Goal: Task Accomplishment & Management: Manage account settings

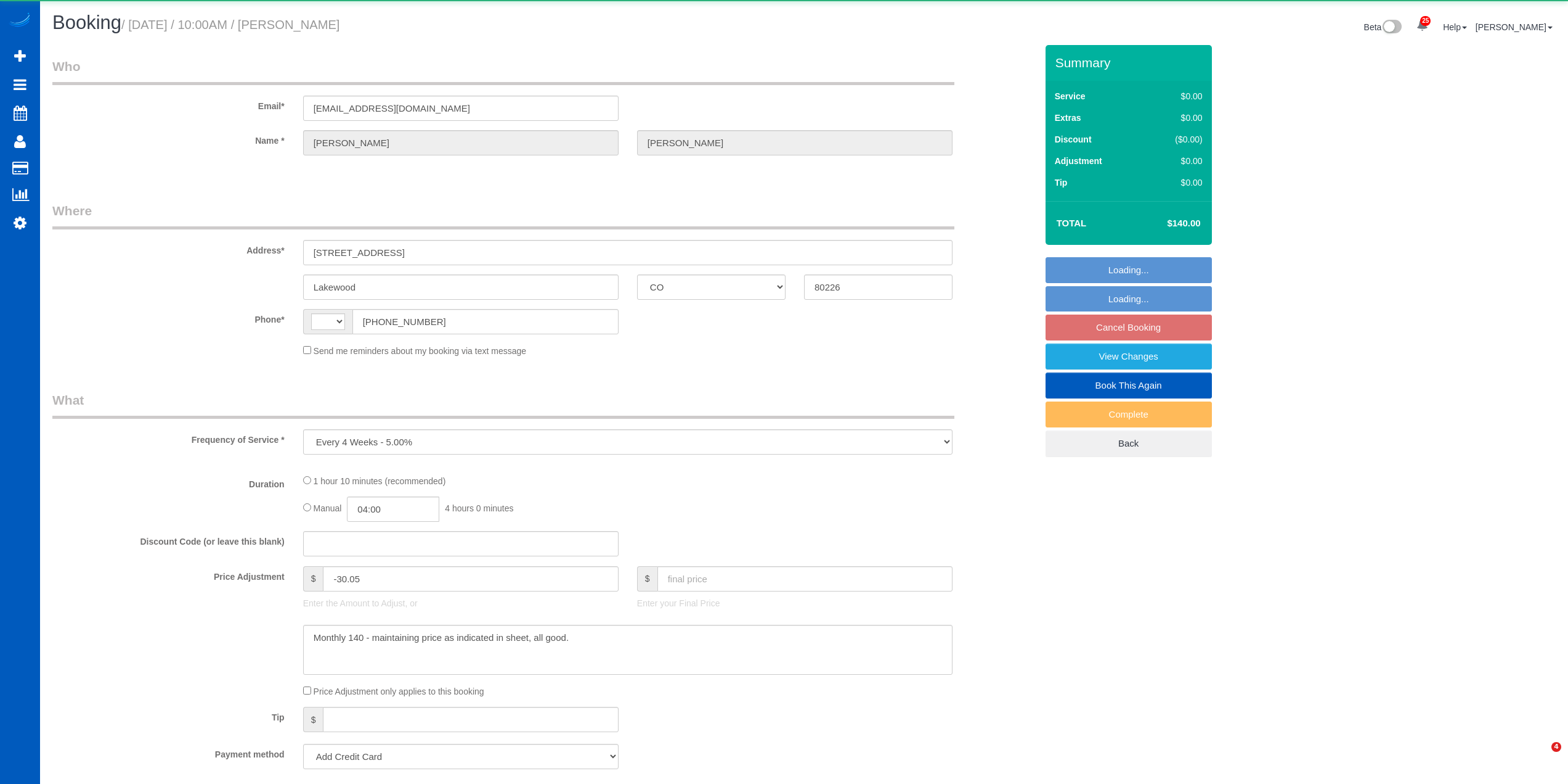
select select "CO"
select select "object:1377"
select select "string:[GEOGRAPHIC_DATA]"
select select "string:fspay-f1bbea4d-aeff-4251-b179-45323c33bd79"
select select "199"
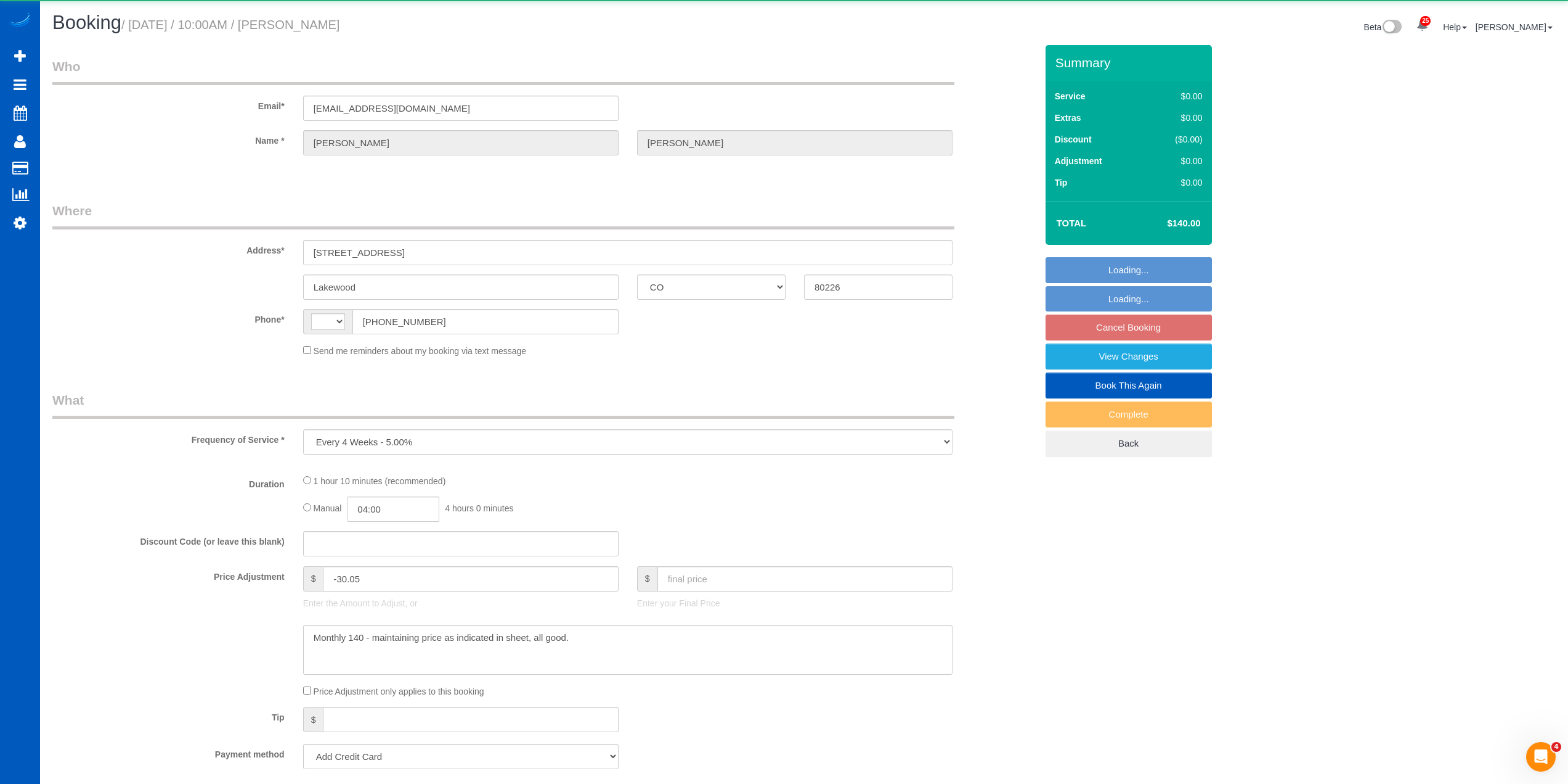
select select "1001"
select select "2"
select select "spot1"
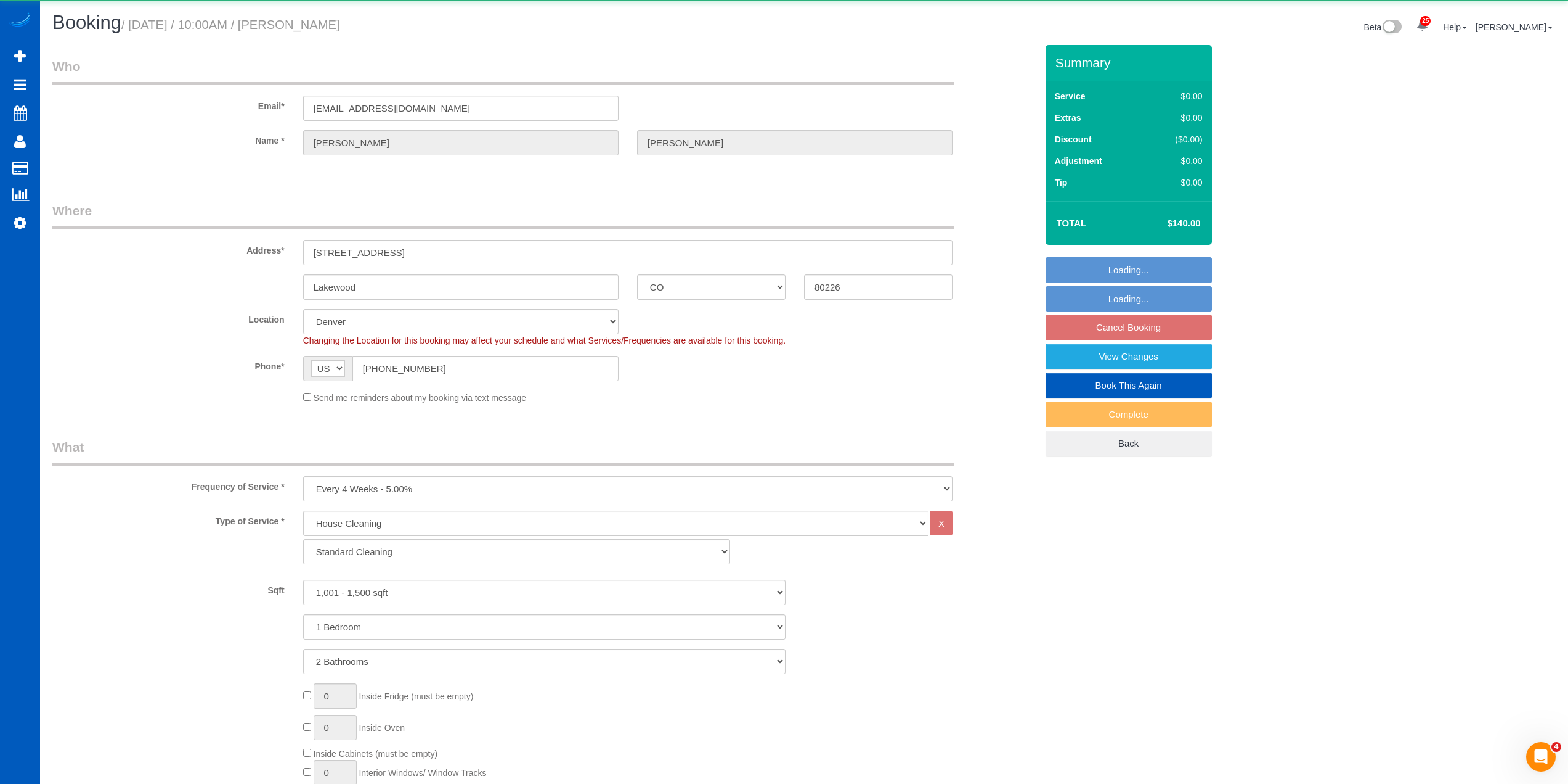
select select "1001"
select select "2"
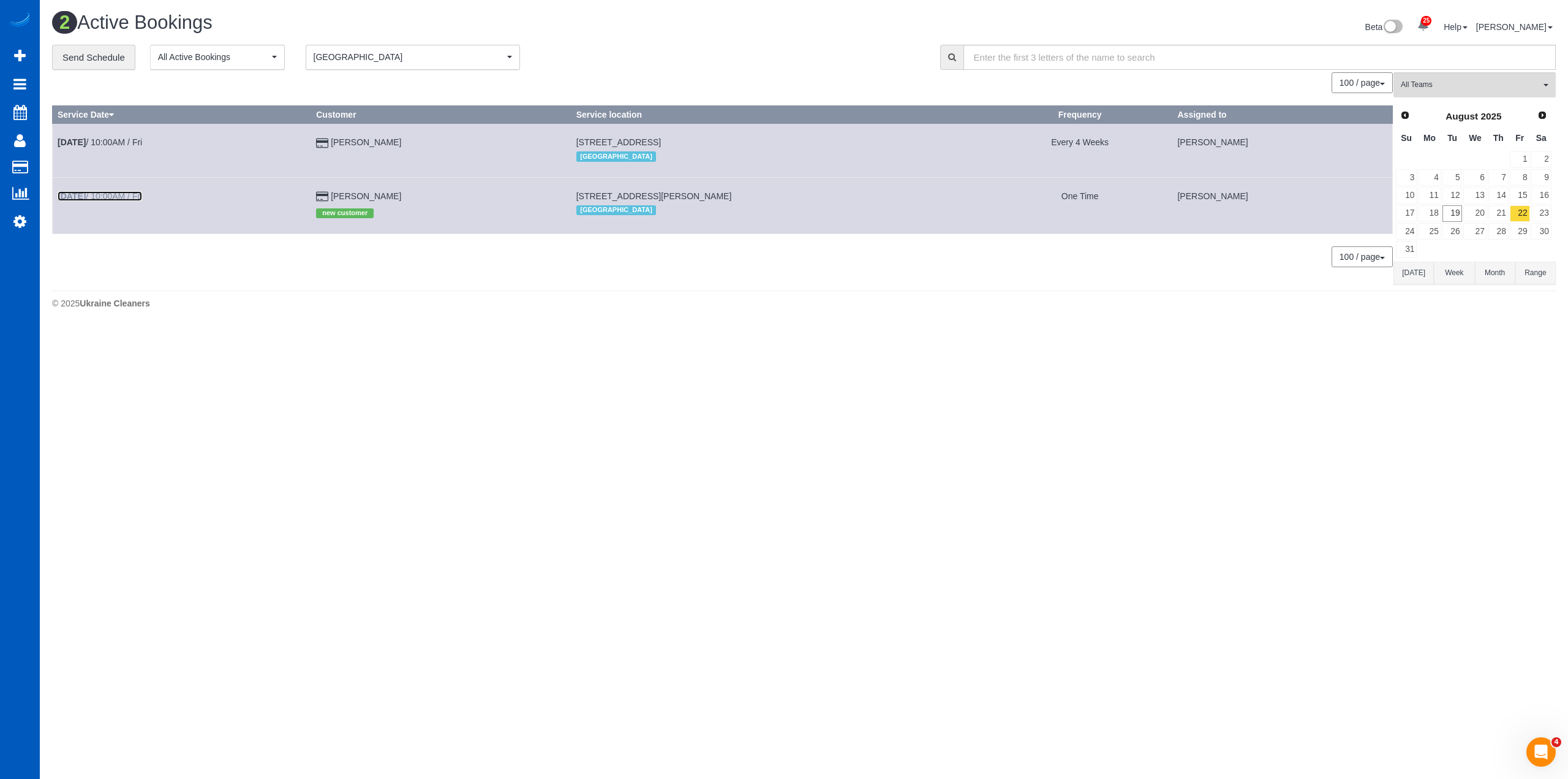
click at [117, 198] on link "[DATE] 10:00AM / Fri" at bounding box center [99, 195] width 84 height 10
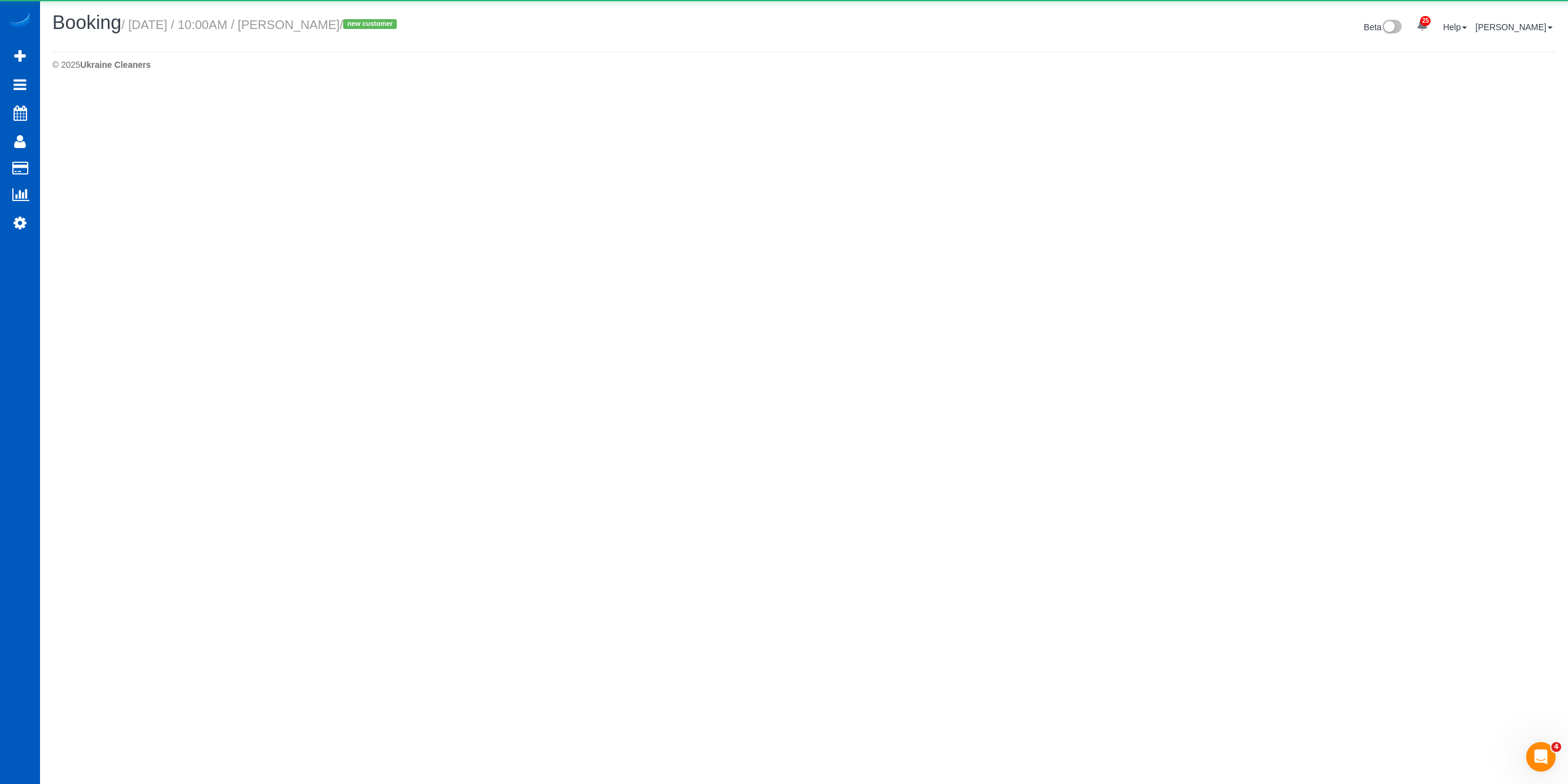
select select "CO"
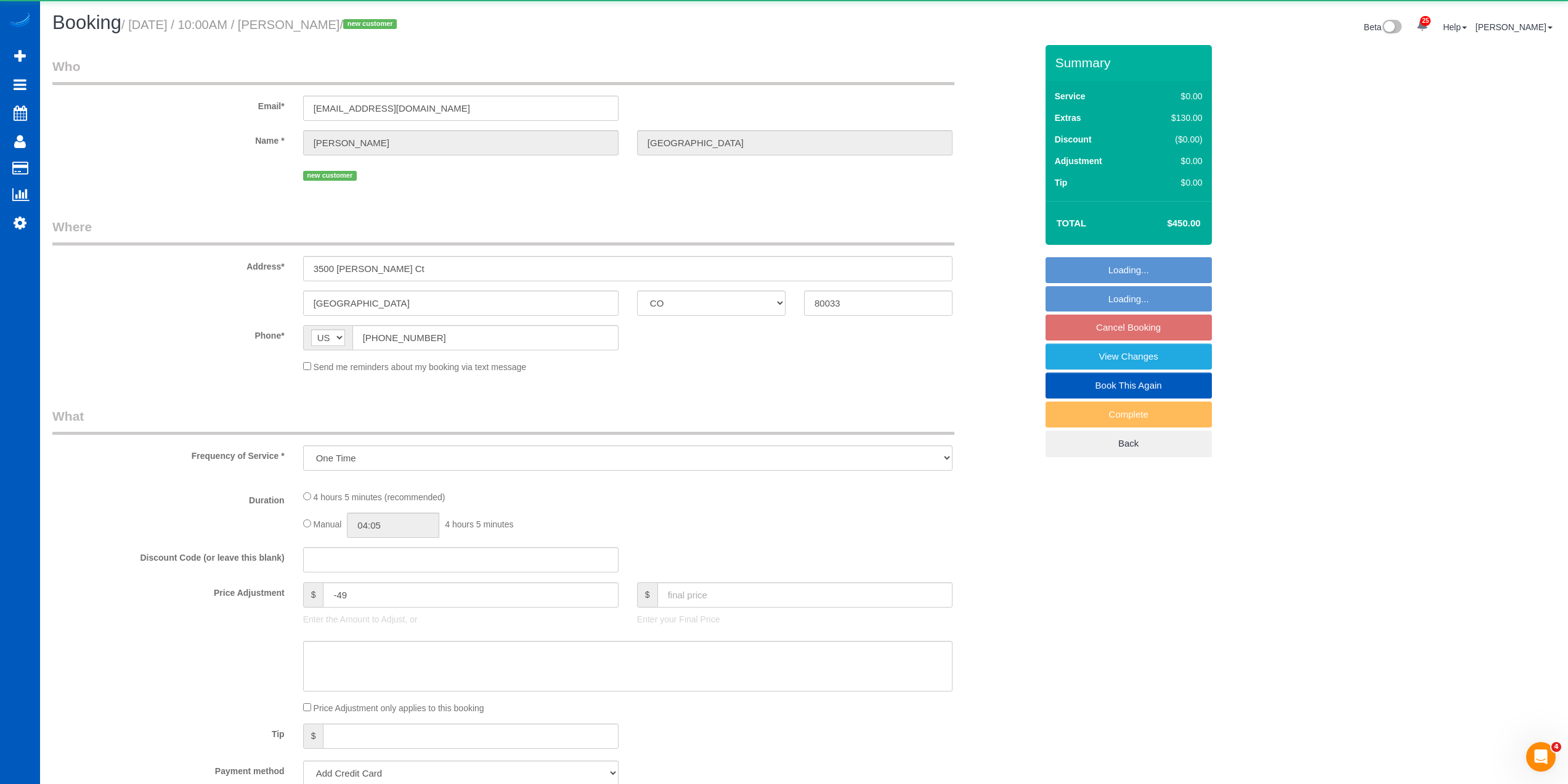
select select "object:2283"
select select "string:fspay-300f4058-6068-422b-af90-0526f22966ef"
select select "199"
select select "2001"
select select "2"
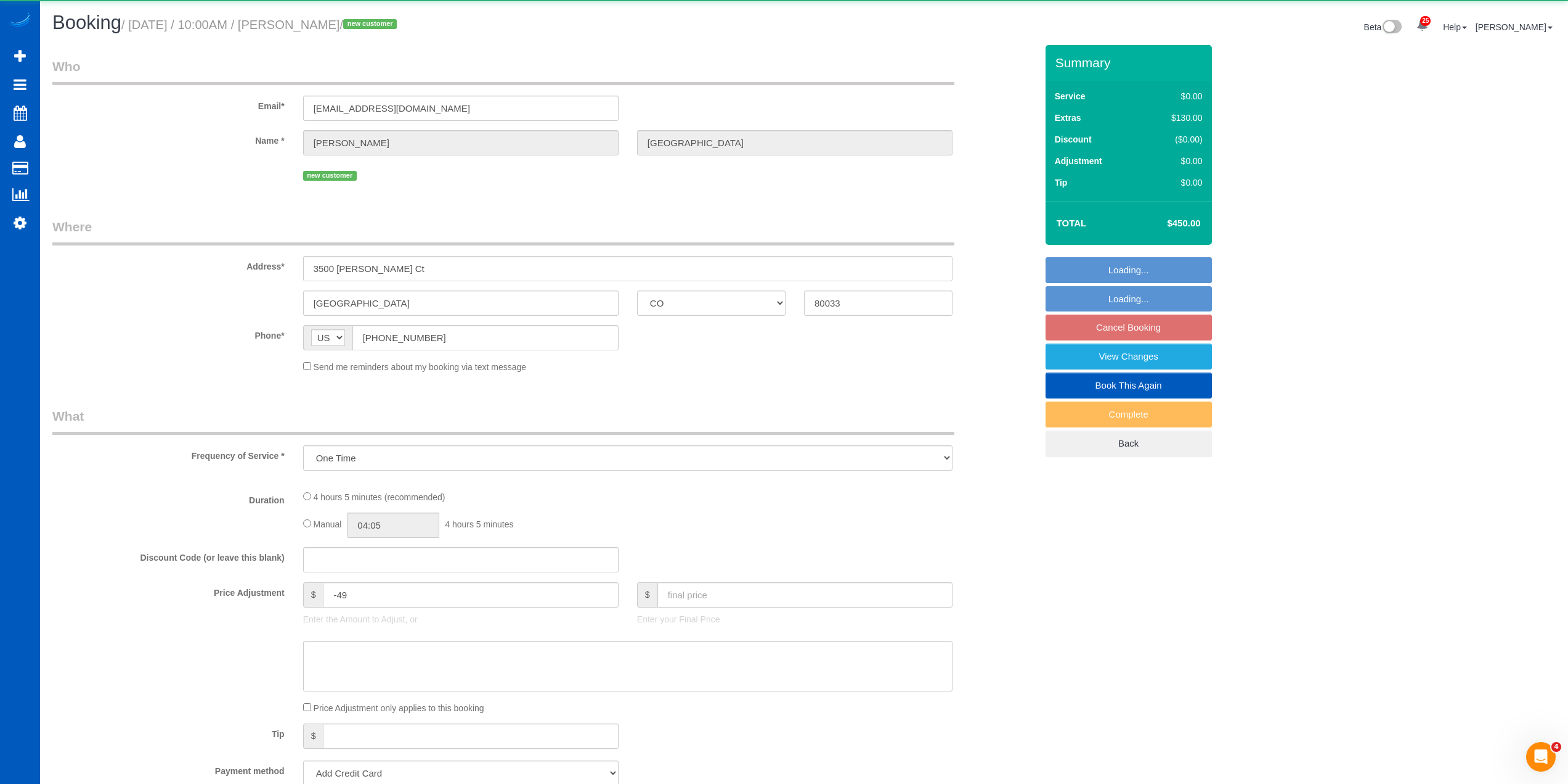
select select "2"
select select "spot9"
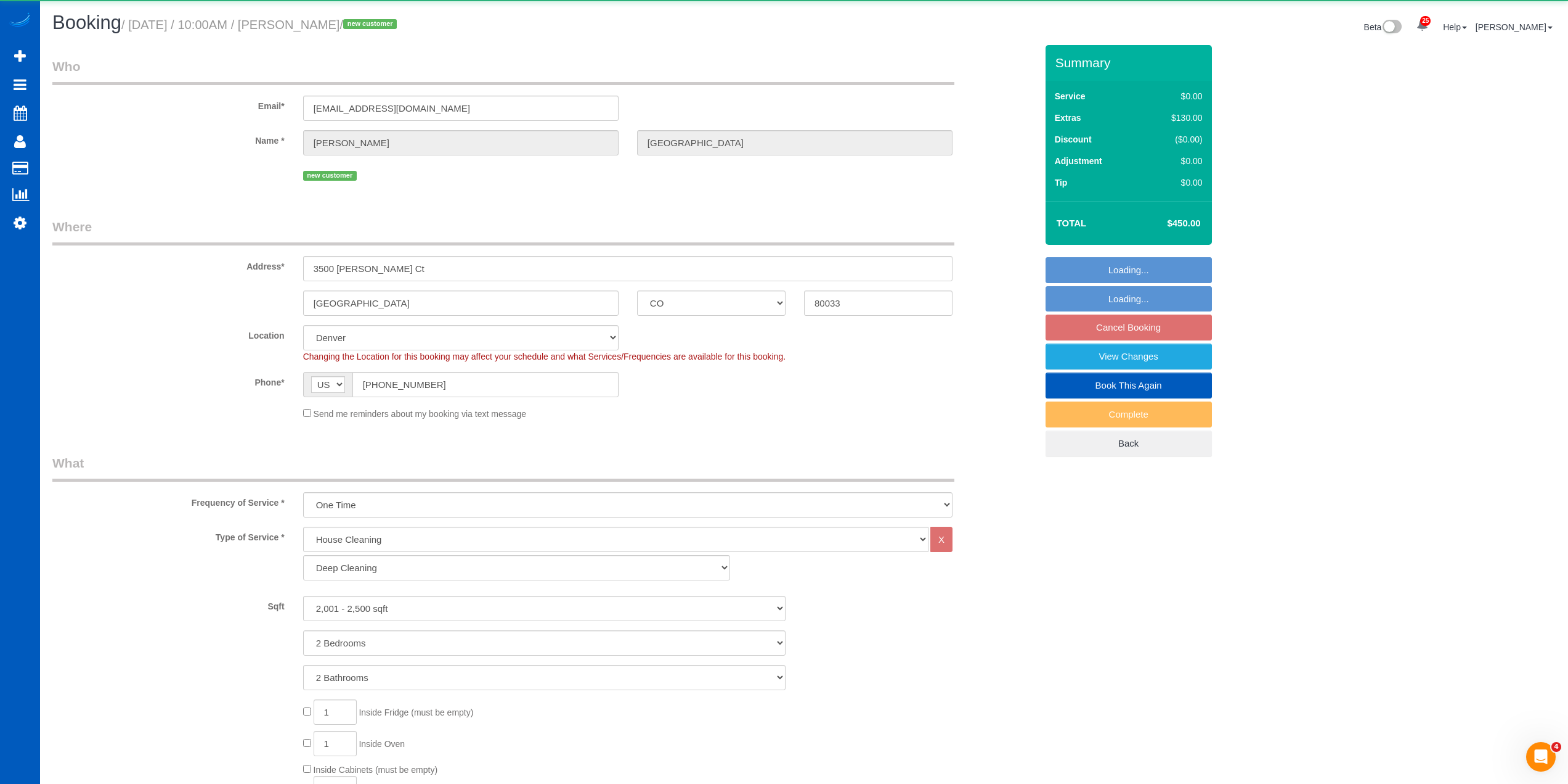
select select "2001"
select select "2"
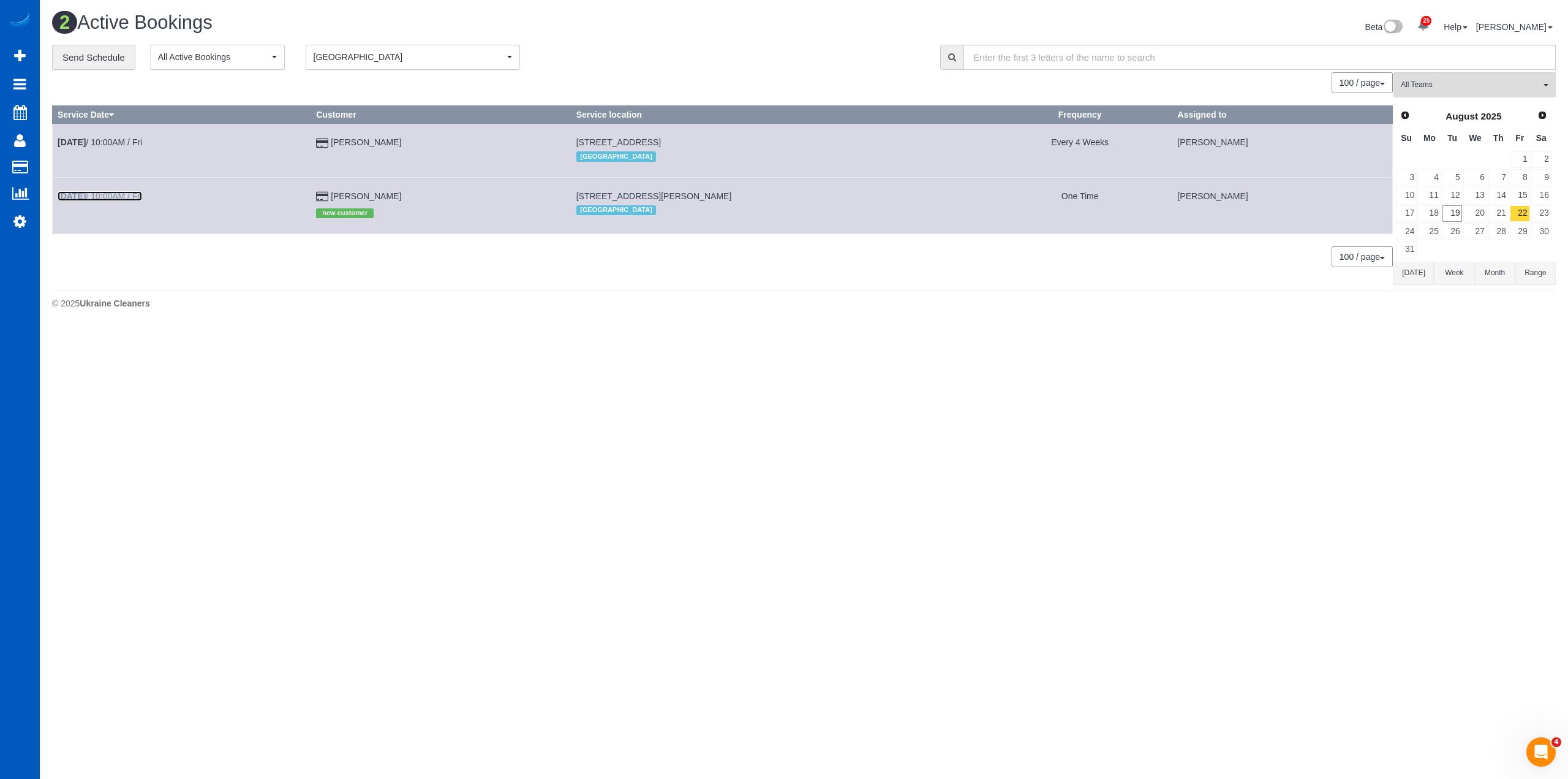
click at [118, 191] on link "[DATE] 10:00AM / Fri" at bounding box center [99, 195] width 84 height 10
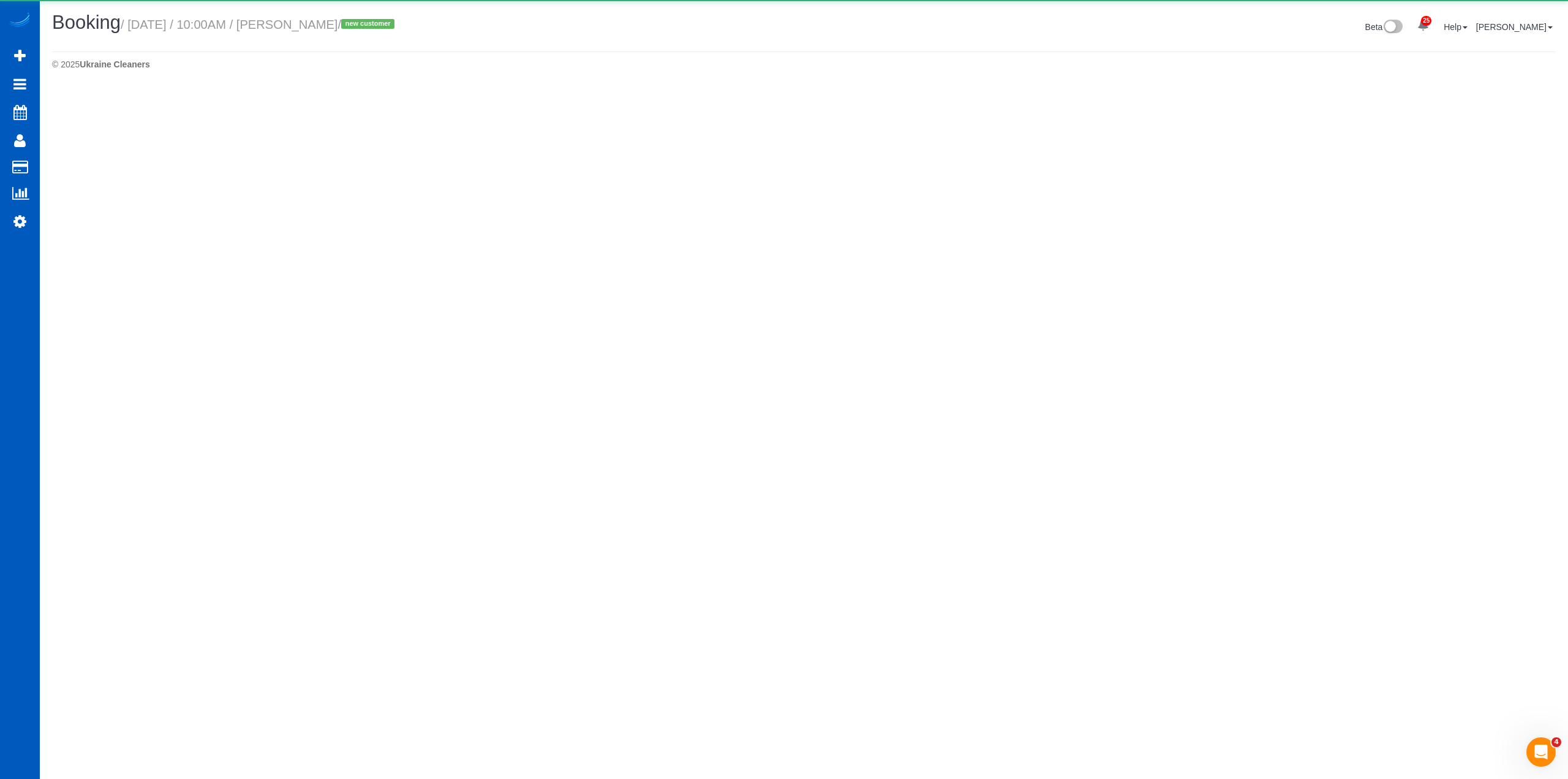
select select "CO"
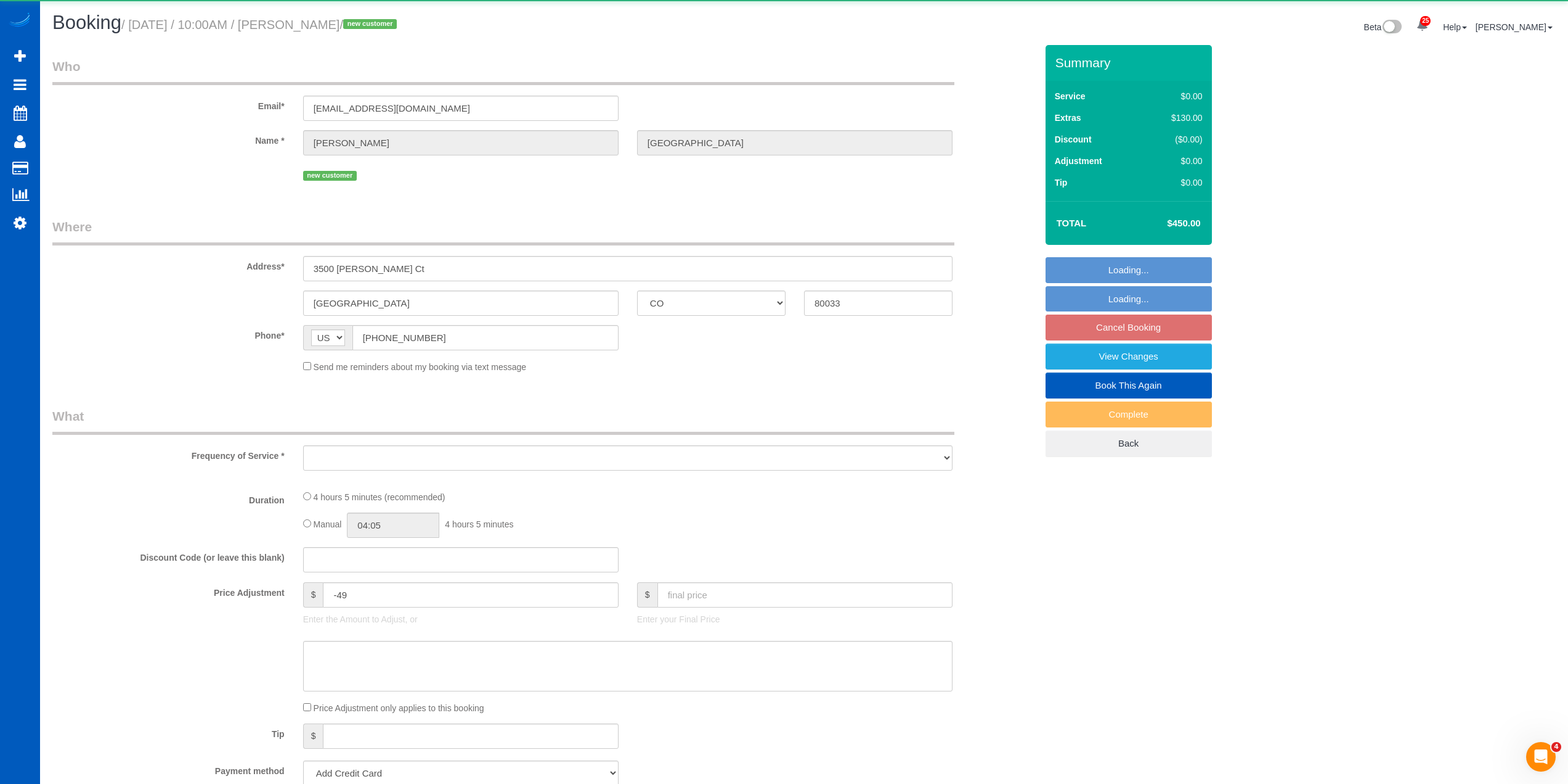
select select "199"
select select "2001"
select select "2"
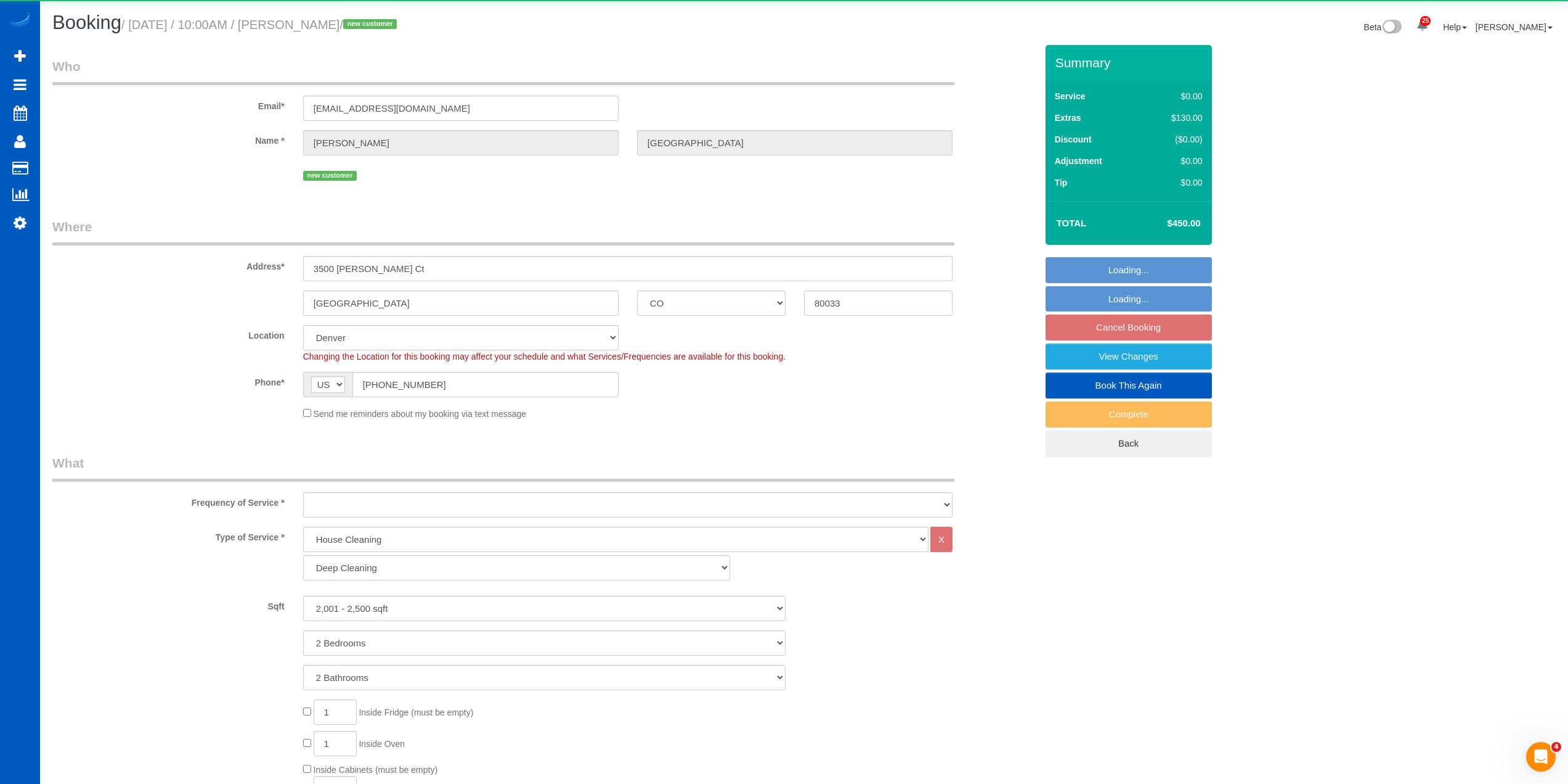
select select "object:3273"
select select "string:fspay-300f4058-6068-422b-af90-0526f22966ef"
select select "spot17"
select select "2001"
select select "2"
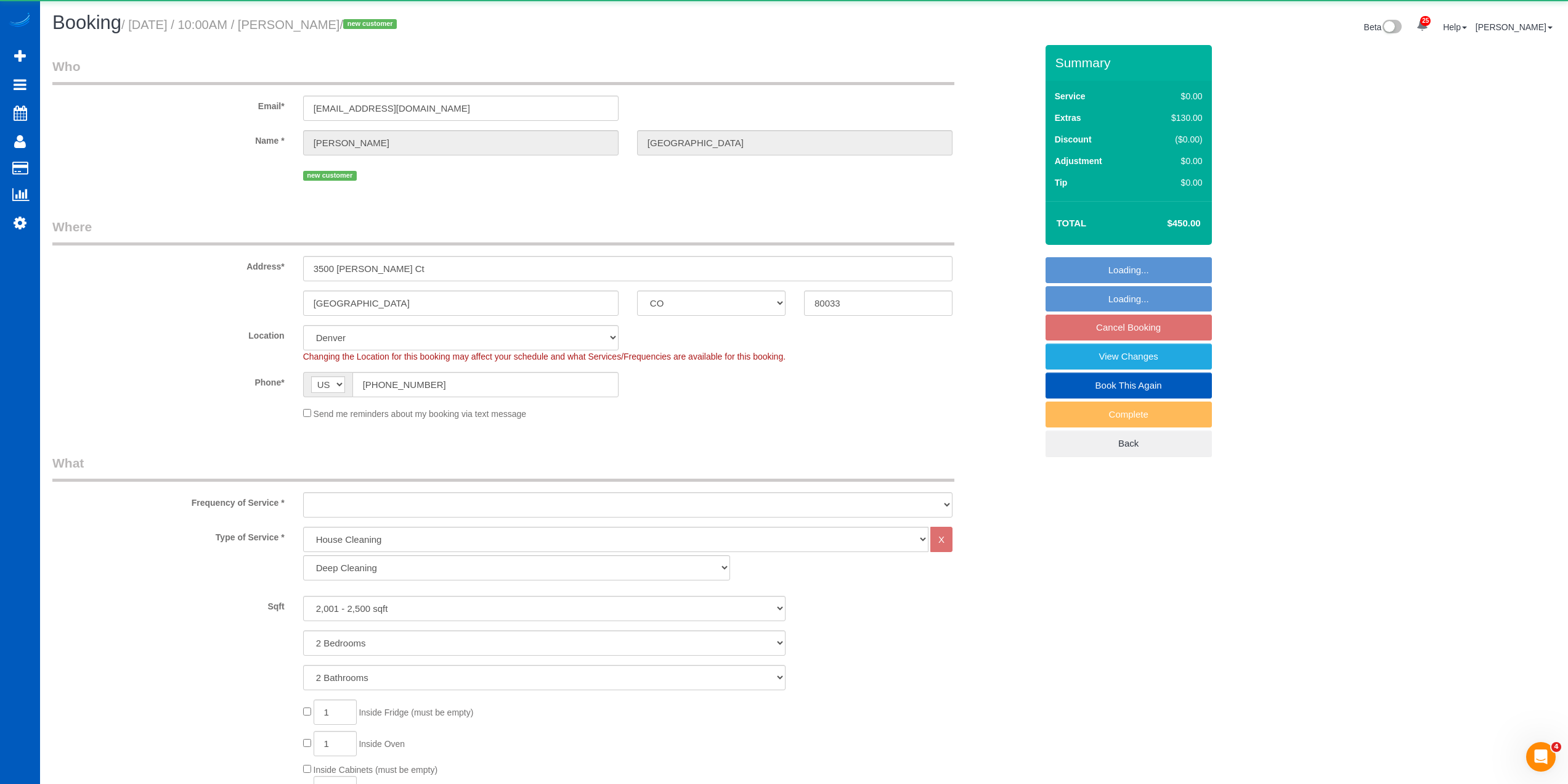
select select "2"
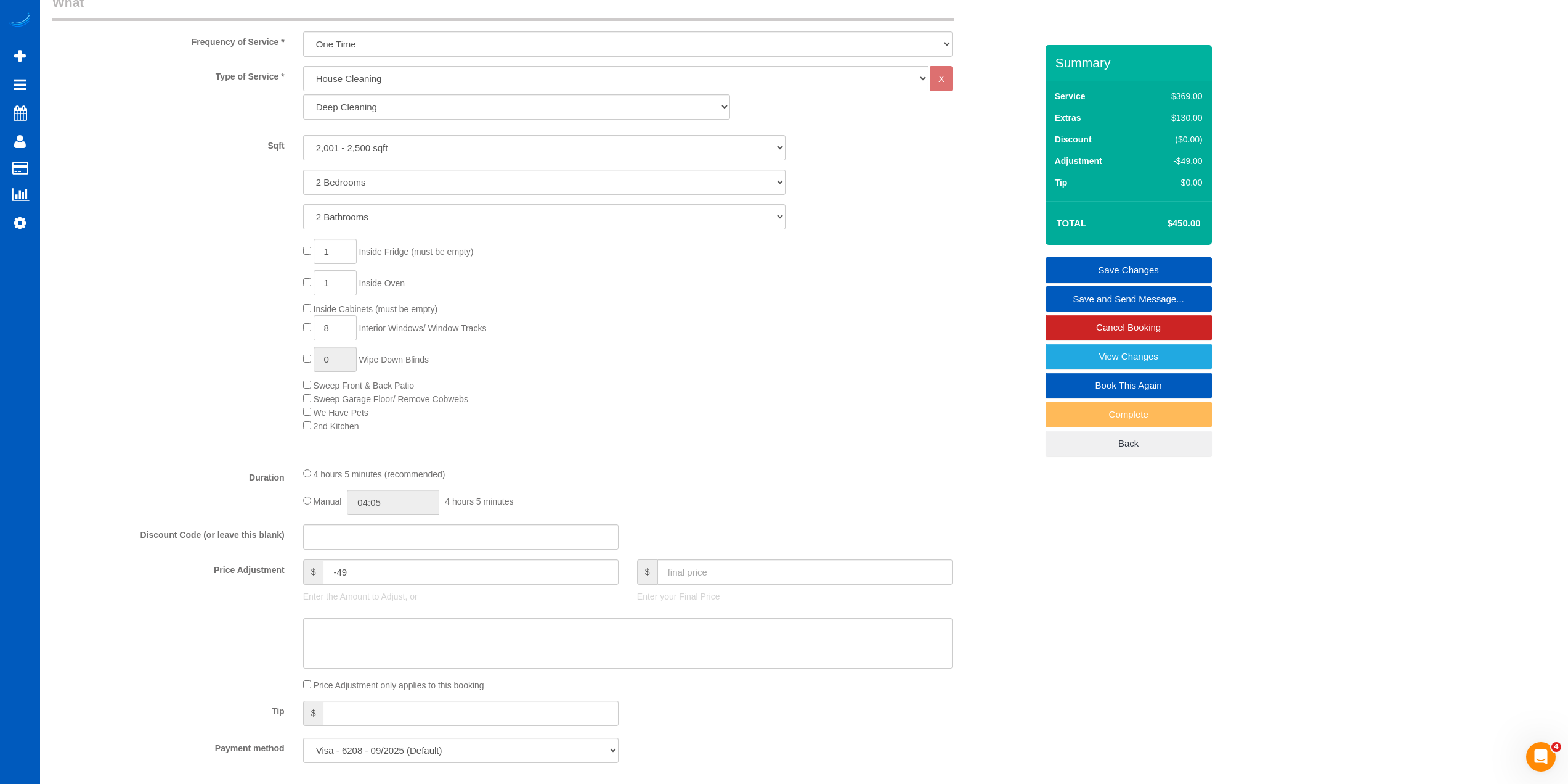
scroll to position [679, 0]
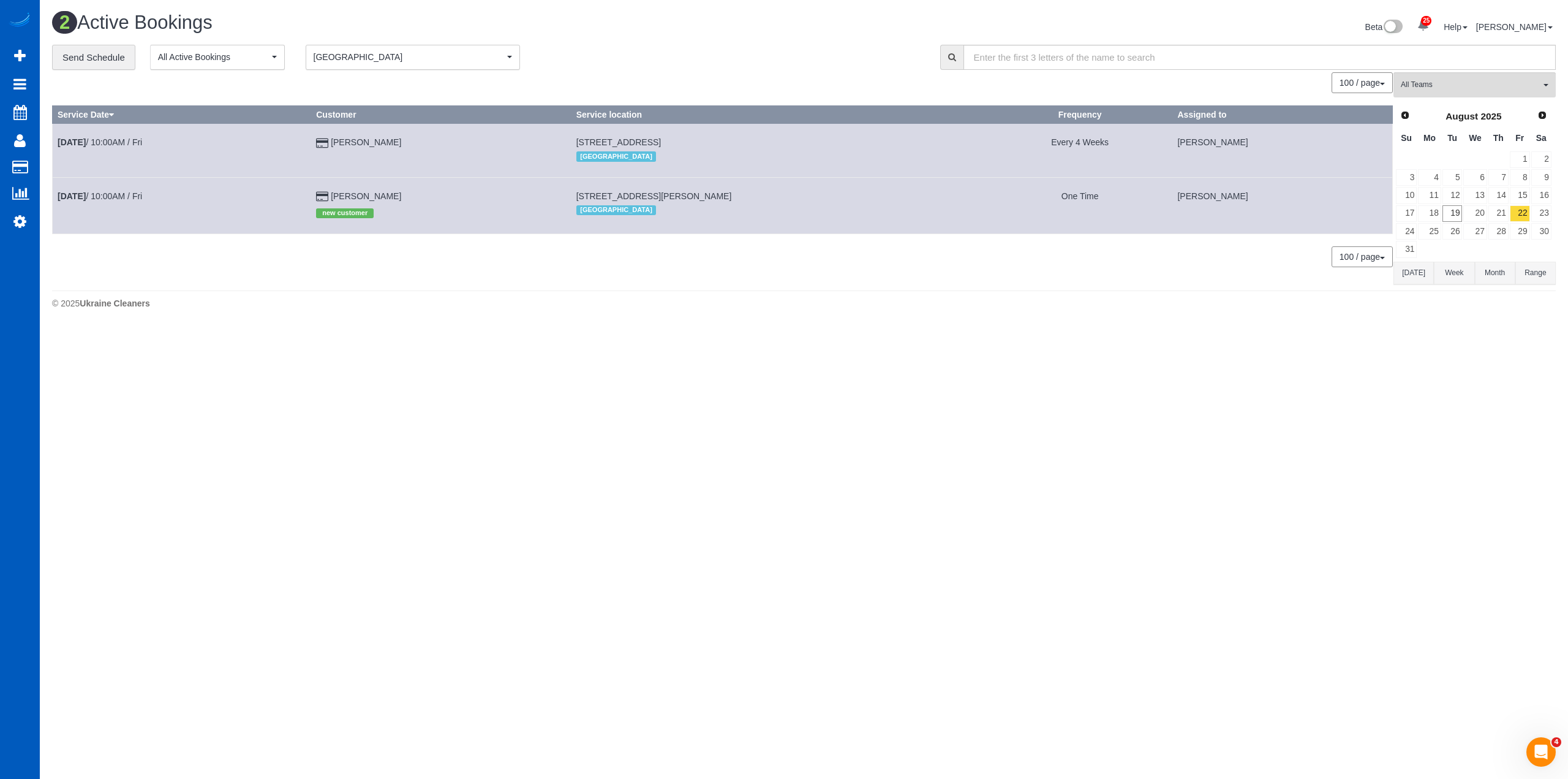
click at [285, 367] on body "25 Beta Your Notifications You have 0 alerts × You have 1 to charge for [DATE] …" at bounding box center [784, 389] width 1568 height 779
click at [66, 171] on link "Customers" at bounding box center [116, 168] width 153 height 25
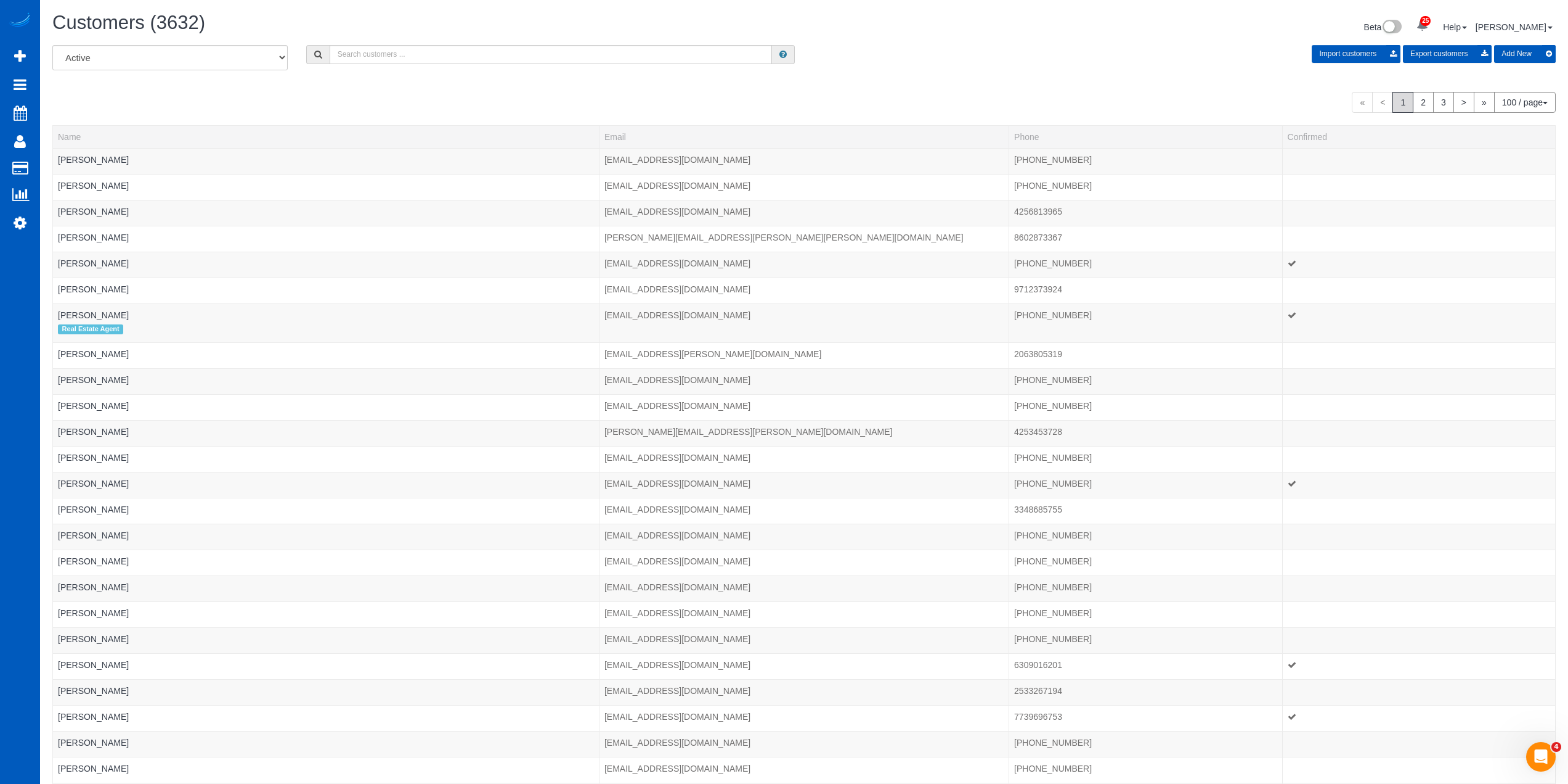
click at [1047, 66] on div "All Active Archived Import customers Export customers Add New" at bounding box center [804, 62] width 1522 height 35
click at [1528, 53] on button "Add New" at bounding box center [1525, 54] width 62 height 18
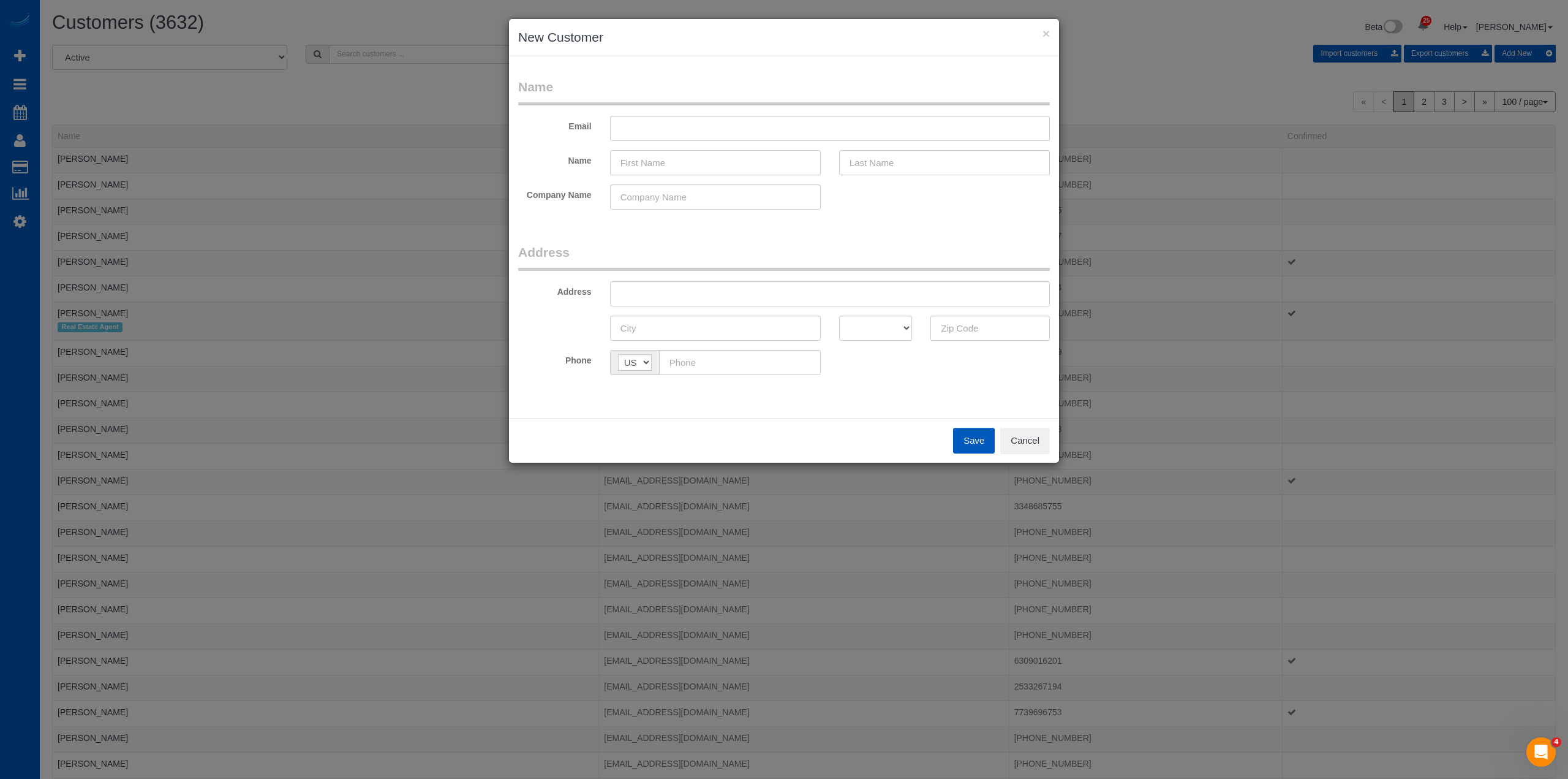
click at [696, 167] on input "text" at bounding box center [715, 163] width 210 height 25
click at [706, 285] on input "text" at bounding box center [829, 294] width 440 height 25
click at [669, 163] on input "text" at bounding box center [715, 163] width 210 height 25
type input "Willow"
type input "[PERSON_NAME]"
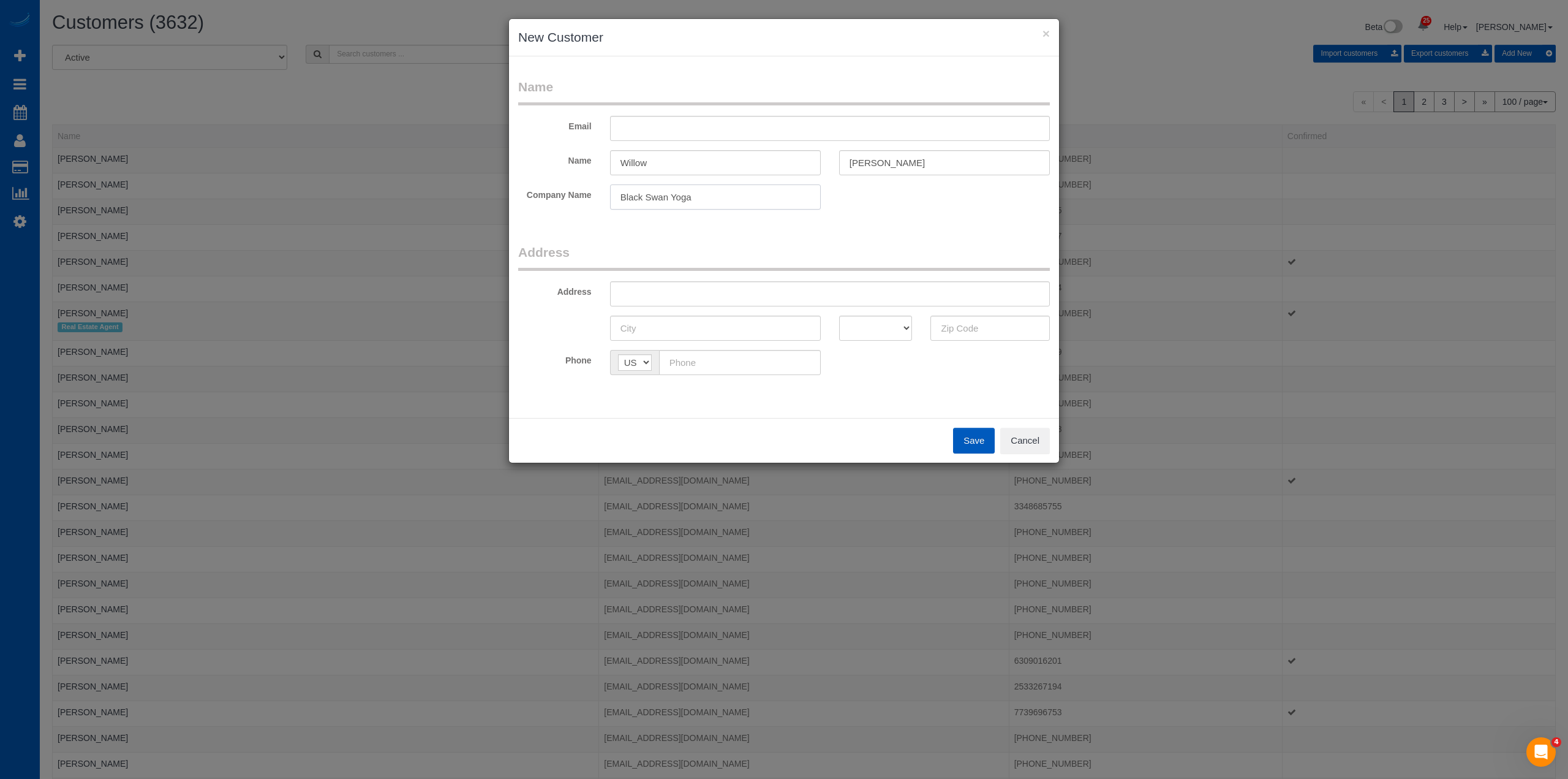
type input "Black Swan Yoga"
click at [692, 123] on input "text" at bounding box center [829, 128] width 440 height 25
type input "[EMAIL_ADDRESS][DOMAIN_NAME]"
click at [684, 298] on input "text" at bounding box center [829, 294] width 440 height 25
type input "[STREET_ADDRESS]"
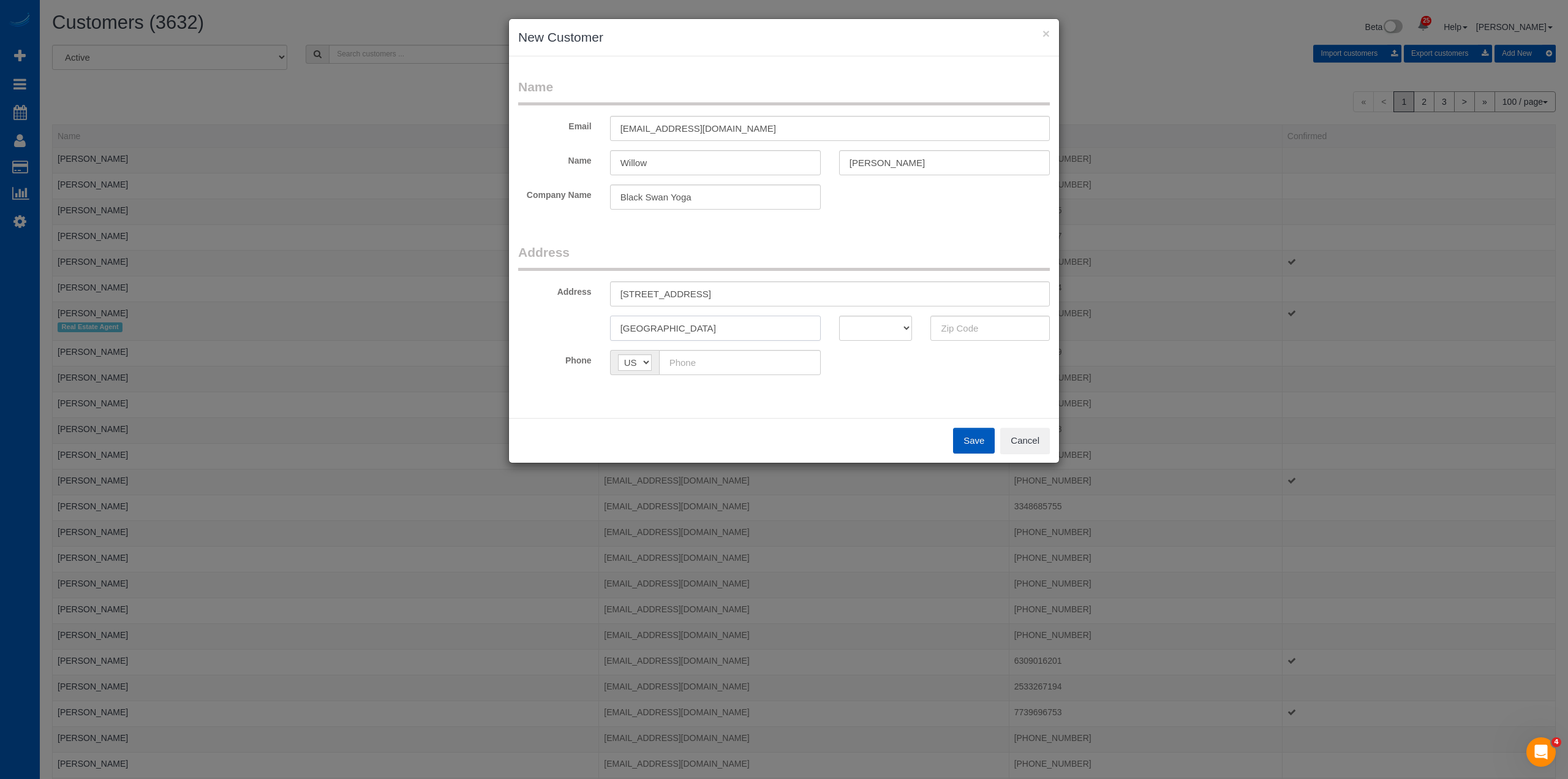
type input "[GEOGRAPHIC_DATA]"
select select "CO"
type input "80212"
click at [703, 362] on input "text" at bounding box center [740, 362] width 162 height 25
type input "[PHONE_NUMBER]"
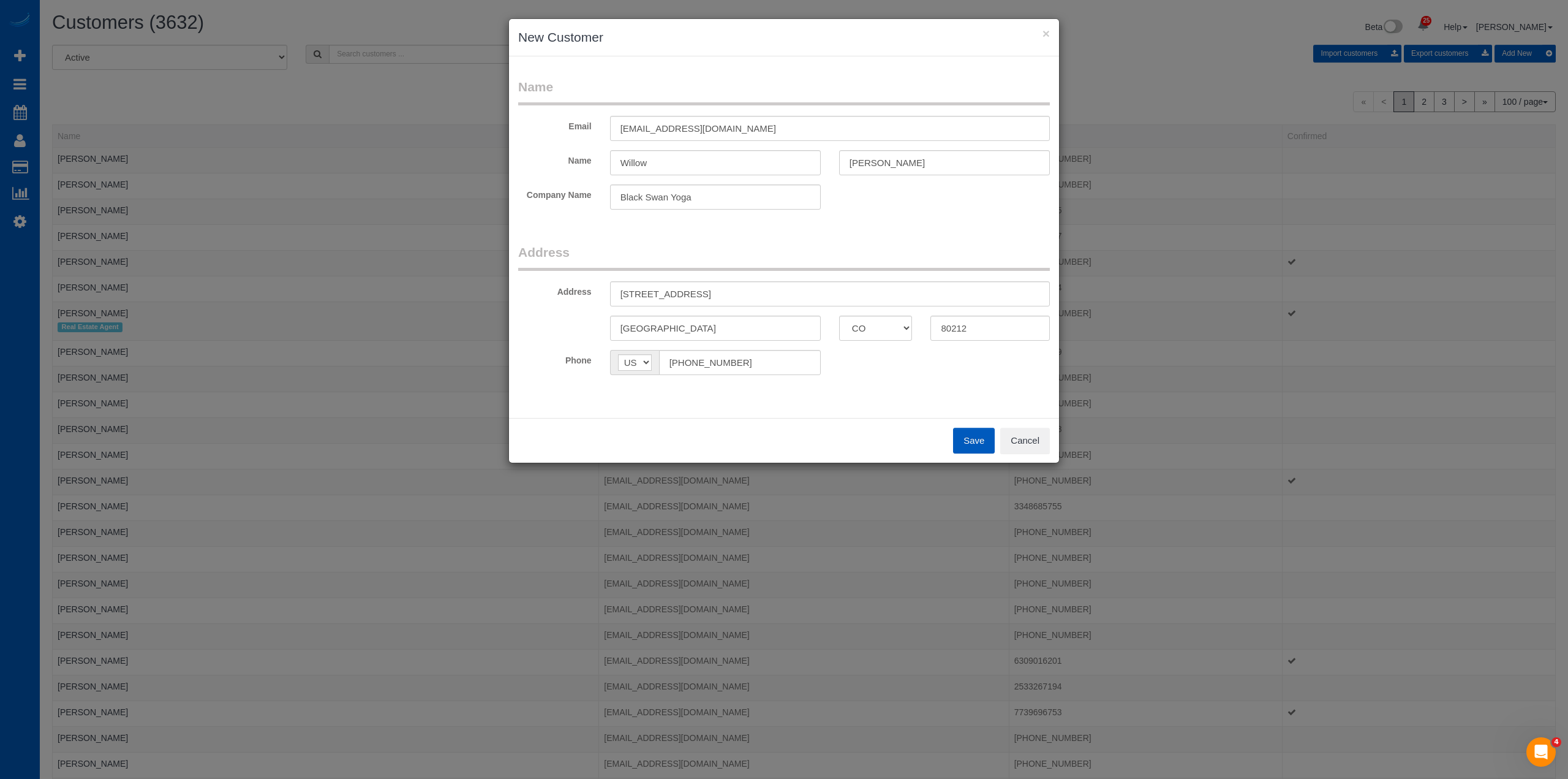
click at [978, 437] on button "Save" at bounding box center [973, 440] width 42 height 26
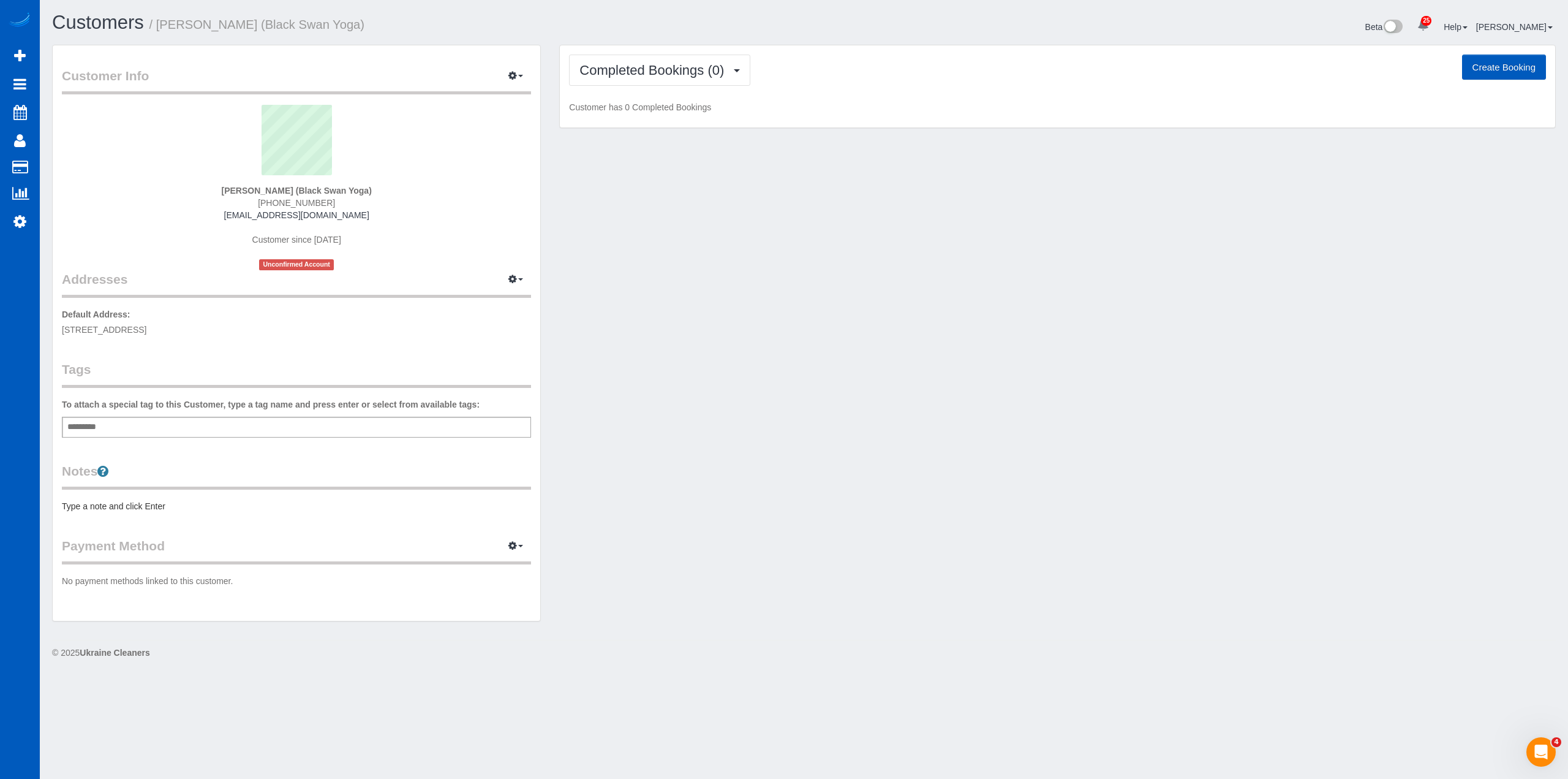
click at [1503, 58] on button "Create Booking" at bounding box center [1503, 67] width 83 height 26
select select "CO"
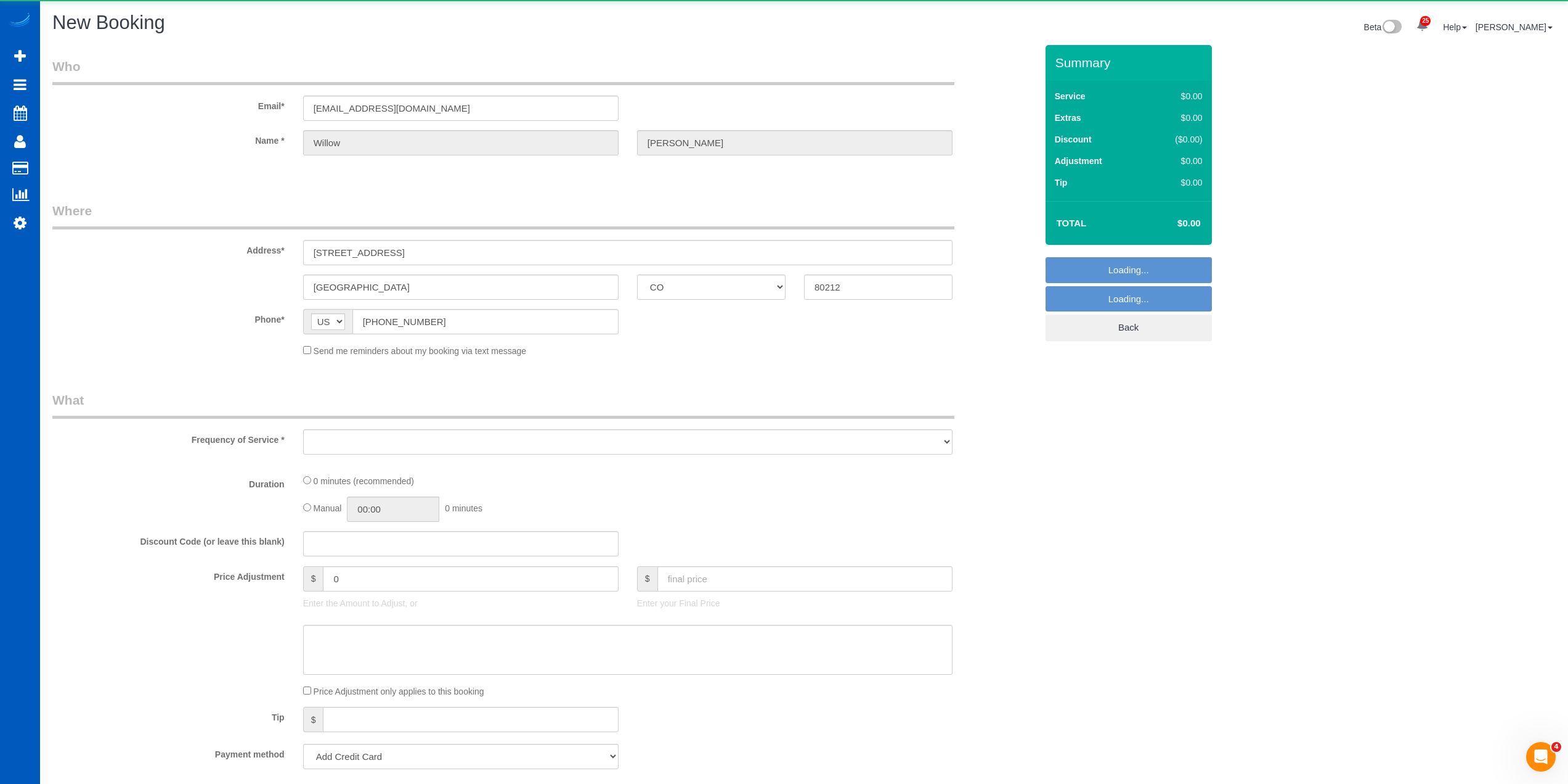
select select "object:4645"
select select "199"
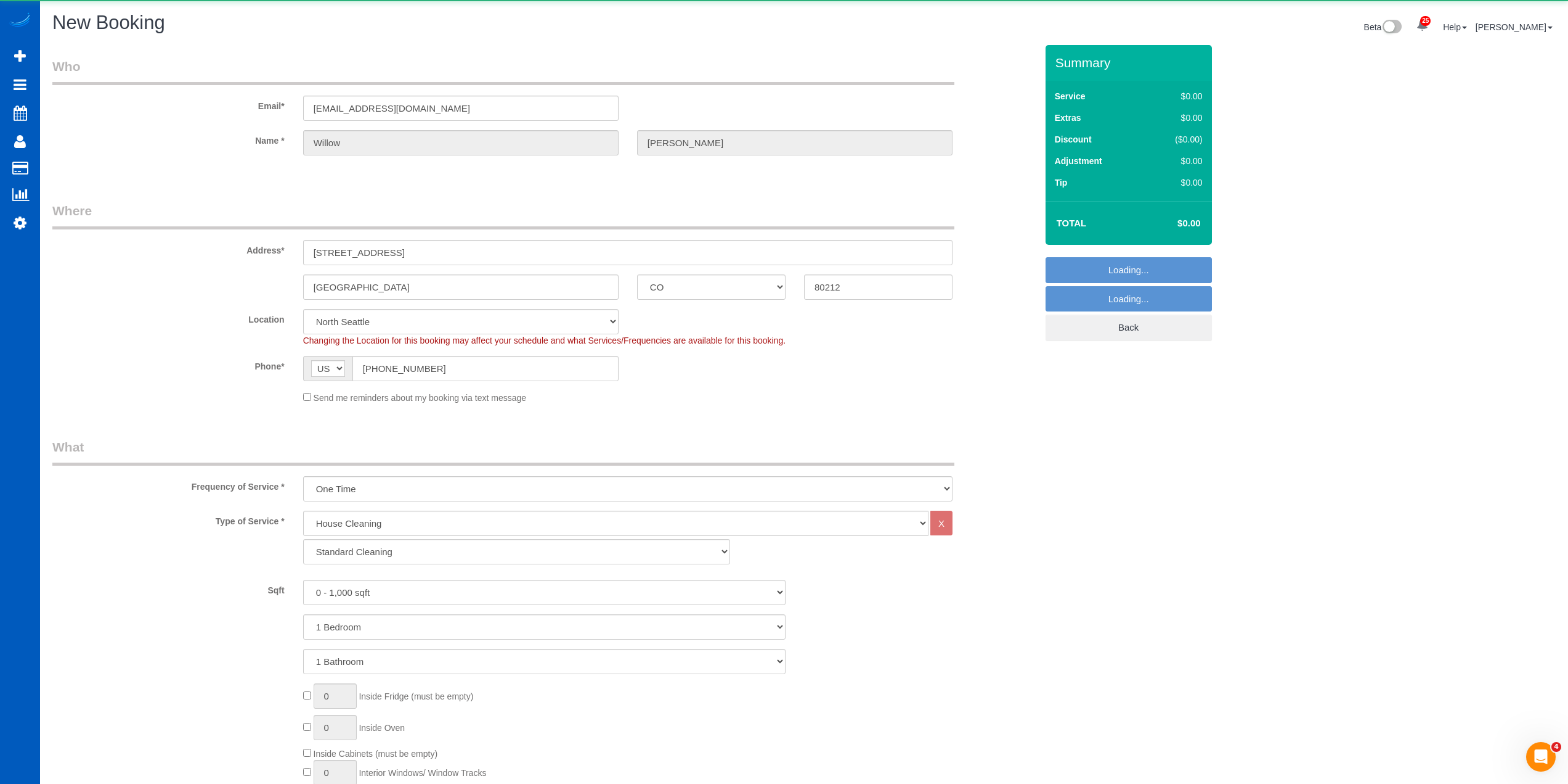
select select "object:4905"
select select "266"
select select "object:4994"
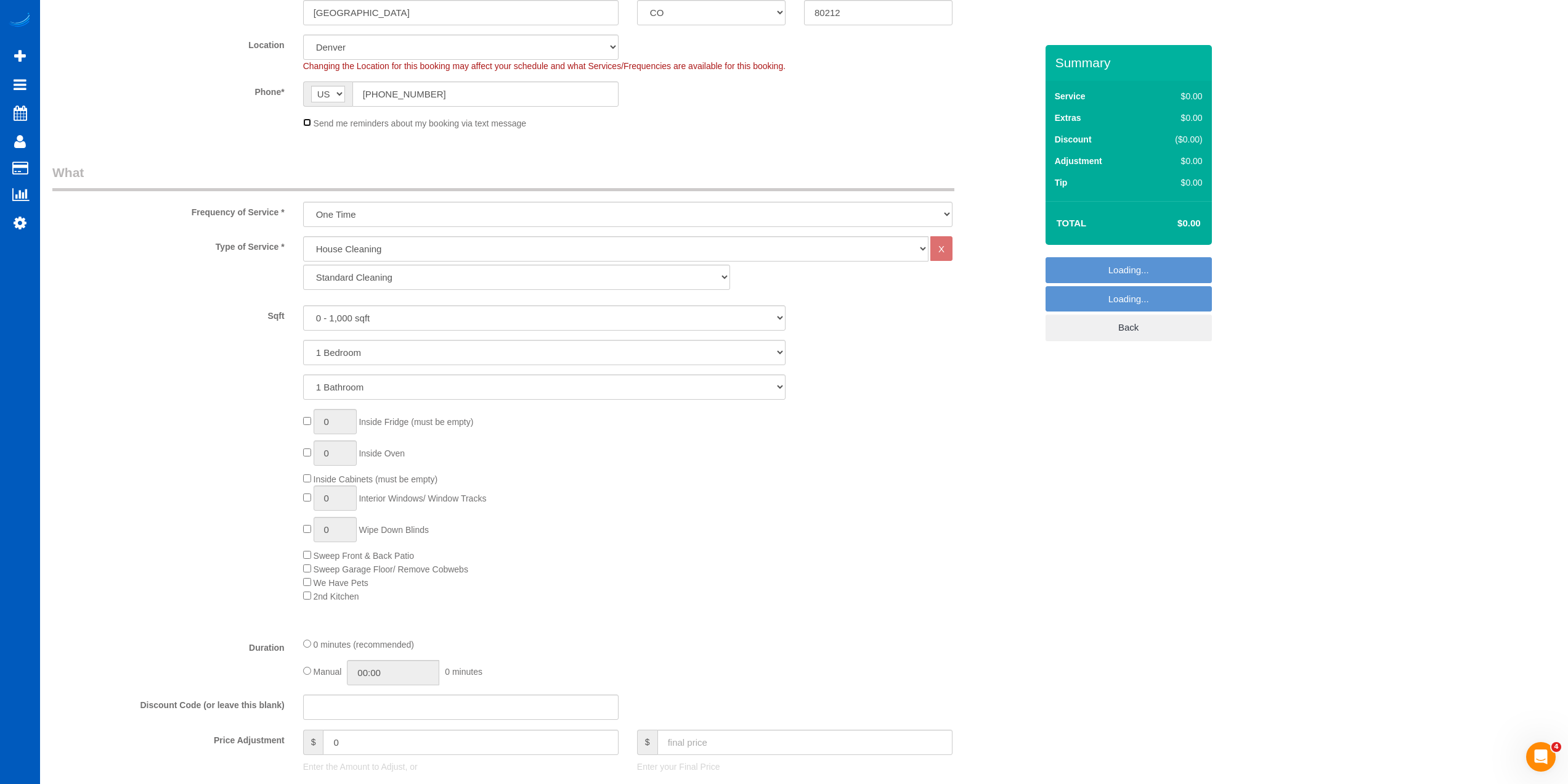
scroll to position [308, 0]
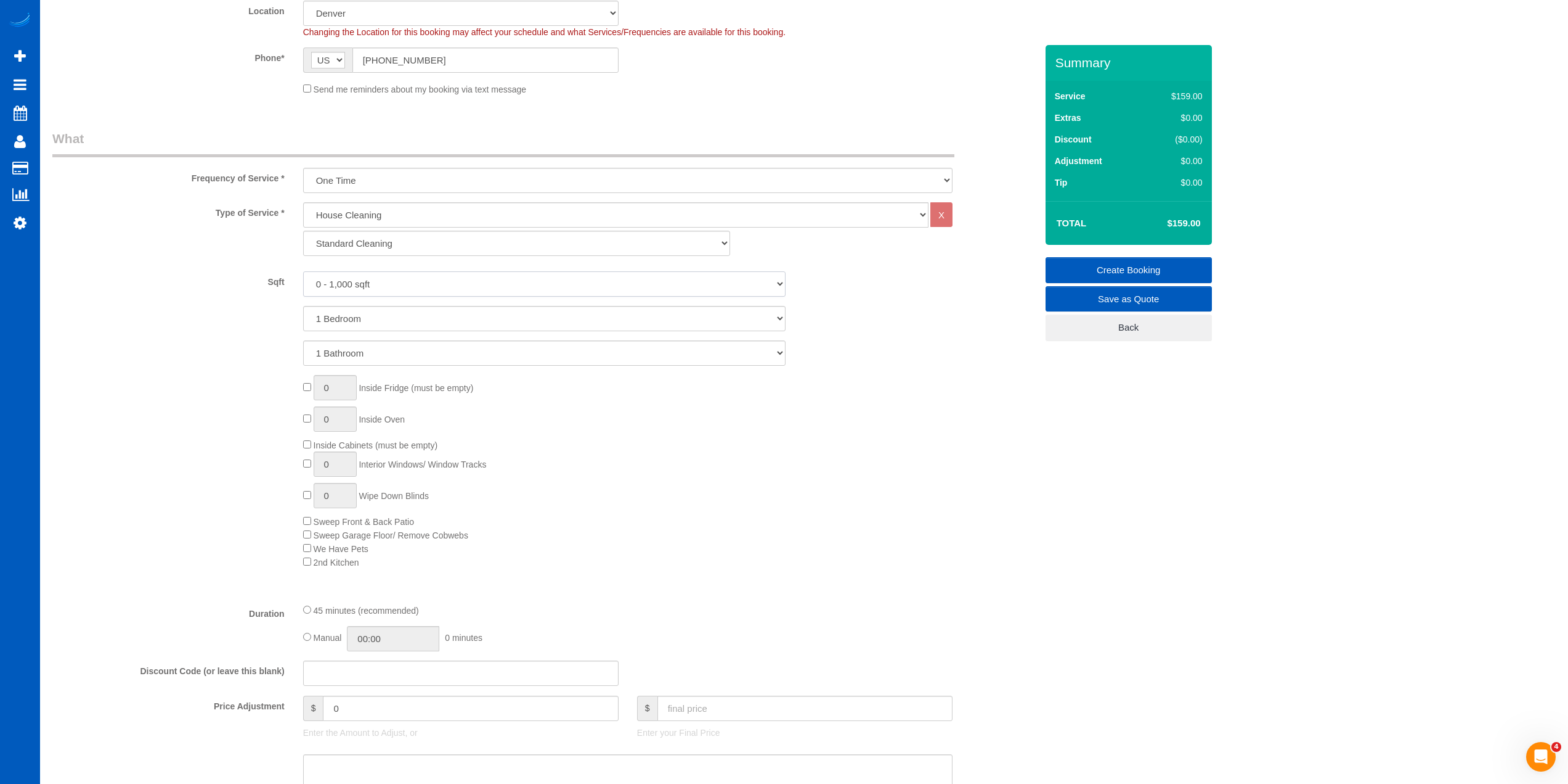
click at [345, 287] on select "0 - 1,000 sqft 1,001 - 1,500 sqft 1,501 - 2,000 sqft 2,001 - 2,500 sqft 2,501 -…" at bounding box center [544, 283] width 482 height 25
select select "1501"
click at [303, 271] on select "0 - 1,000 sqft 1,001 - 1,500 sqft 1,501 - 2,000 sqft 2,001 - 2,500 sqft 2,501 -…" at bounding box center [544, 283] width 482 height 25
click at [340, 323] on select "1 Bedroom 2 Bedrooms 3 Bedrooms 4 Bedrooms 5 Bedrooms 6 Bedrooms 7 Bedrooms" at bounding box center [544, 318] width 482 height 25
click at [249, 331] on div "1 Bedroom 2 Bedrooms 3 Bedrooms 4 Bedrooms 5 Bedrooms 6 Bedrooms 7 Bedrooms" at bounding box center [544, 318] width 1002 height 25
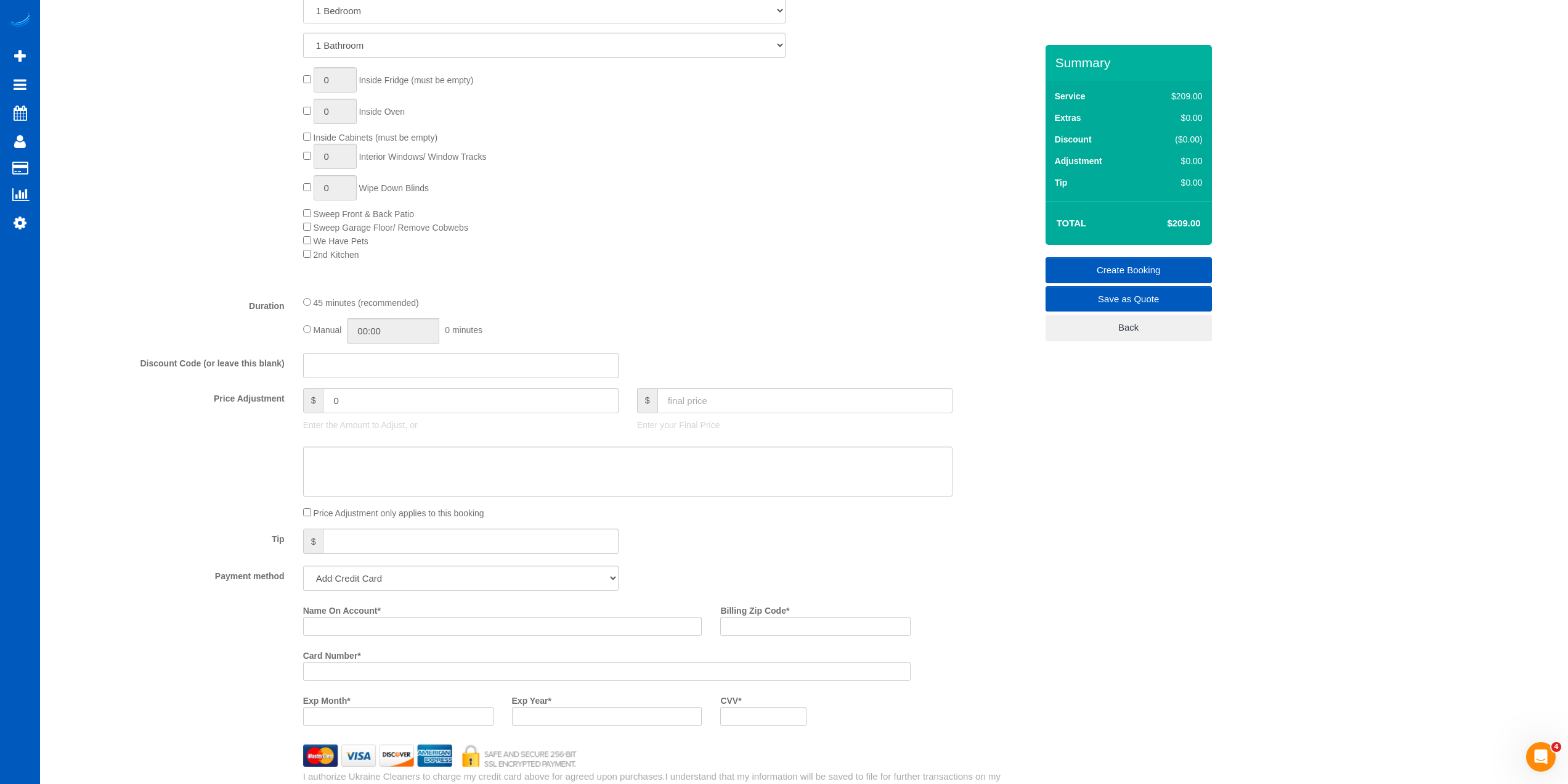
scroll to position [617, 0]
click at [710, 399] on input "text" at bounding box center [805, 400] width 295 height 25
type input "299"
click at [1094, 496] on div "Who Email* [EMAIL_ADDRESS][DOMAIN_NAME] Name * Willow [PERSON_NAME] Where Addre…" at bounding box center [804, 503] width 1504 height 2149
type input "90"
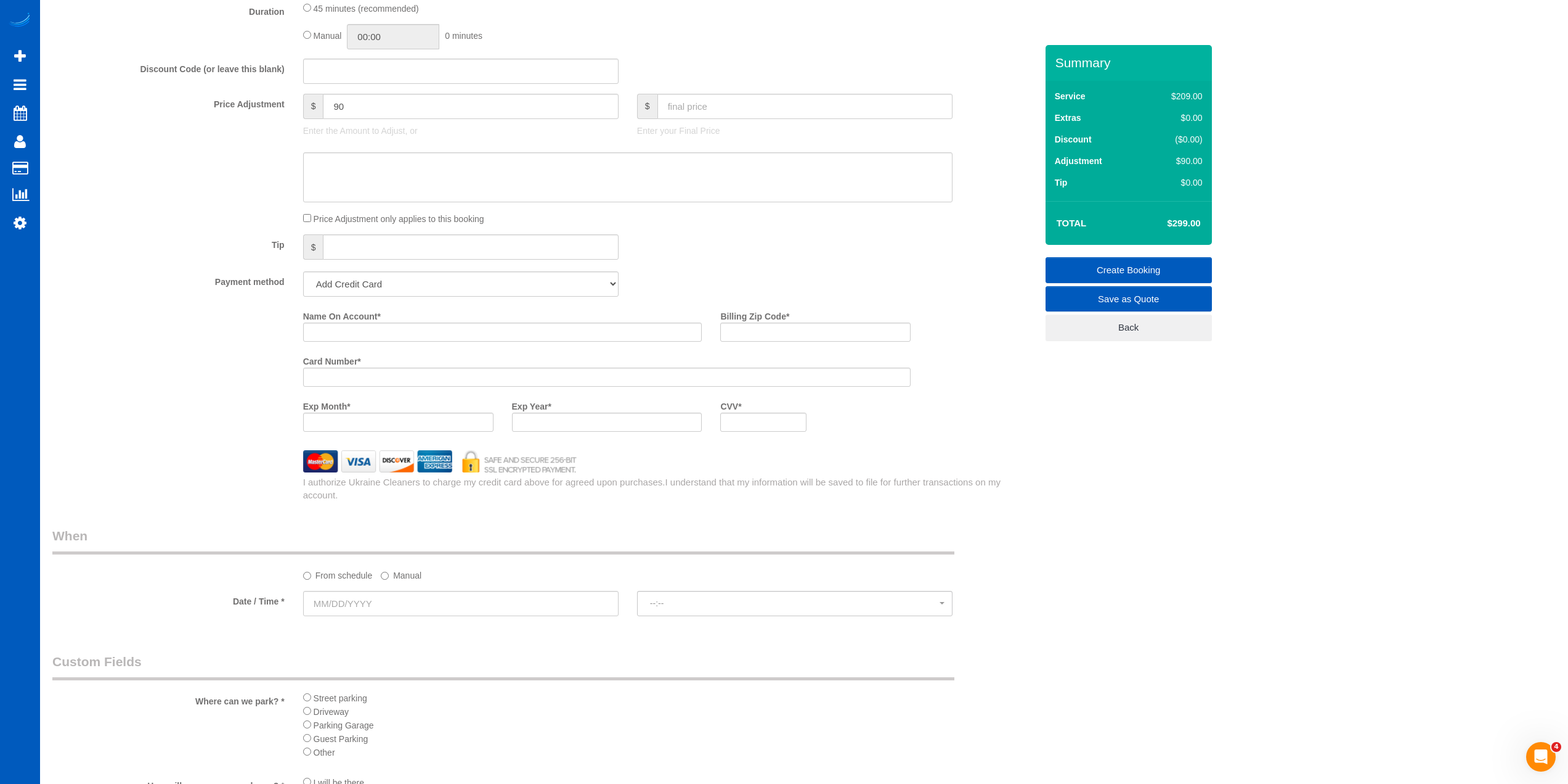
scroll to position [1049, 0]
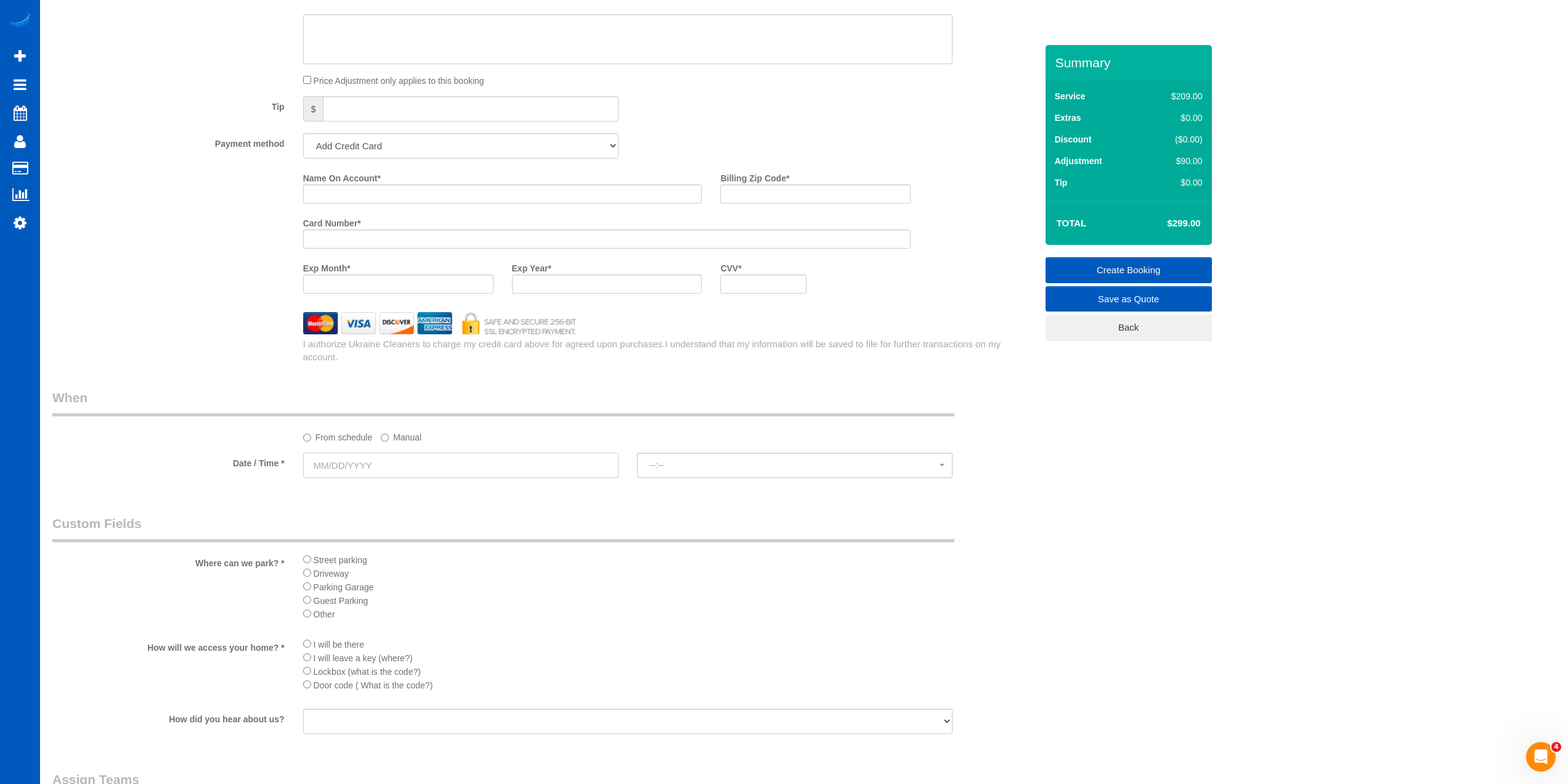
click at [421, 470] on input "text" at bounding box center [460, 465] width 315 height 25
click at [401, 429] on label "Manual" at bounding box center [401, 434] width 41 height 17
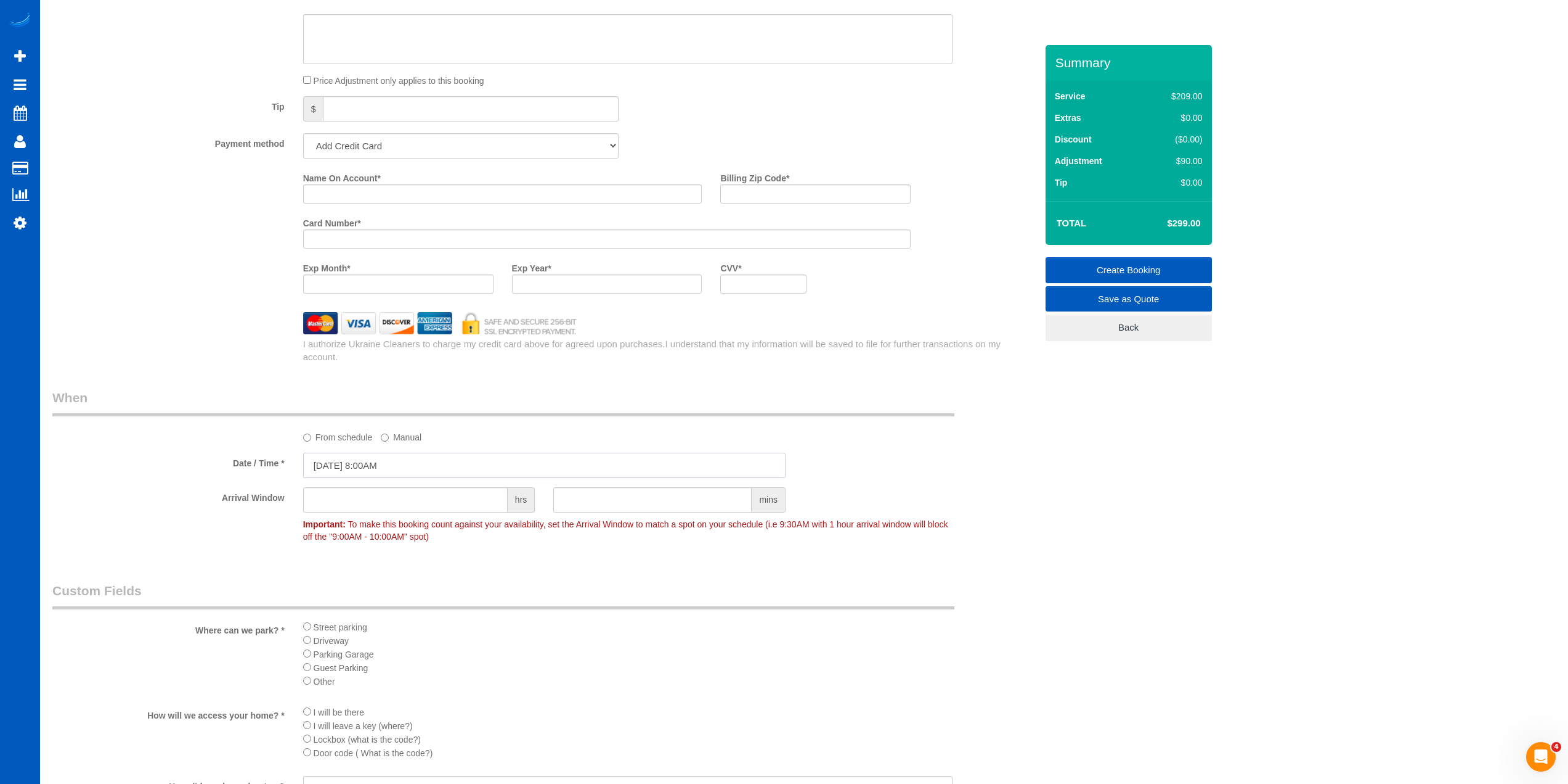
click at [405, 455] on input "[DATE] 8:00AM" at bounding box center [544, 465] width 482 height 25
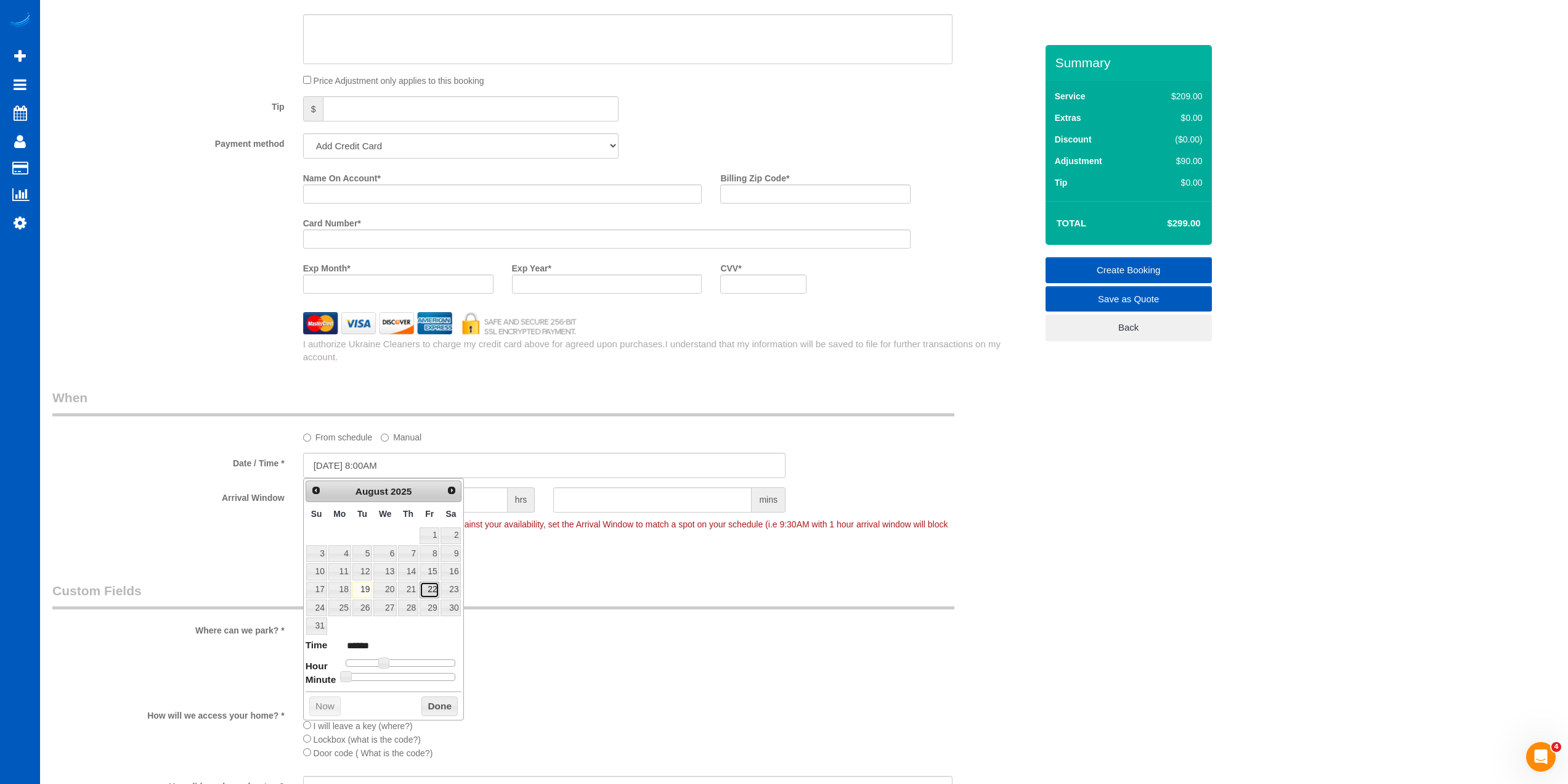
click at [434, 587] on link "22" at bounding box center [430, 589] width 20 height 17
type input "[DATE] 9:00AM"
type input "******"
type input "[DATE] 10:00AM"
type input "*******"
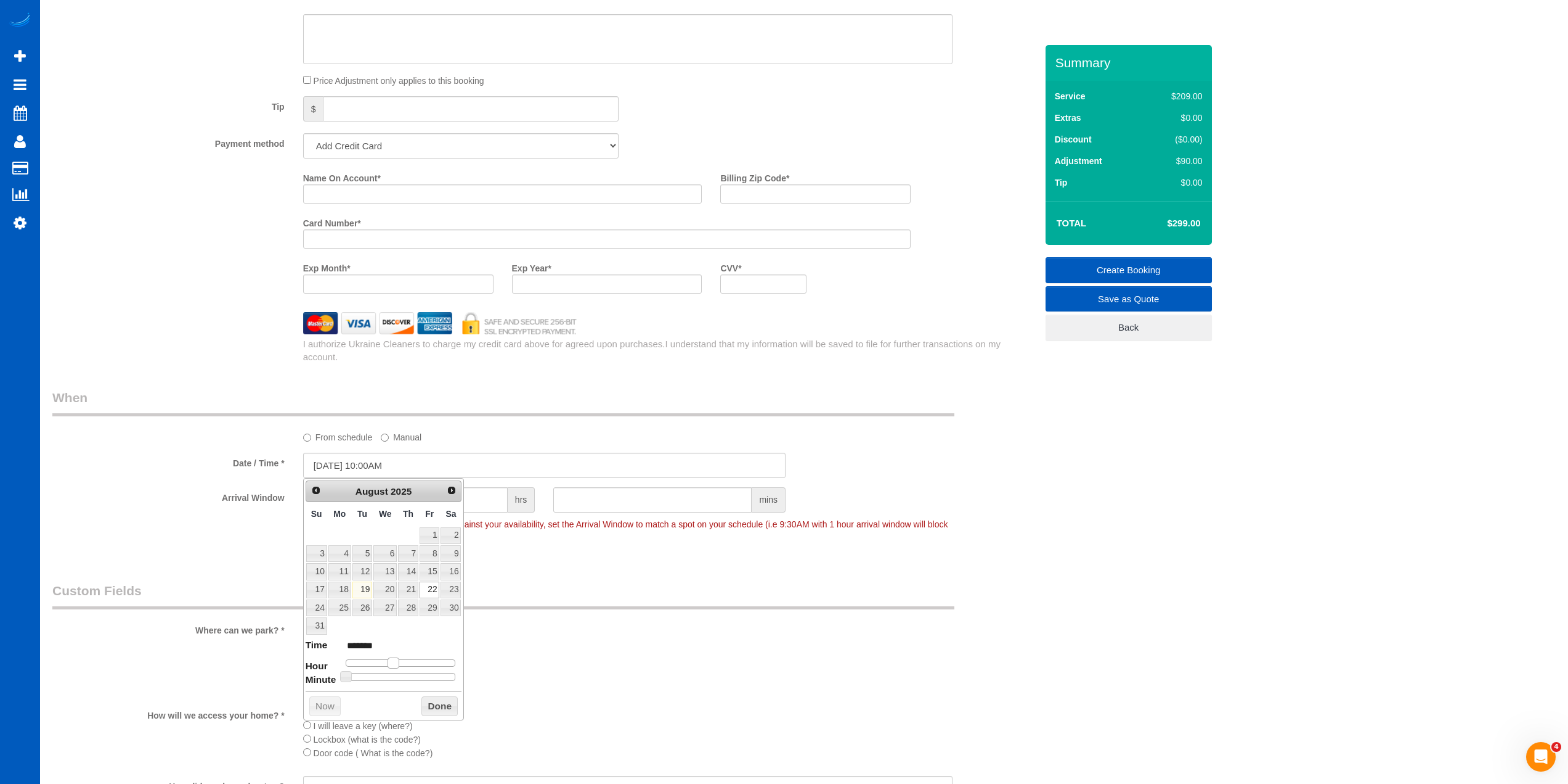
type input "[DATE] 11:00AM"
type input "*******"
type input "[DATE] 12:00PM"
type input "*******"
type input "[DATE] 1:00PM"
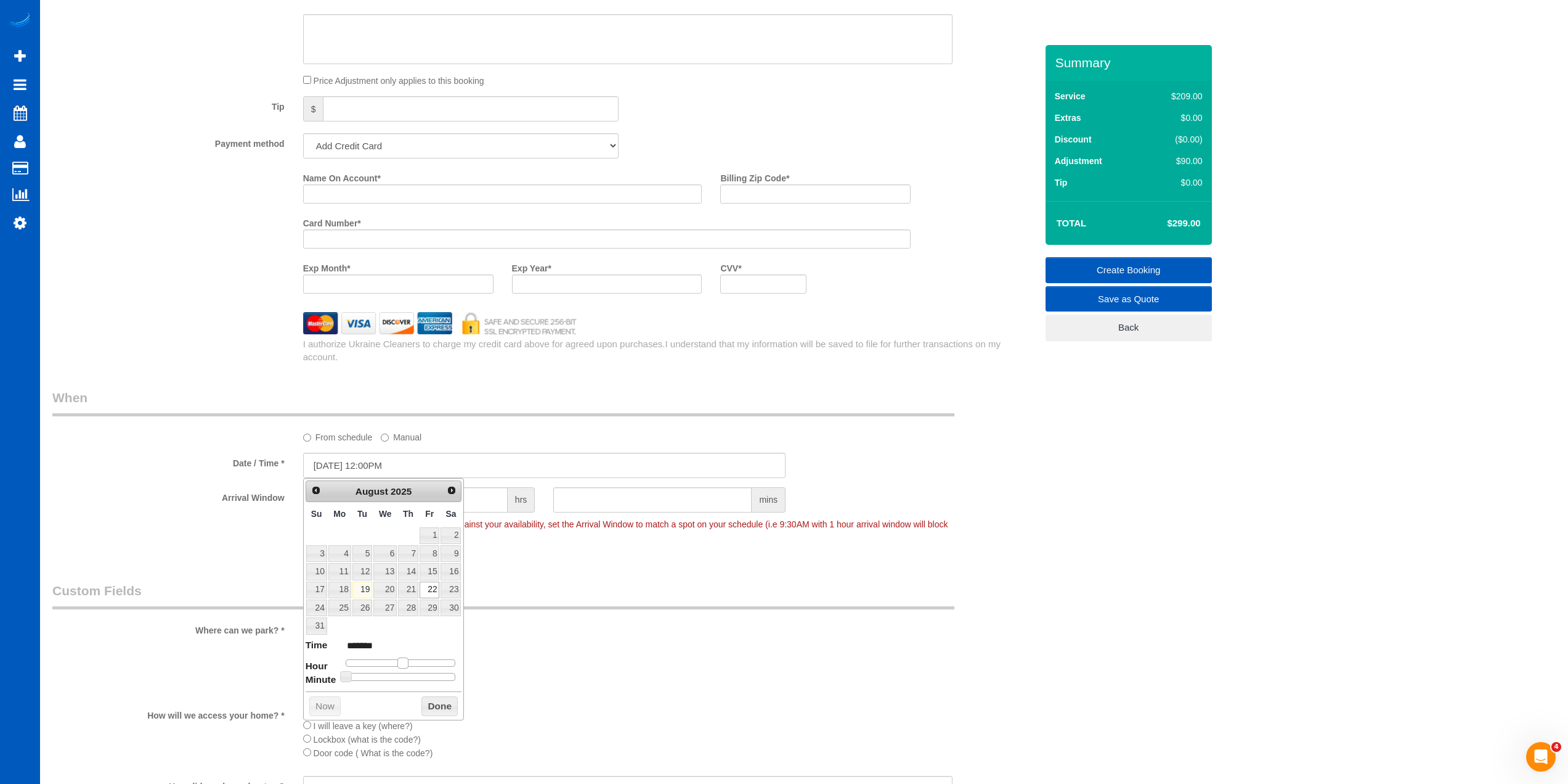
type input "******"
type input "[DATE] 2:00PM"
type input "******"
drag, startPoint x: 386, startPoint y: 661, endPoint x: 416, endPoint y: 664, distance: 30.1
click at [416, 664] on span at bounding box center [412, 662] width 11 height 11
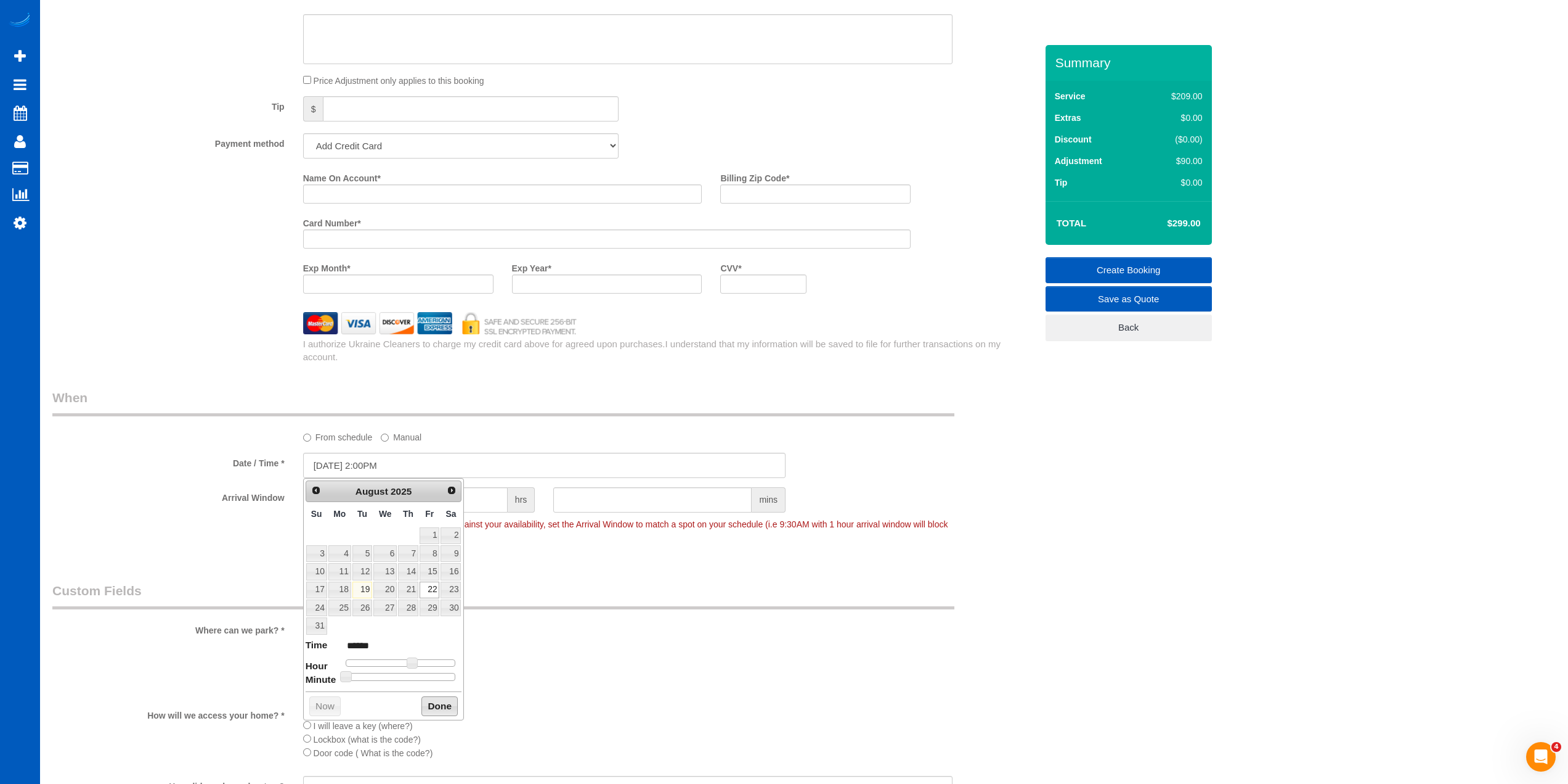
drag, startPoint x: 438, startPoint y: 706, endPoint x: 361, endPoint y: 706, distance: 77.0
click at [438, 706] on button "Done" at bounding box center [440, 706] width 37 height 20
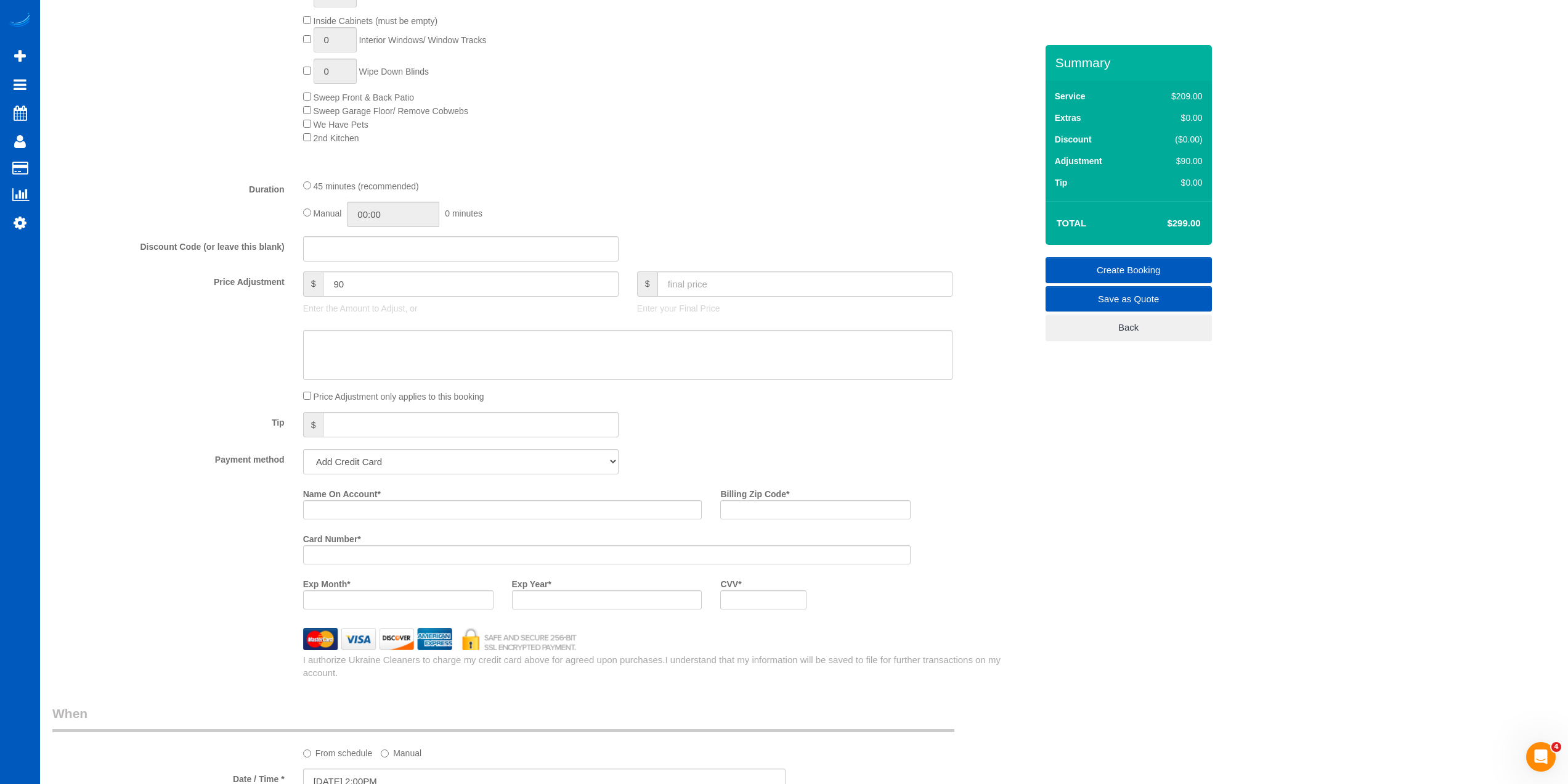
scroll to position [720, 0]
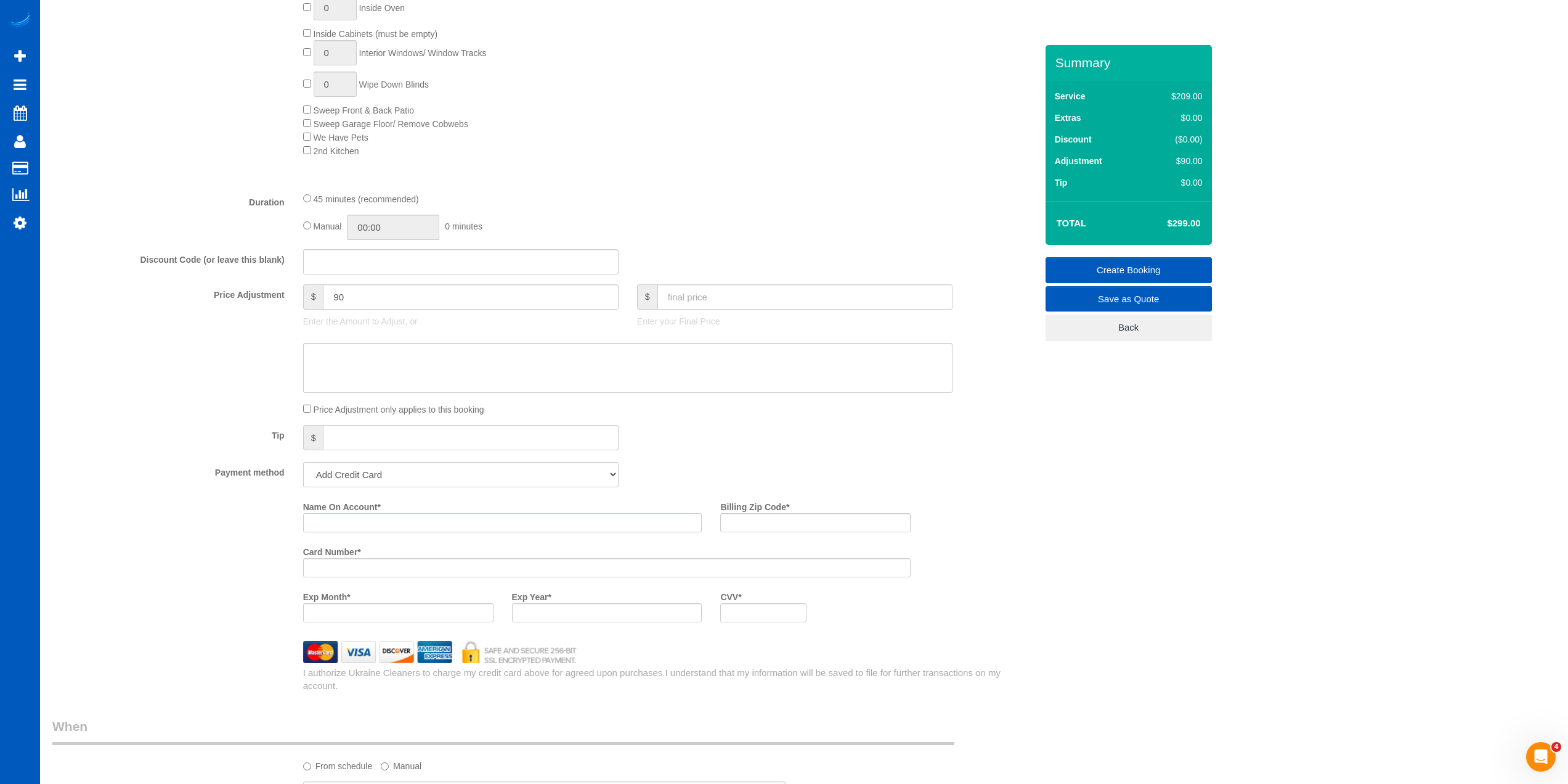
click at [415, 519] on input "Name On Account *" at bounding box center [502, 522] width 399 height 19
type input "[PERSON_NAME]"
click at [782, 521] on input "Billing Zip Code *" at bounding box center [815, 522] width 190 height 19
click at [780, 520] on input "Billing Zip Code *" at bounding box center [815, 522] width 190 height 19
type input "80218"
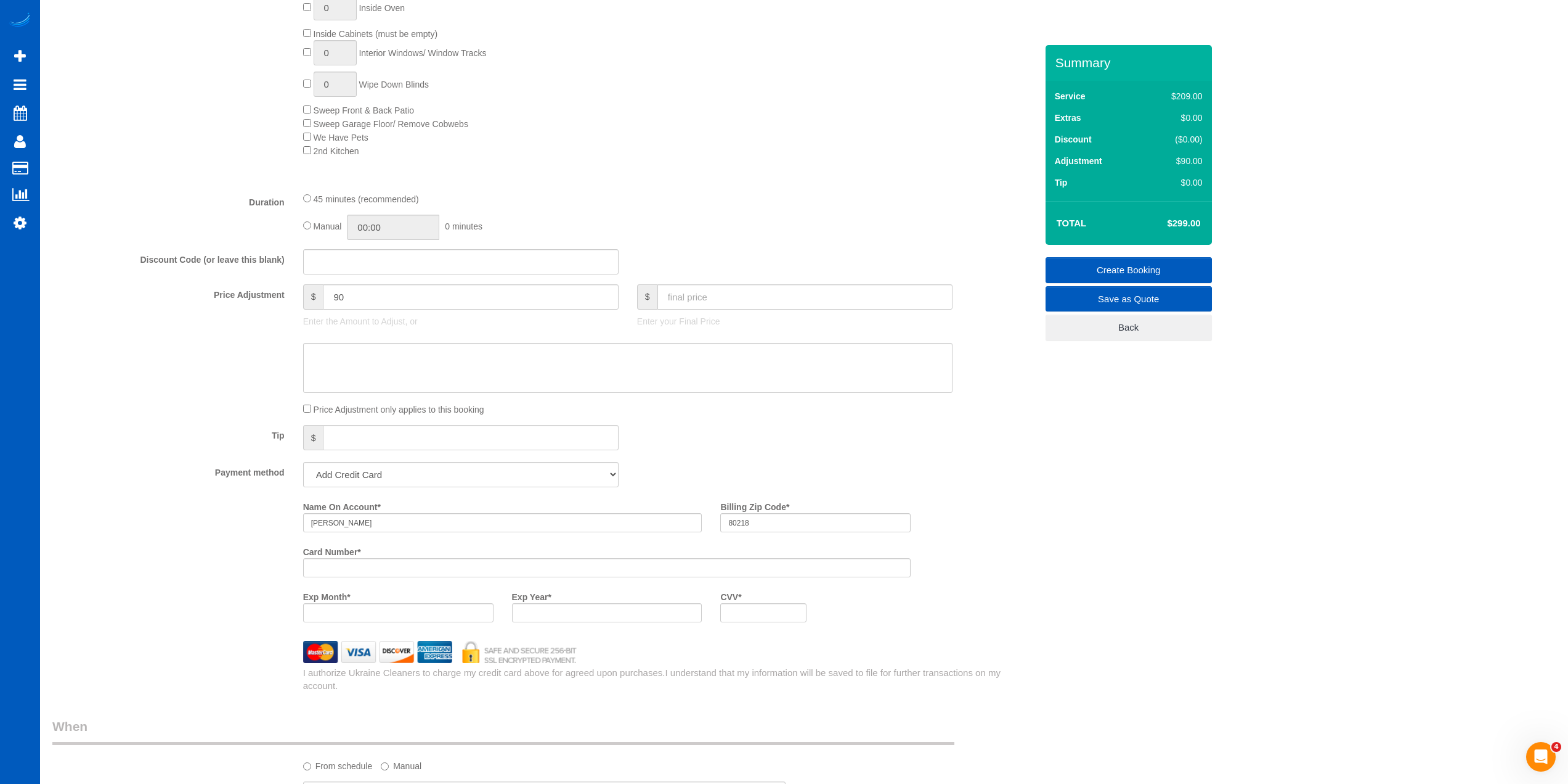
click at [595, 573] on iframe at bounding box center [607, 568] width 592 height 11
click at [767, 618] on iframe at bounding box center [763, 612] width 70 height 11
click at [1015, 484] on div "Payment method Add Credit Card Cash Check Paypal" at bounding box center [544, 475] width 1002 height 25
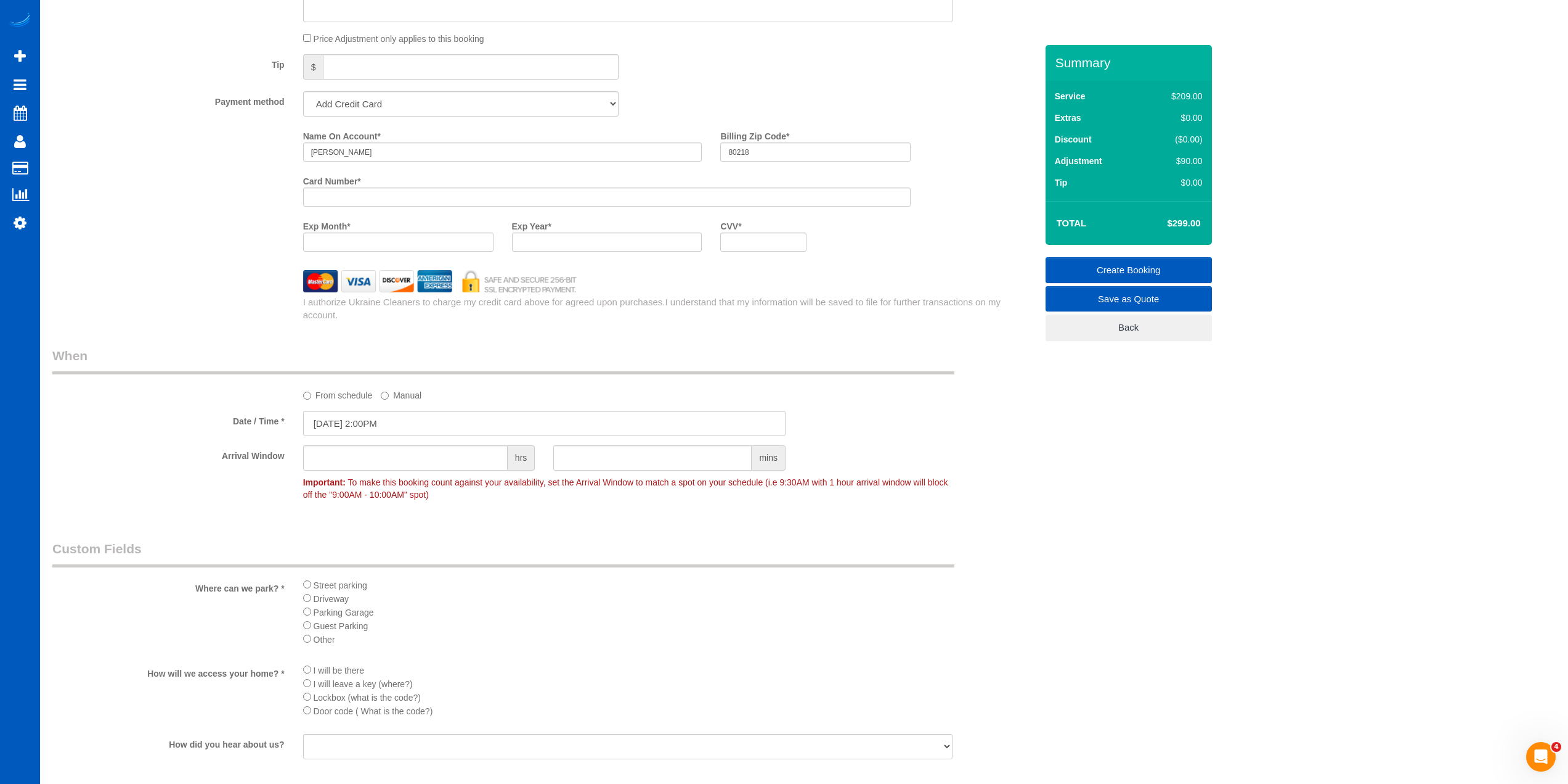
scroll to position [1213, 0]
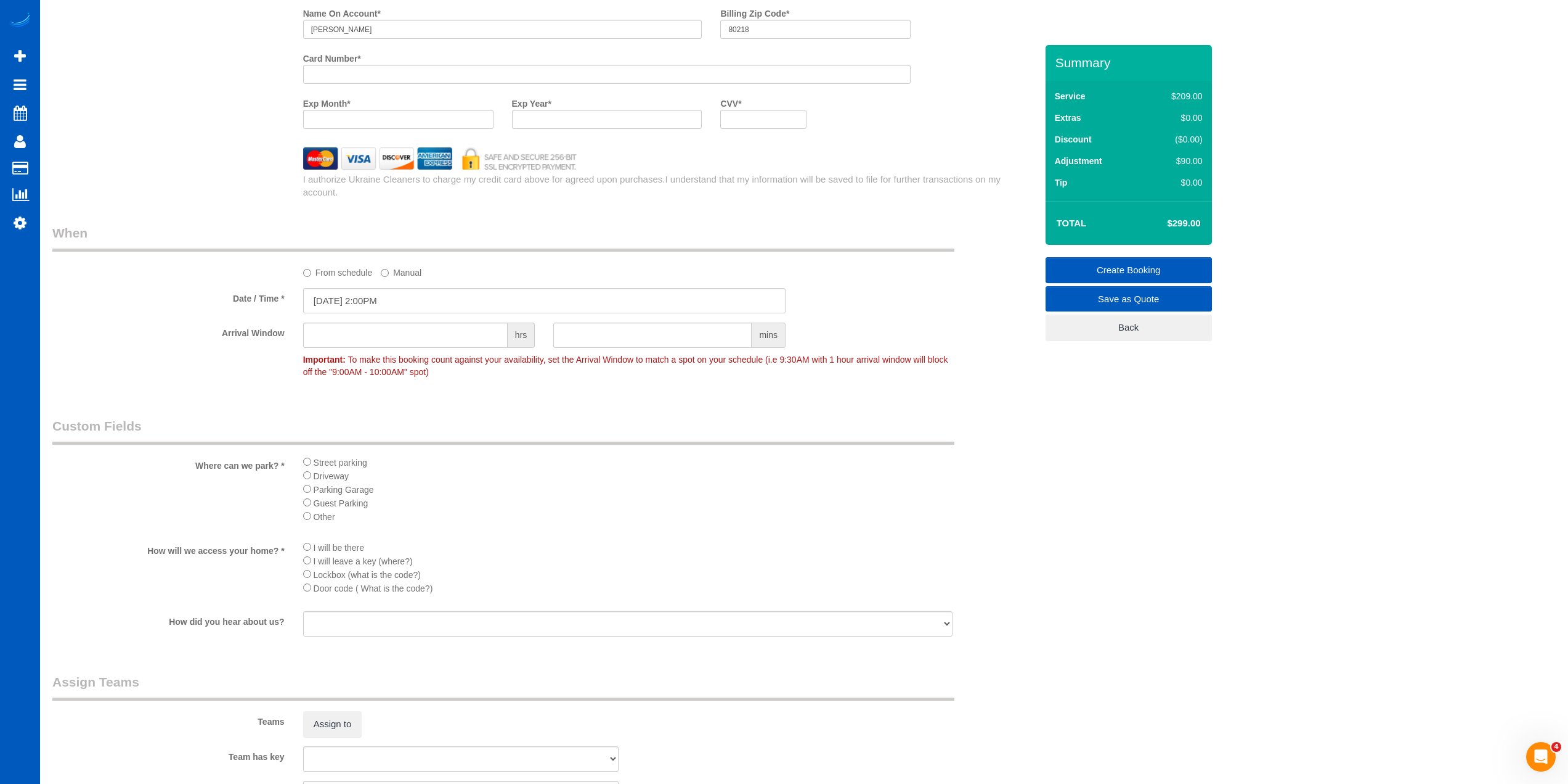
click at [1159, 267] on link "Create Booking" at bounding box center [1128, 270] width 166 height 26
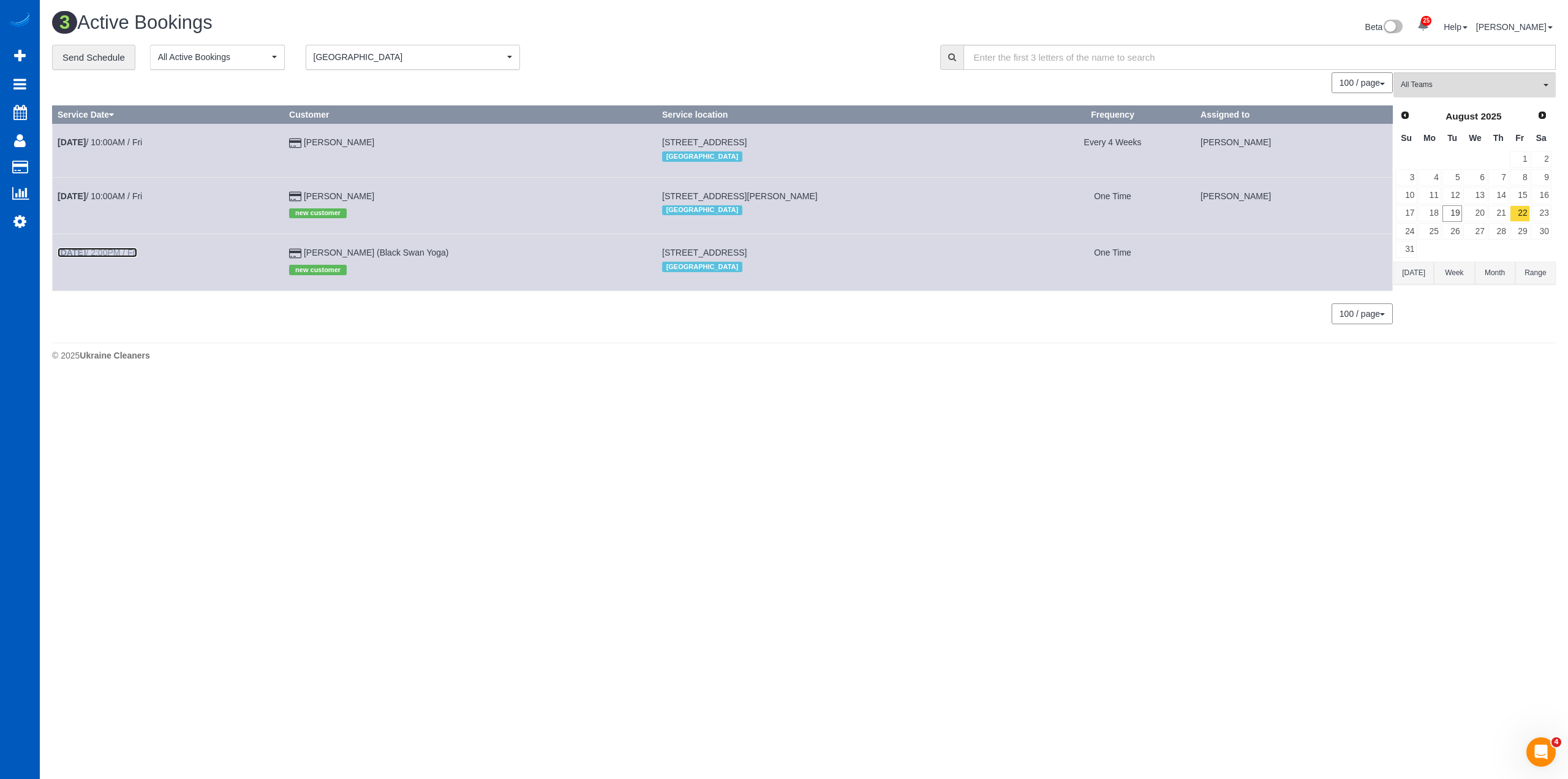
click at [125, 248] on link "[DATE] 2:00PM / Fri" at bounding box center [98, 252] width 80 height 10
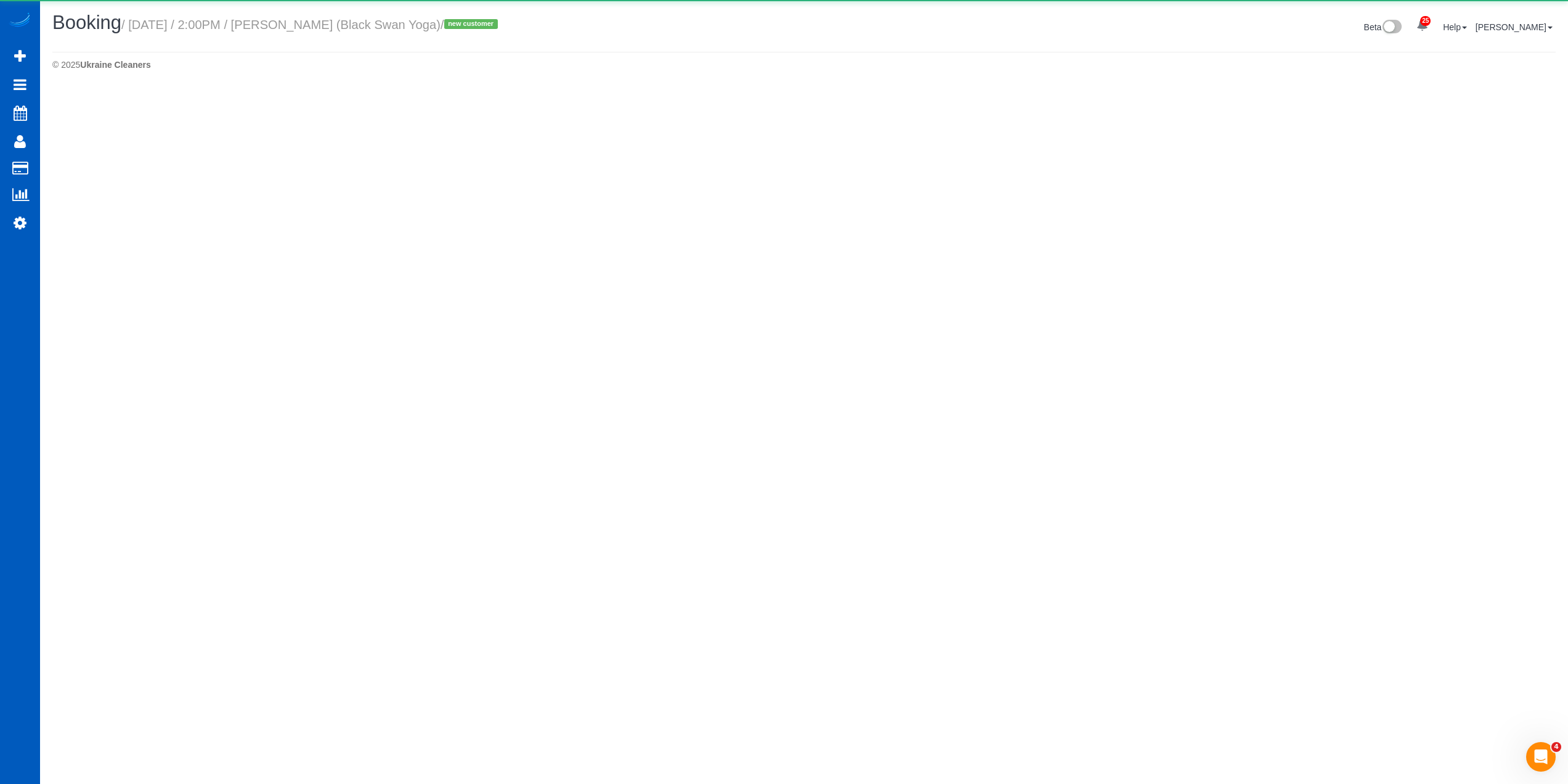
select select "CO"
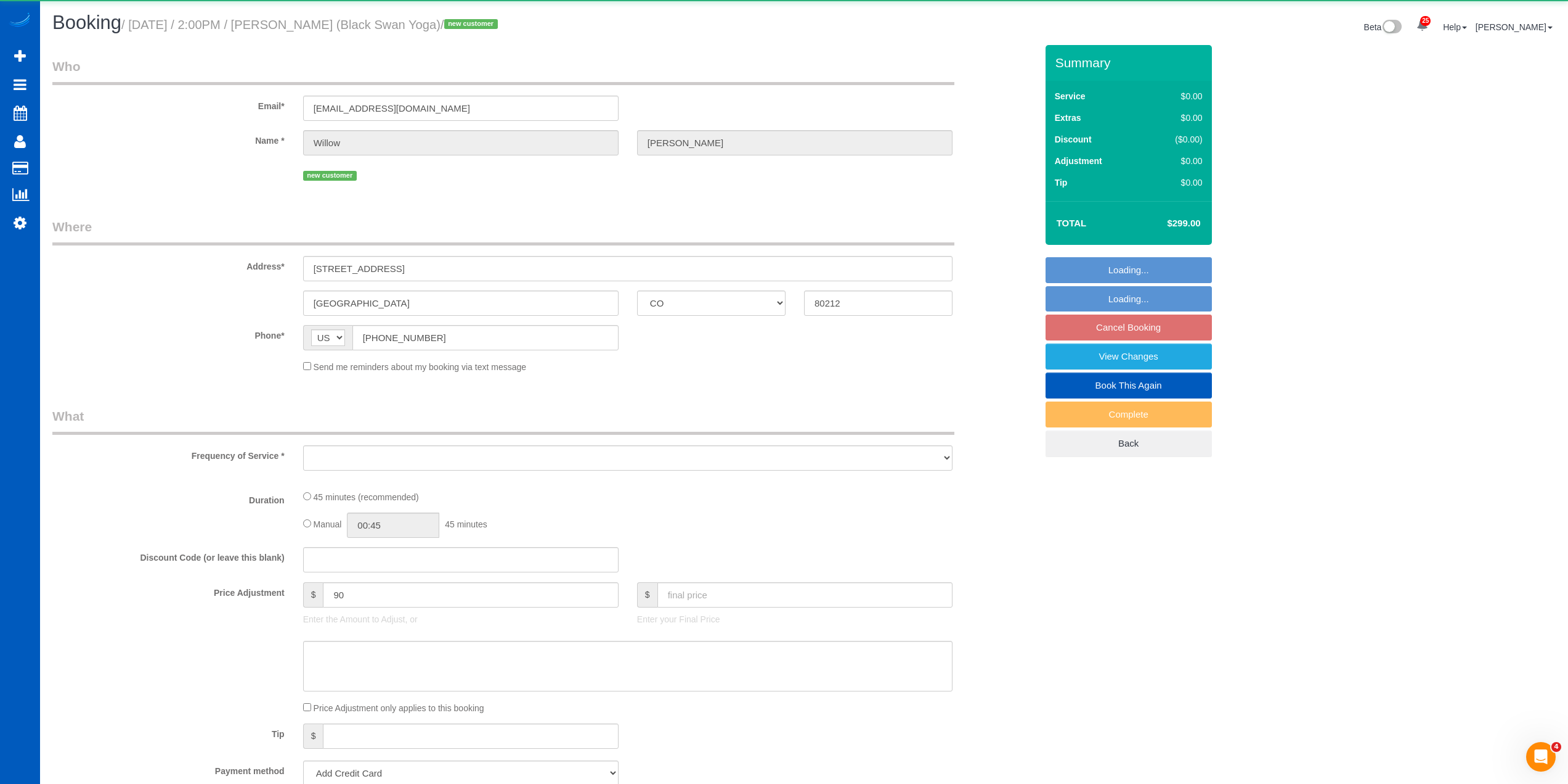
select select "object:5782"
select select "string:fspay-87b2ae6b-f6d0-46c9-a846-2debcbf76508"
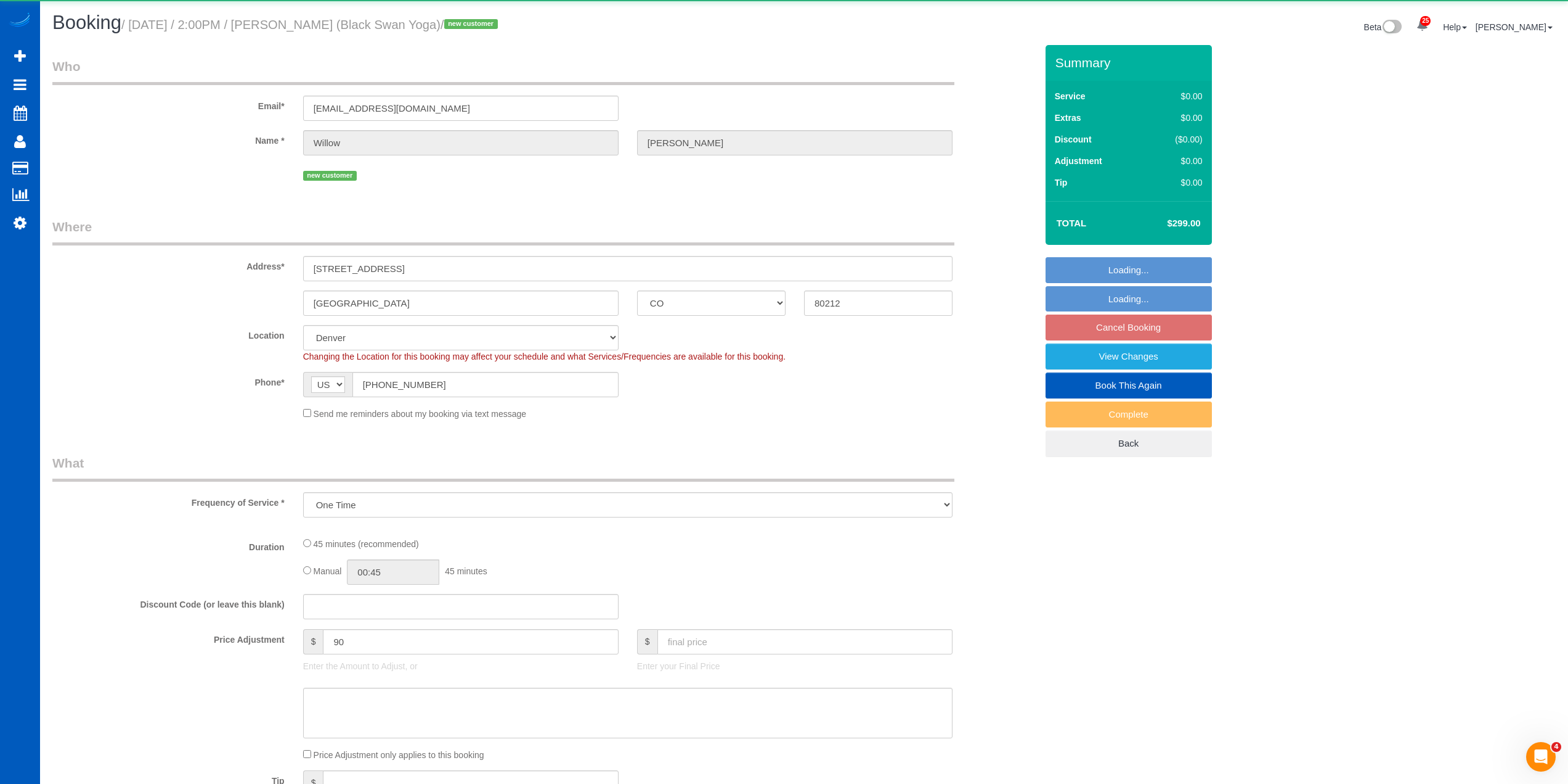
select select "object:5789"
select select "spot25"
select select "199"
select select "1501"
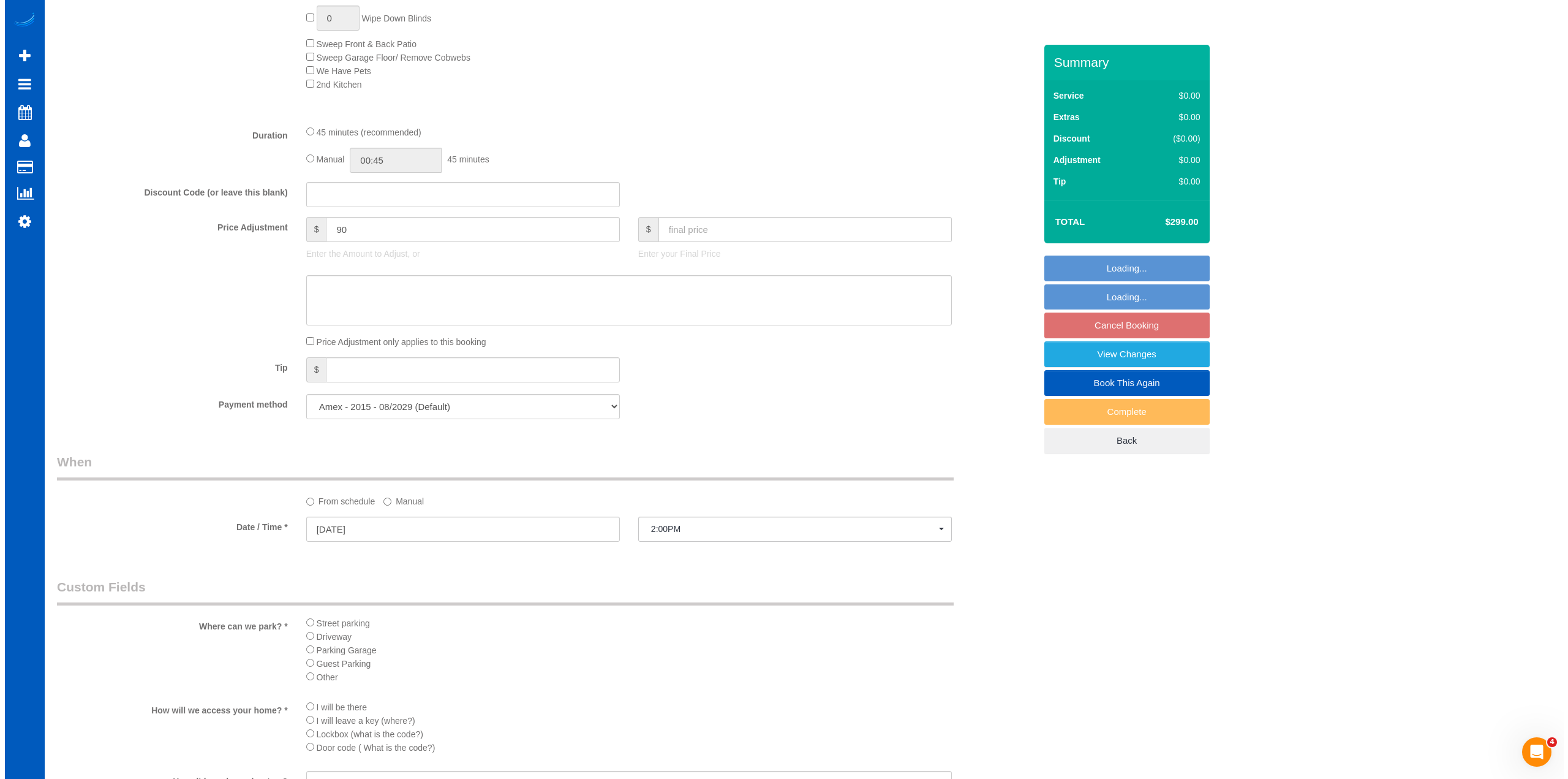
scroll to position [1345, 0]
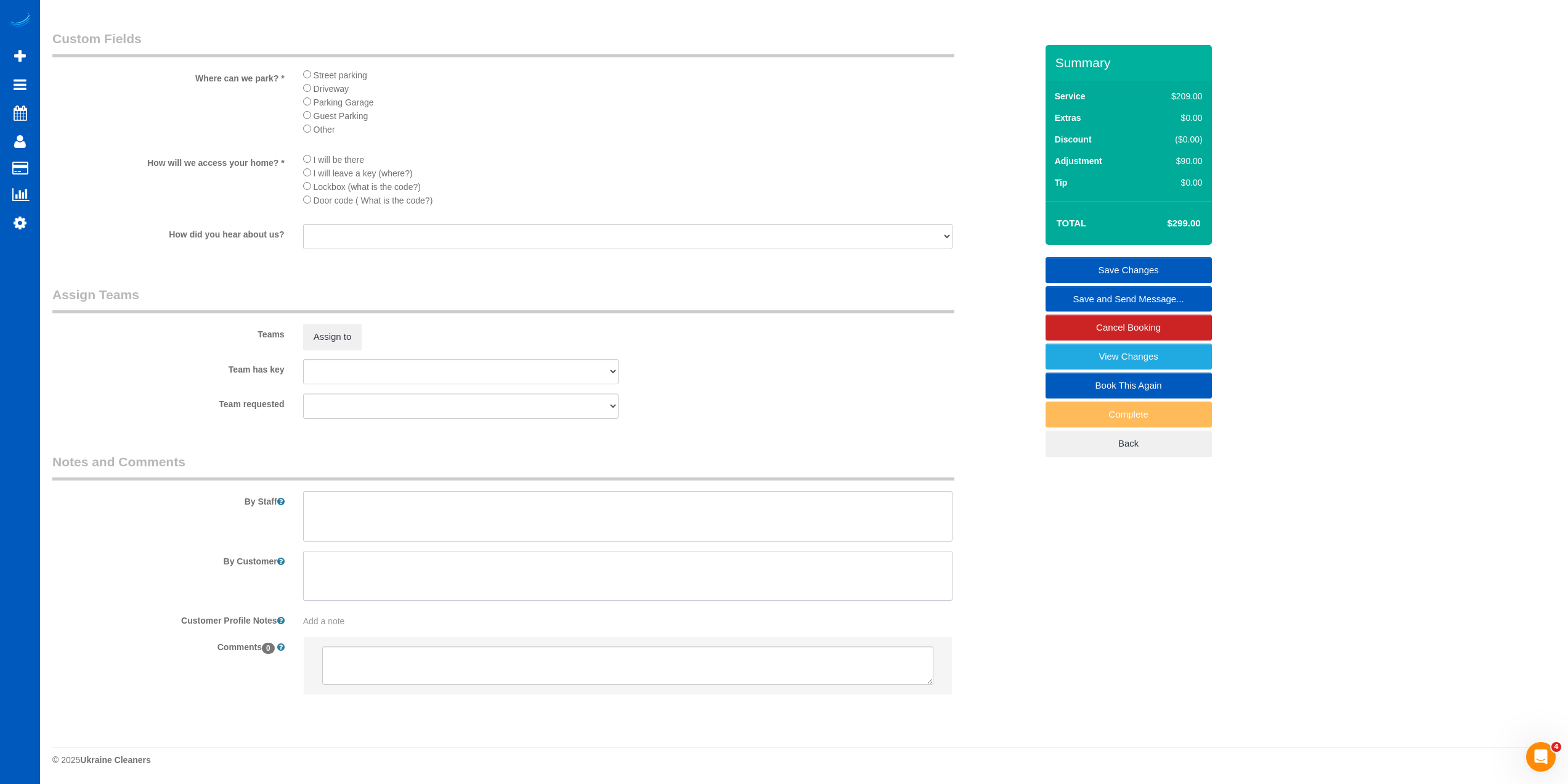
click at [469, 571] on textarea at bounding box center [627, 576] width 650 height 51
click at [342, 321] on div "Teams Assign to" at bounding box center [544, 317] width 1002 height 64
click at [347, 328] on button "Assign to" at bounding box center [332, 336] width 59 height 26
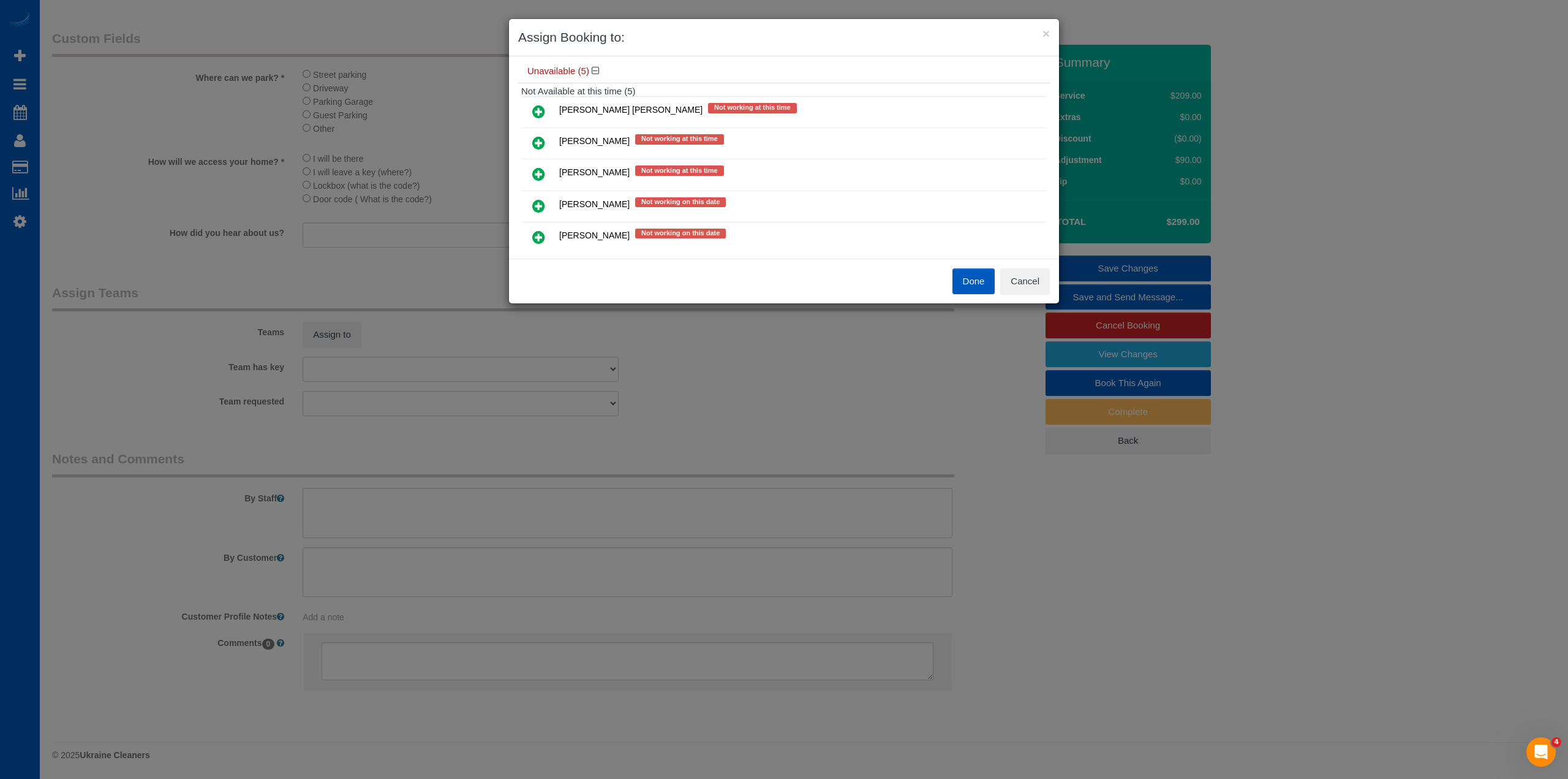
drag, startPoint x: 540, startPoint y: 144, endPoint x: 641, endPoint y: 203, distance: 117.0
click at [540, 145] on icon at bounding box center [538, 142] width 12 height 15
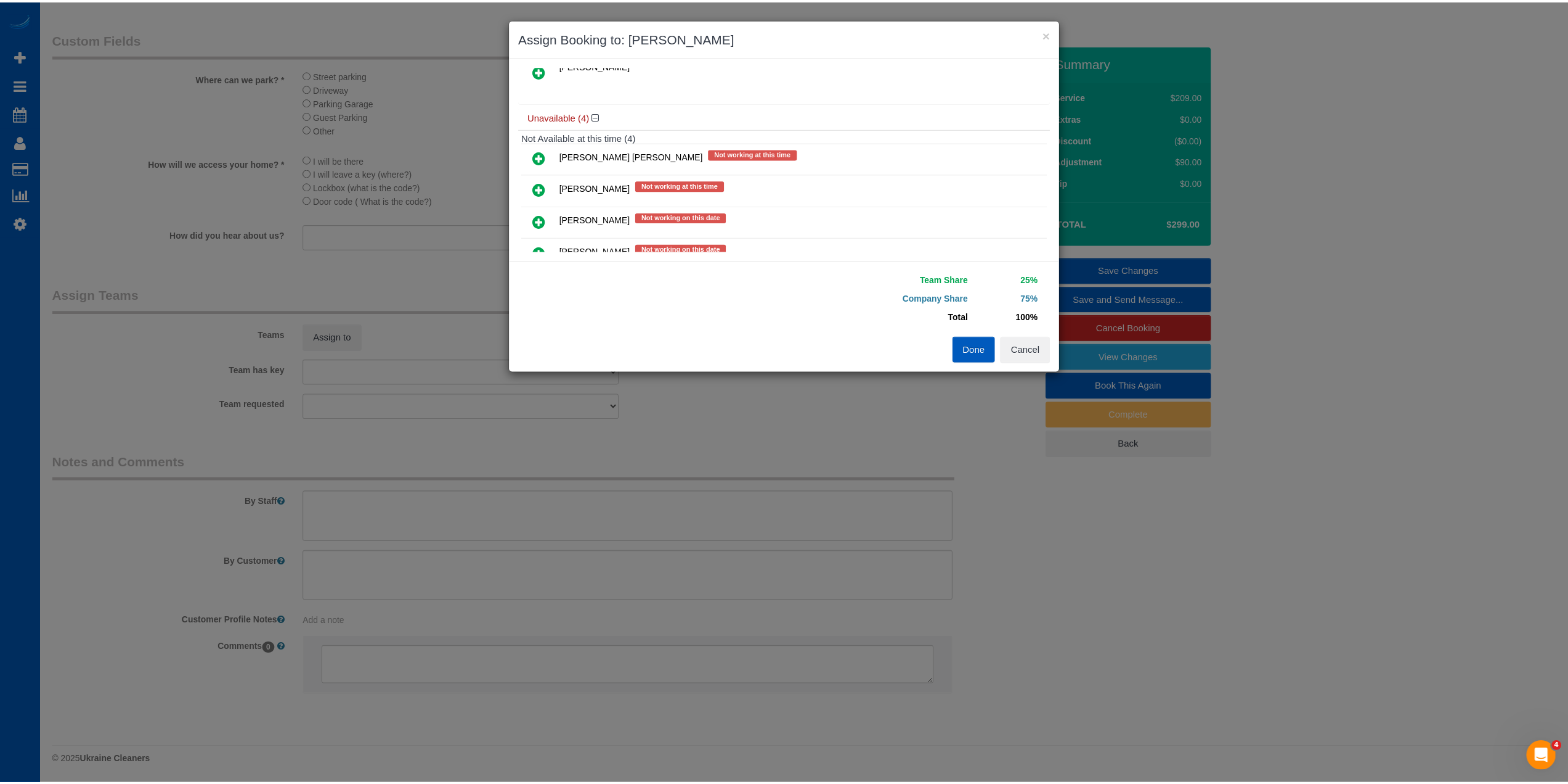
scroll to position [0, 0]
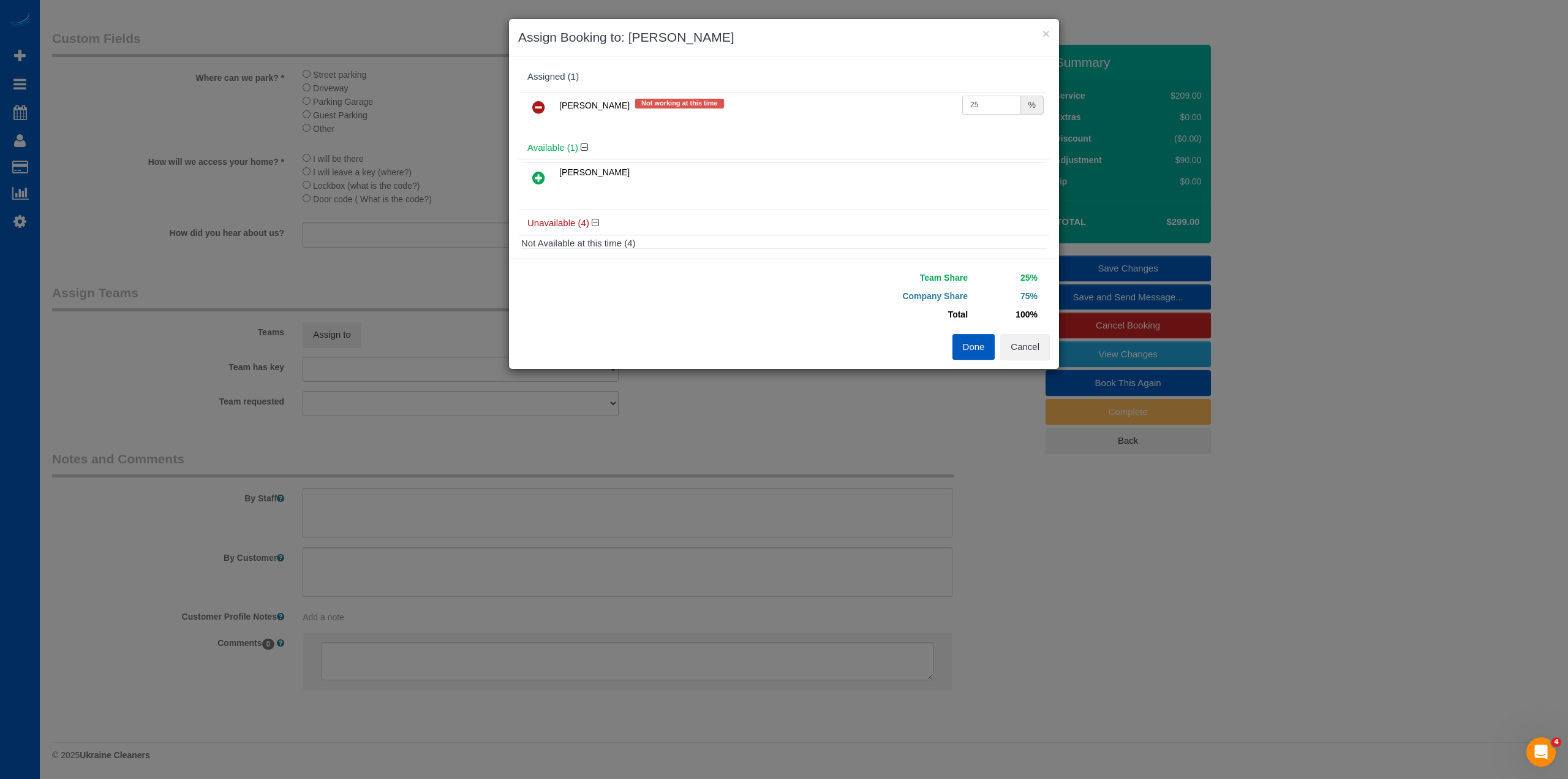
drag, startPoint x: 968, startPoint y: 103, endPoint x: 904, endPoint y: 98, distance: 64.2
click at [904, 98] on tr "[PERSON_NAME] Not working at this time 25 %" at bounding box center [784, 107] width 526 height 31
type input "50"
click at [984, 353] on button "Done" at bounding box center [974, 346] width 43 height 26
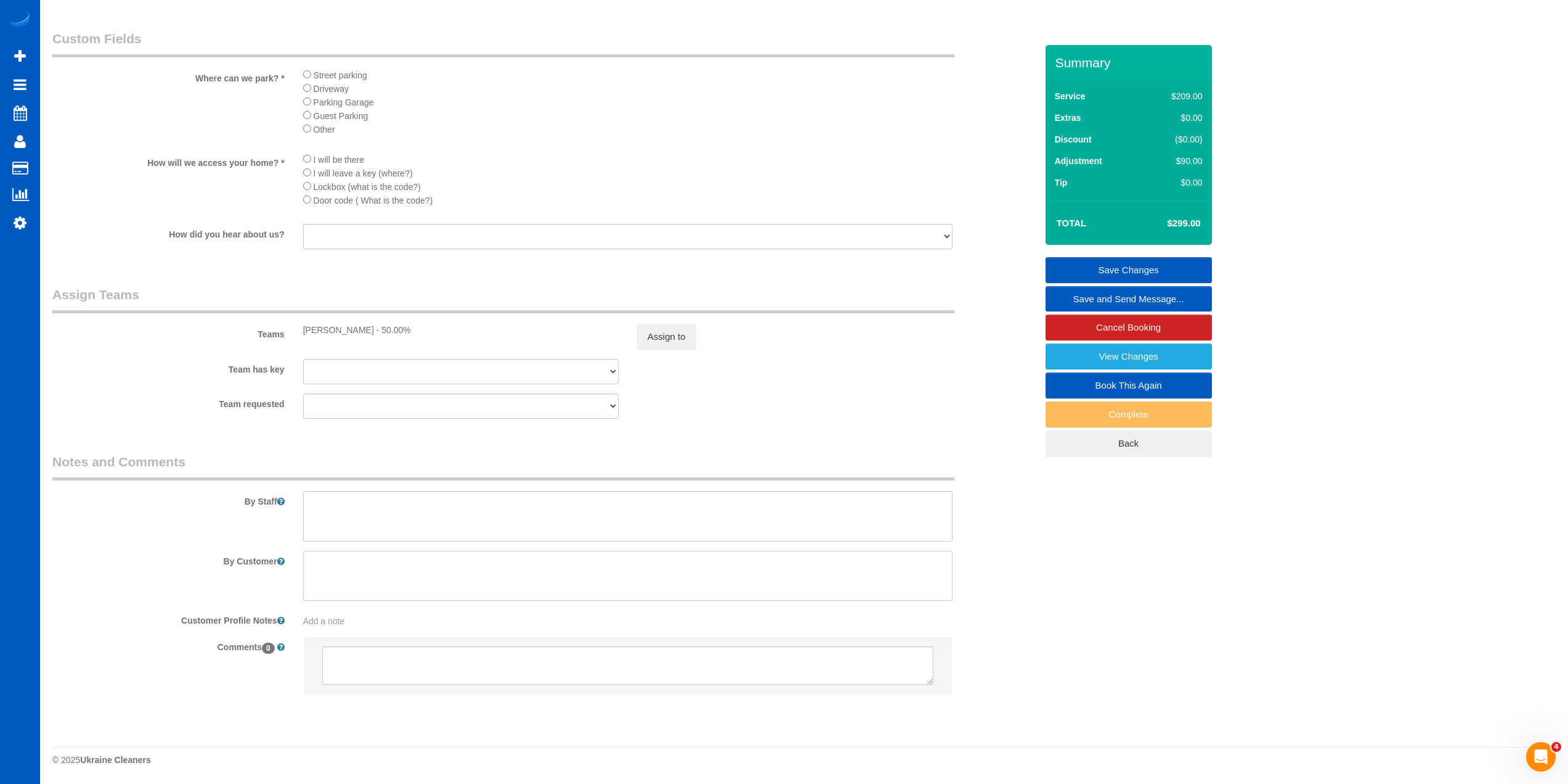
click at [638, 563] on textarea at bounding box center [627, 576] width 650 height 51
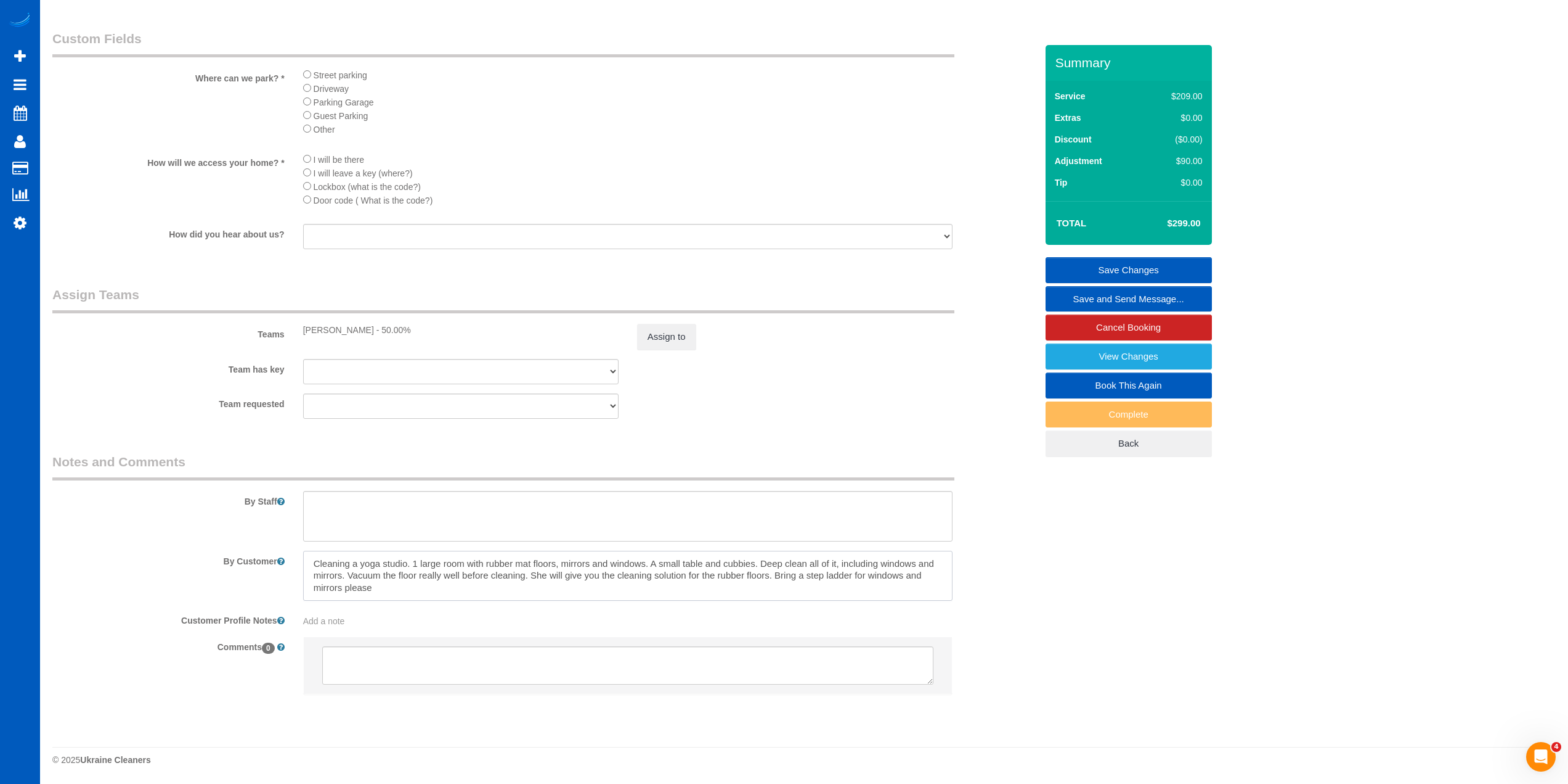
drag, startPoint x: 797, startPoint y: 584, endPoint x: 773, endPoint y: 573, distance: 26.4
click at [773, 573] on textarea at bounding box center [627, 576] width 650 height 51
type textarea "Cleaning a yoga studio. 1 large room with rubber mat floors, mirrors and window…"
click at [535, 512] on textarea at bounding box center [627, 516] width 650 height 51
type textarea "Bring a step ladder for windows and mirrors please"
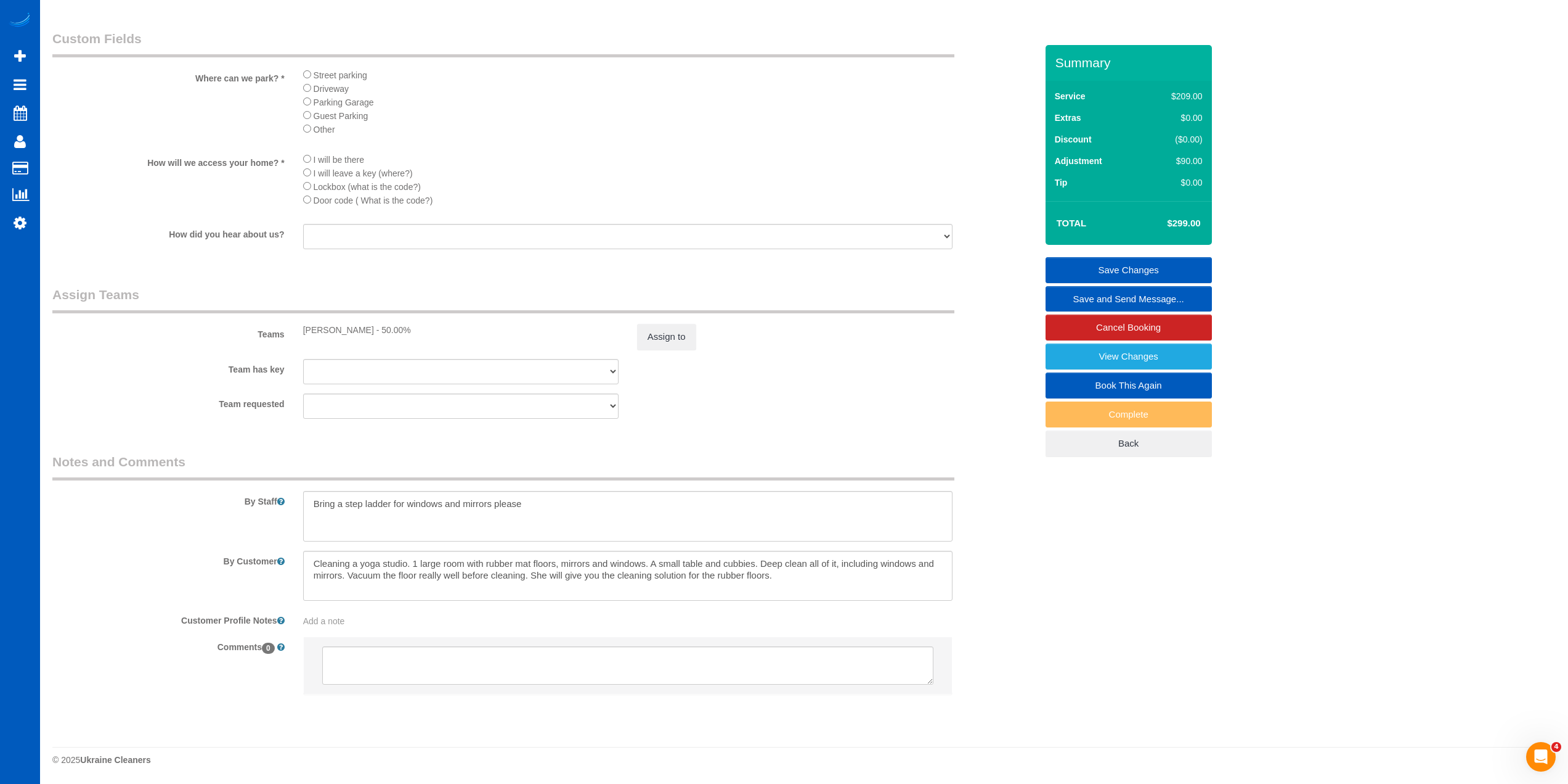
click at [1148, 260] on link "Save Changes" at bounding box center [1128, 270] width 166 height 26
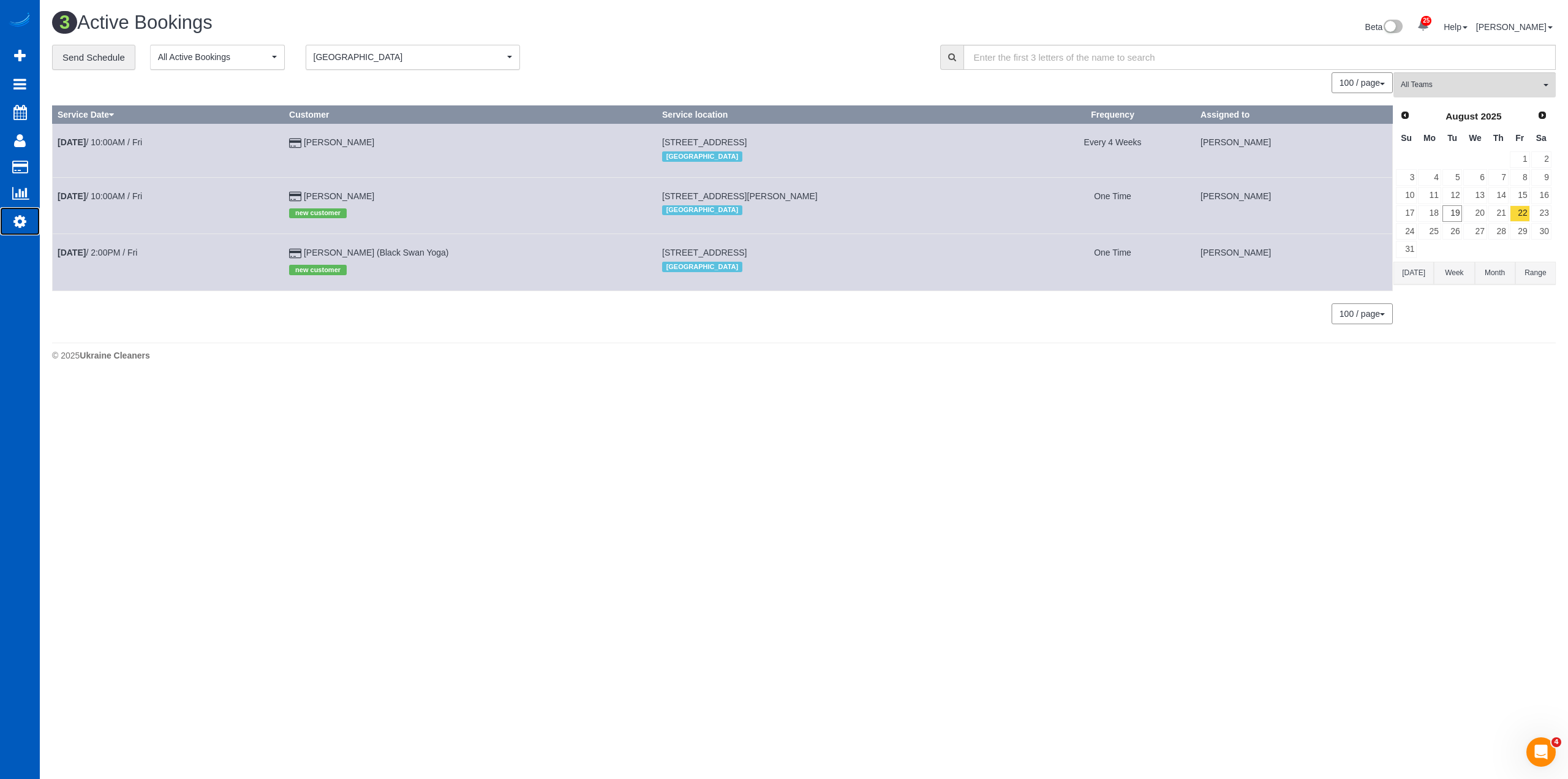
click at [23, 224] on icon at bounding box center [20, 221] width 12 height 15
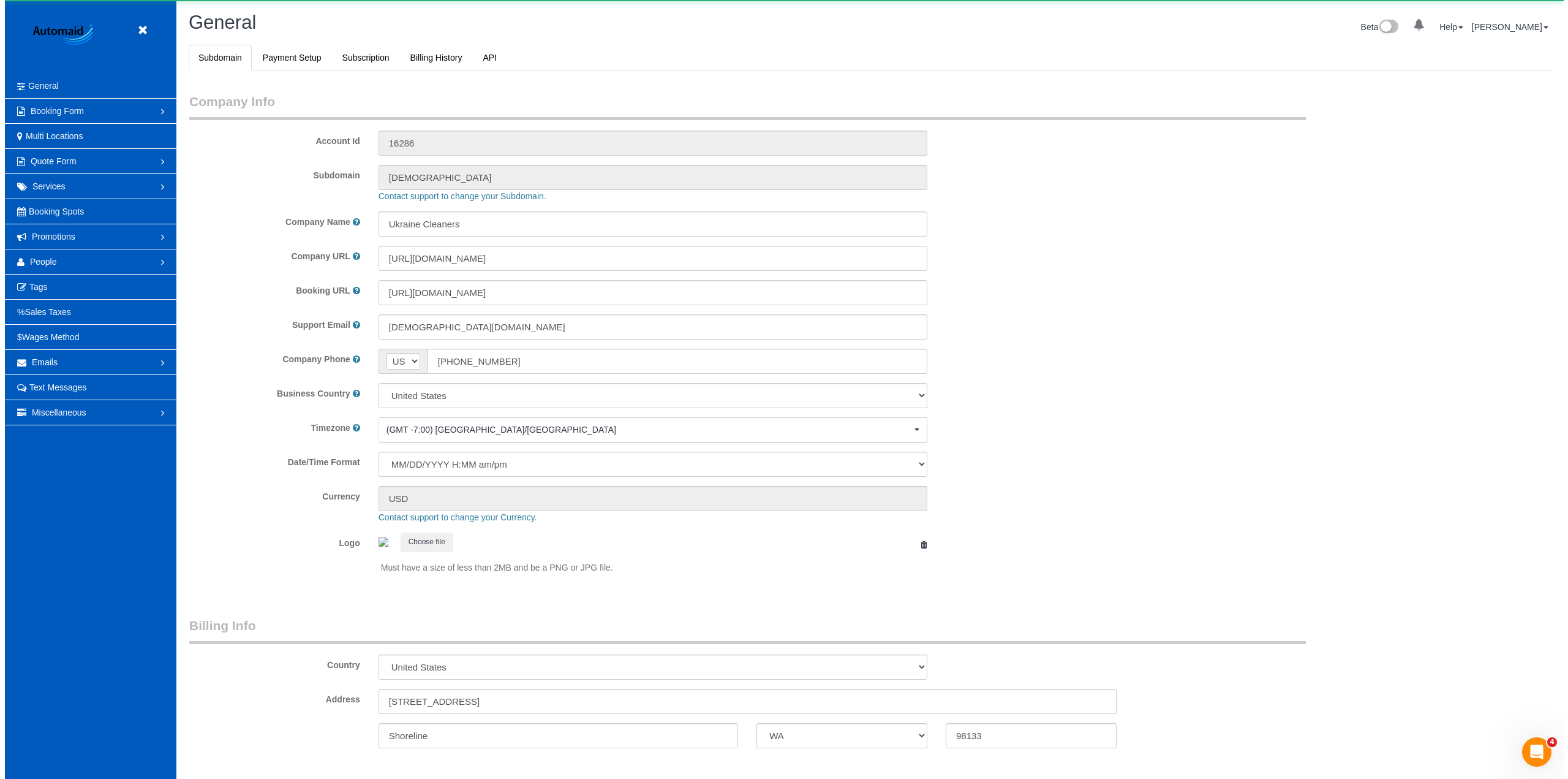
scroll to position [2683, 1558]
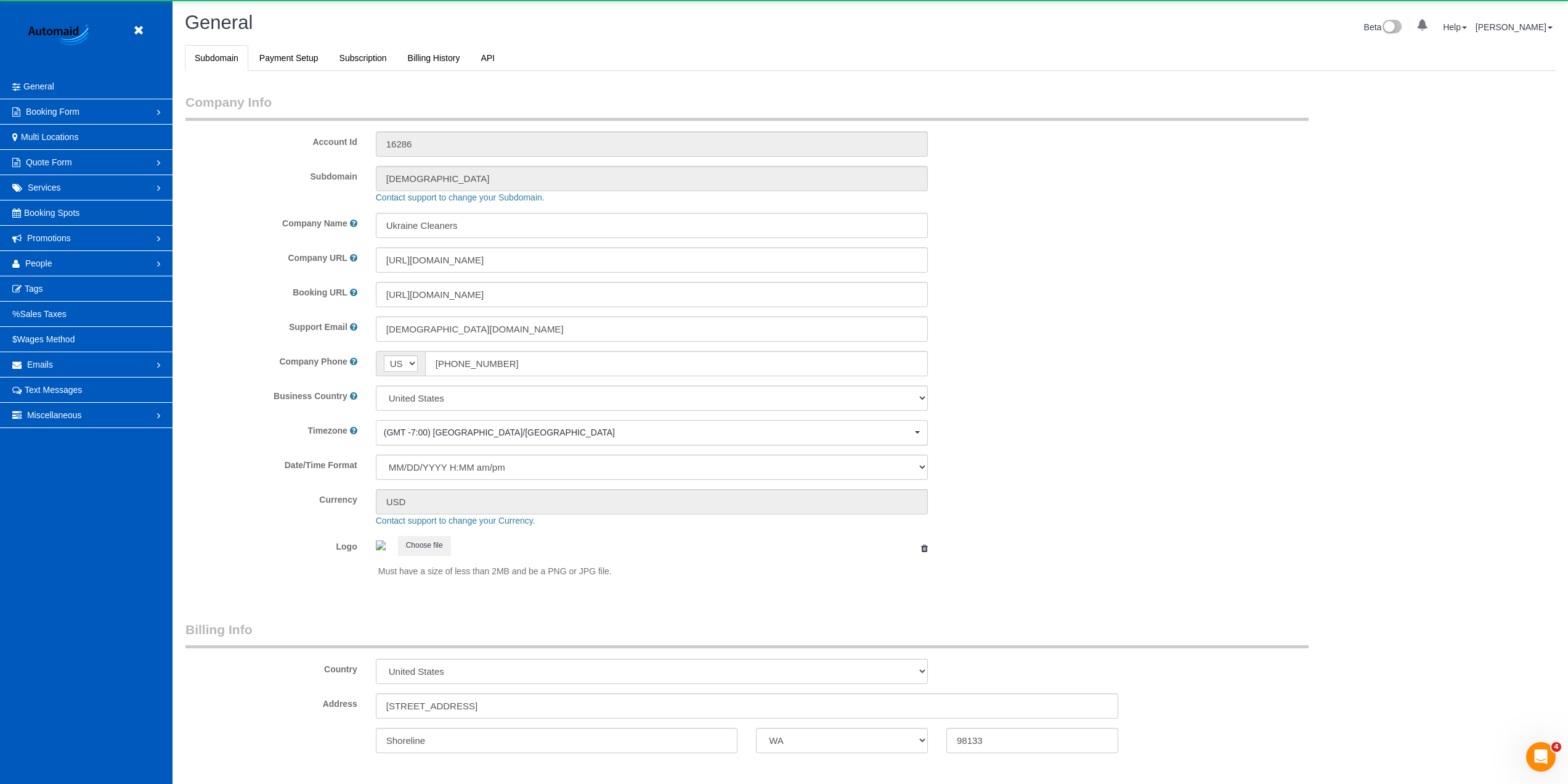
select select "1"
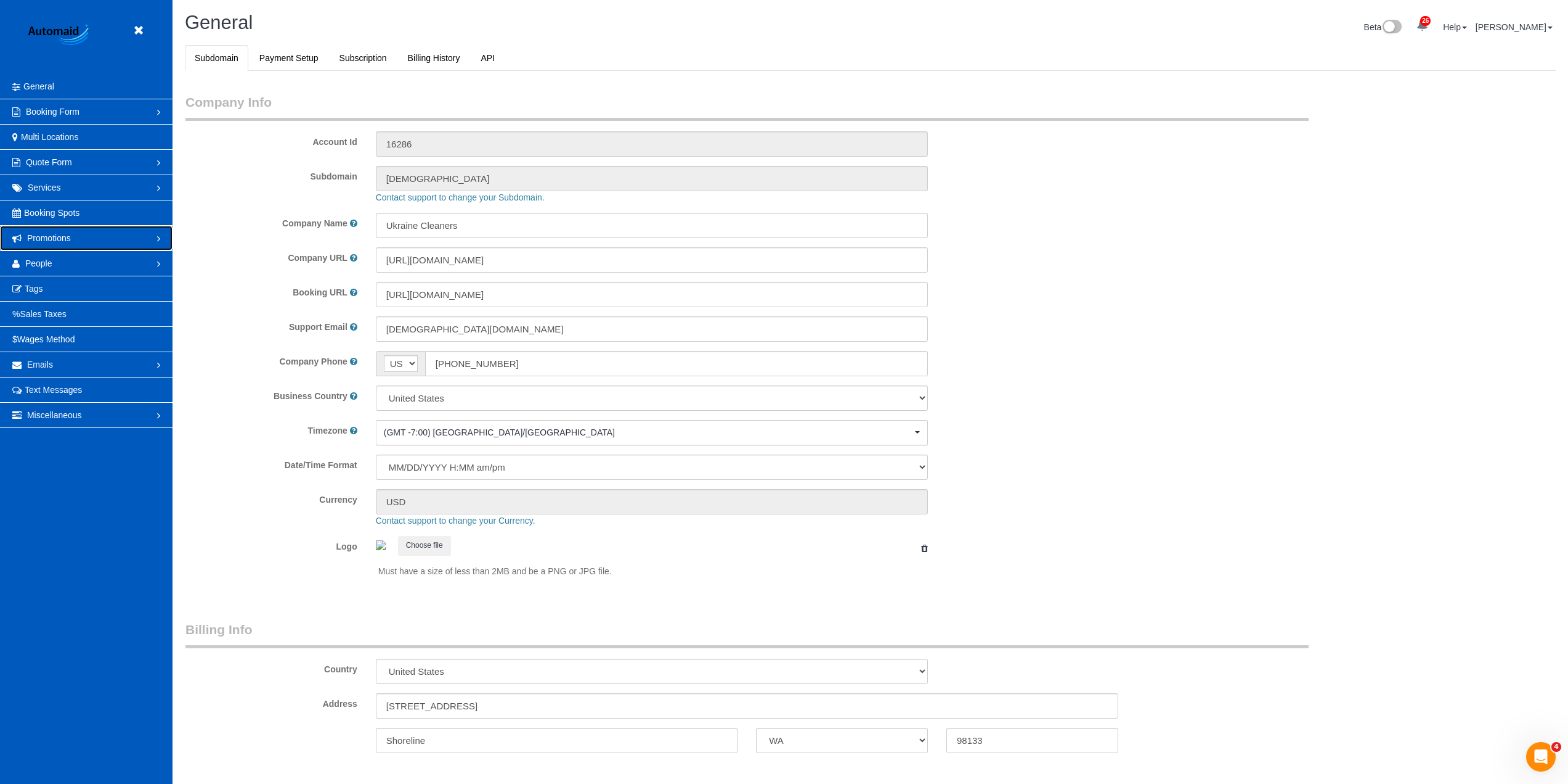
click at [88, 245] on link "Promotions" at bounding box center [86, 238] width 172 height 25
click at [79, 266] on link "Discount Codes" at bounding box center [86, 264] width 172 height 25
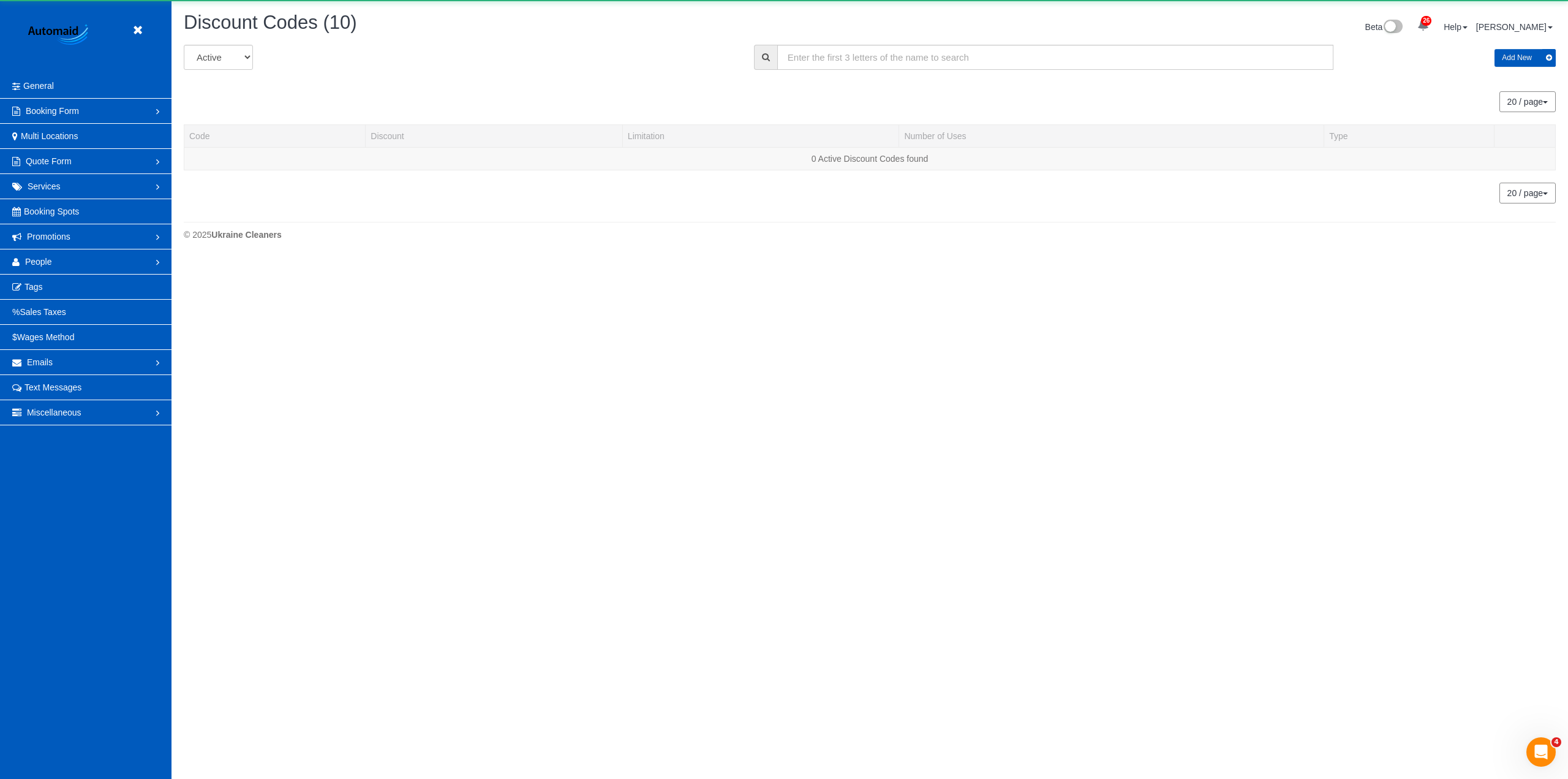
scroll to position [637, 1568]
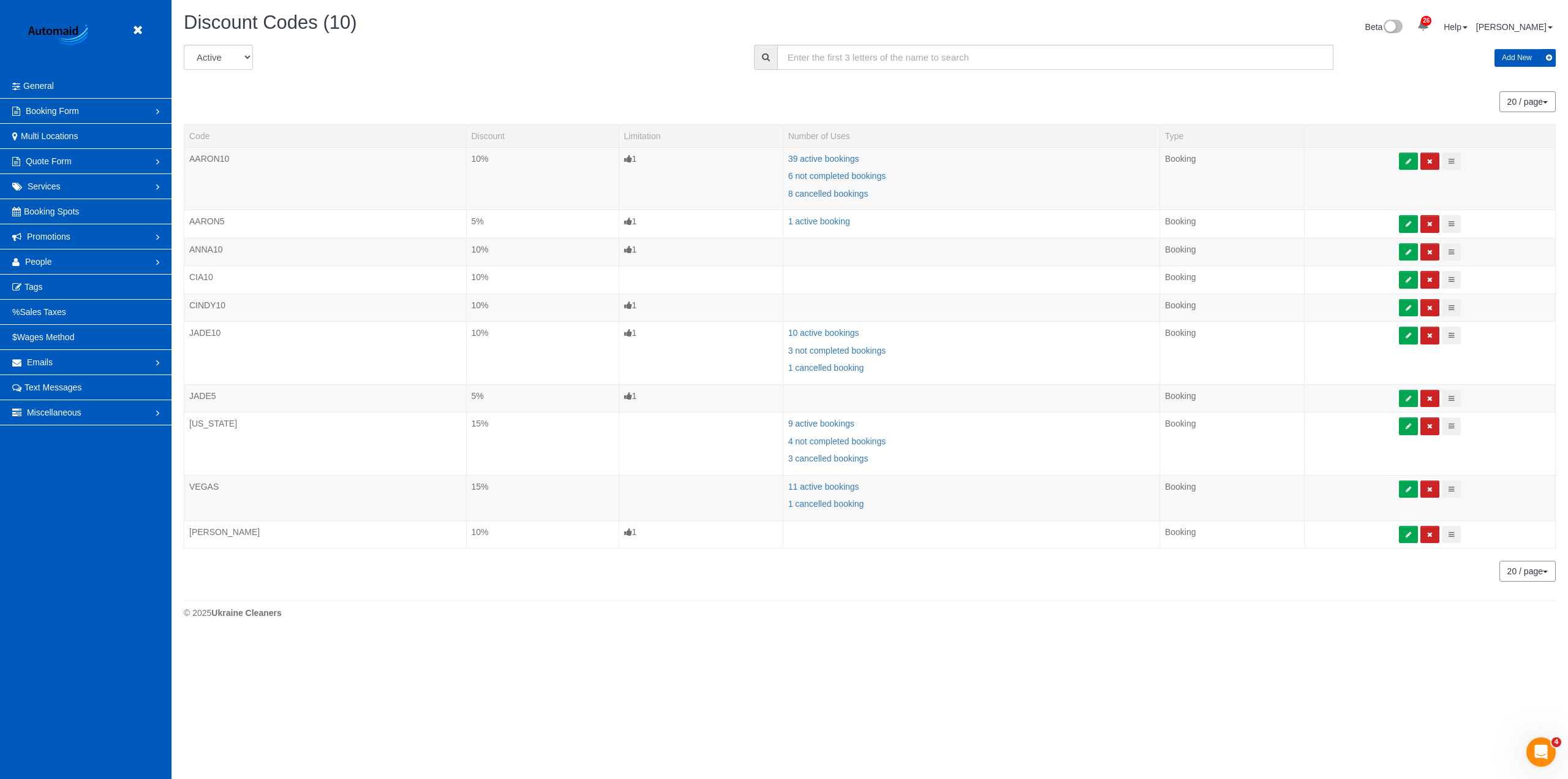
click at [1524, 60] on button "Add New" at bounding box center [1524, 58] width 61 height 18
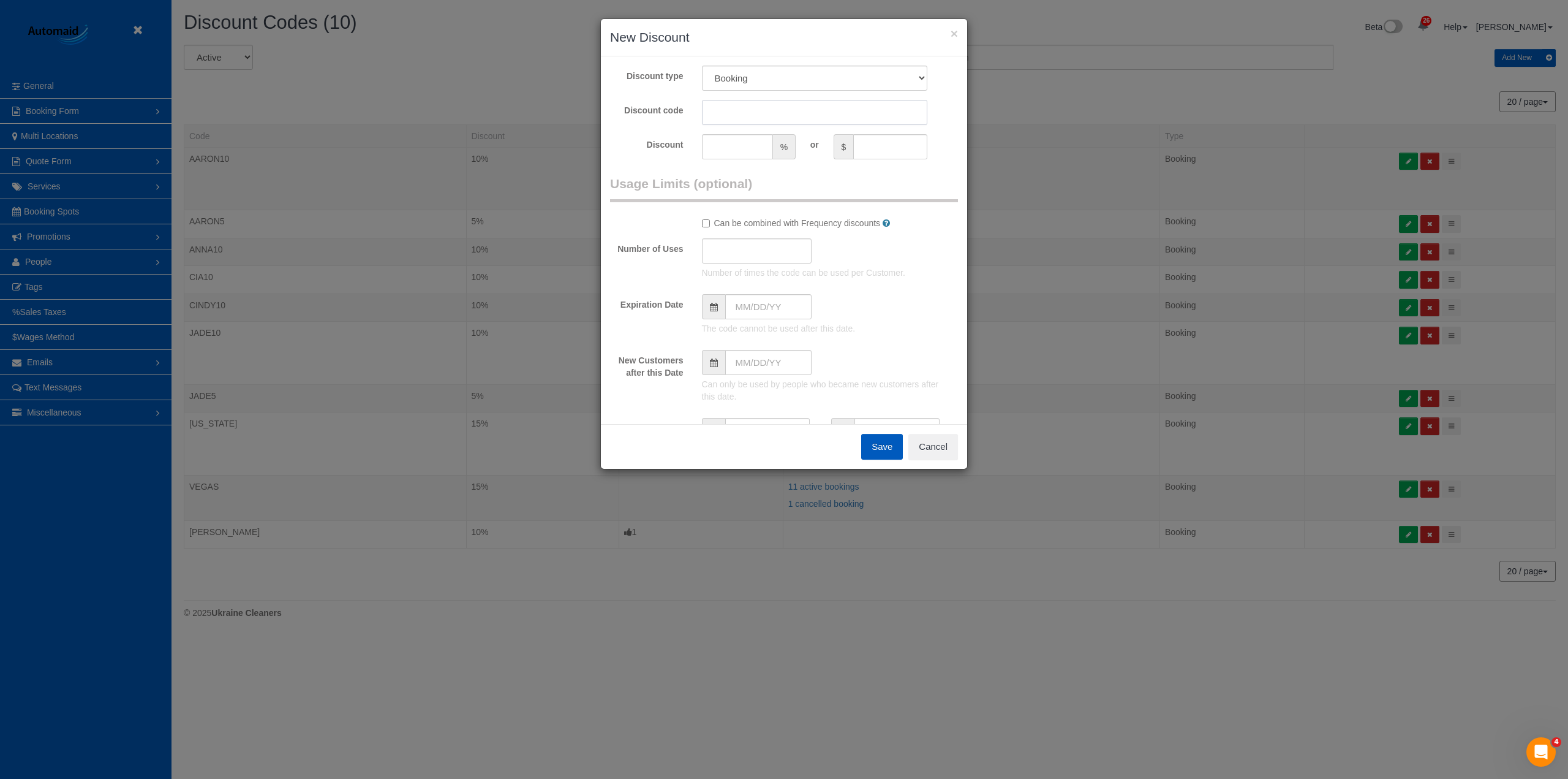
click at [741, 107] on input "text" at bounding box center [814, 112] width 226 height 25
type input "[GEOGRAPHIC_DATA]"
click at [738, 147] on input "text" at bounding box center [737, 147] width 71 height 25
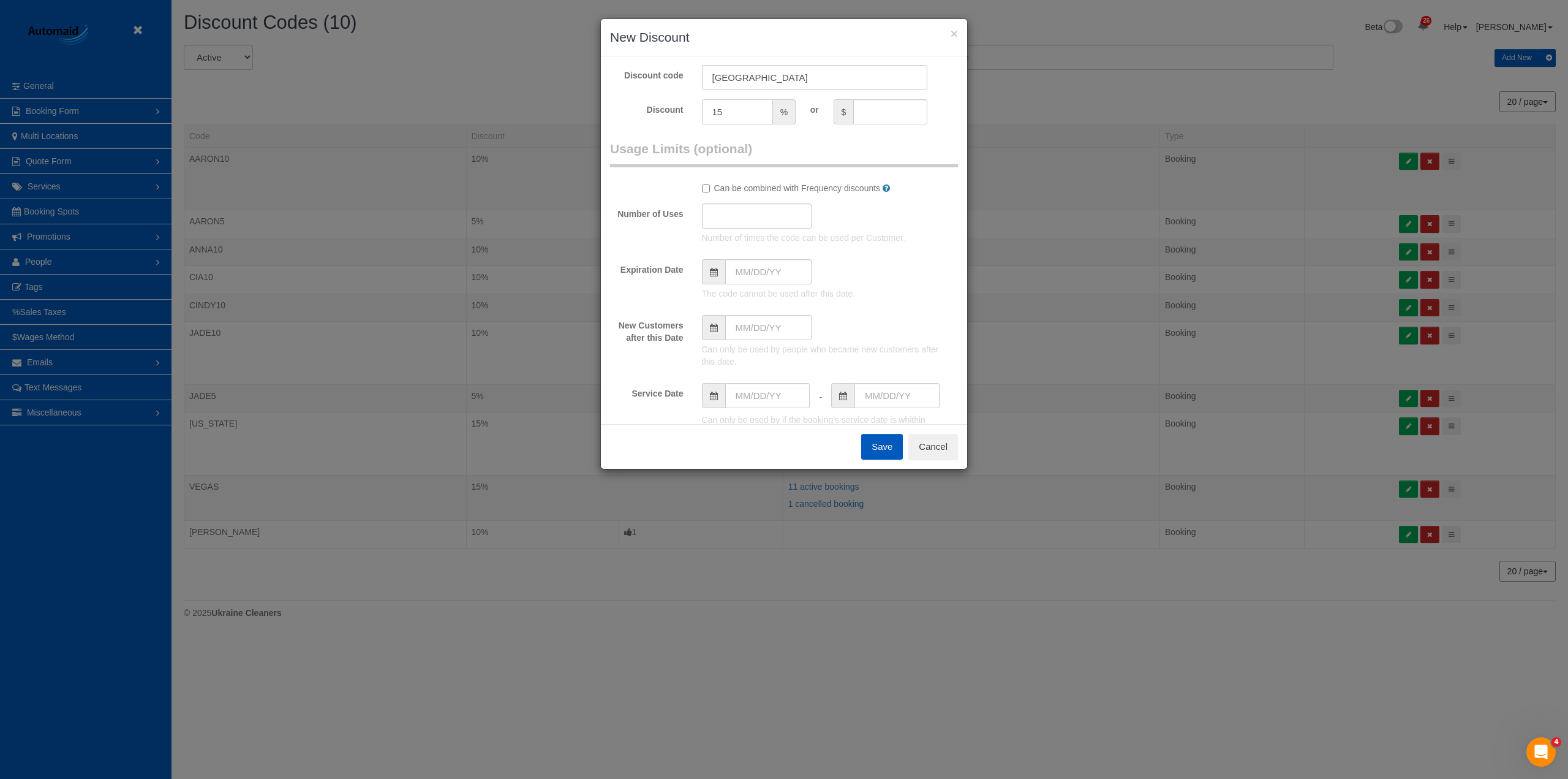
scroll to position [157, 0]
type input "15"
click at [874, 443] on button "Save" at bounding box center [882, 446] width 42 height 26
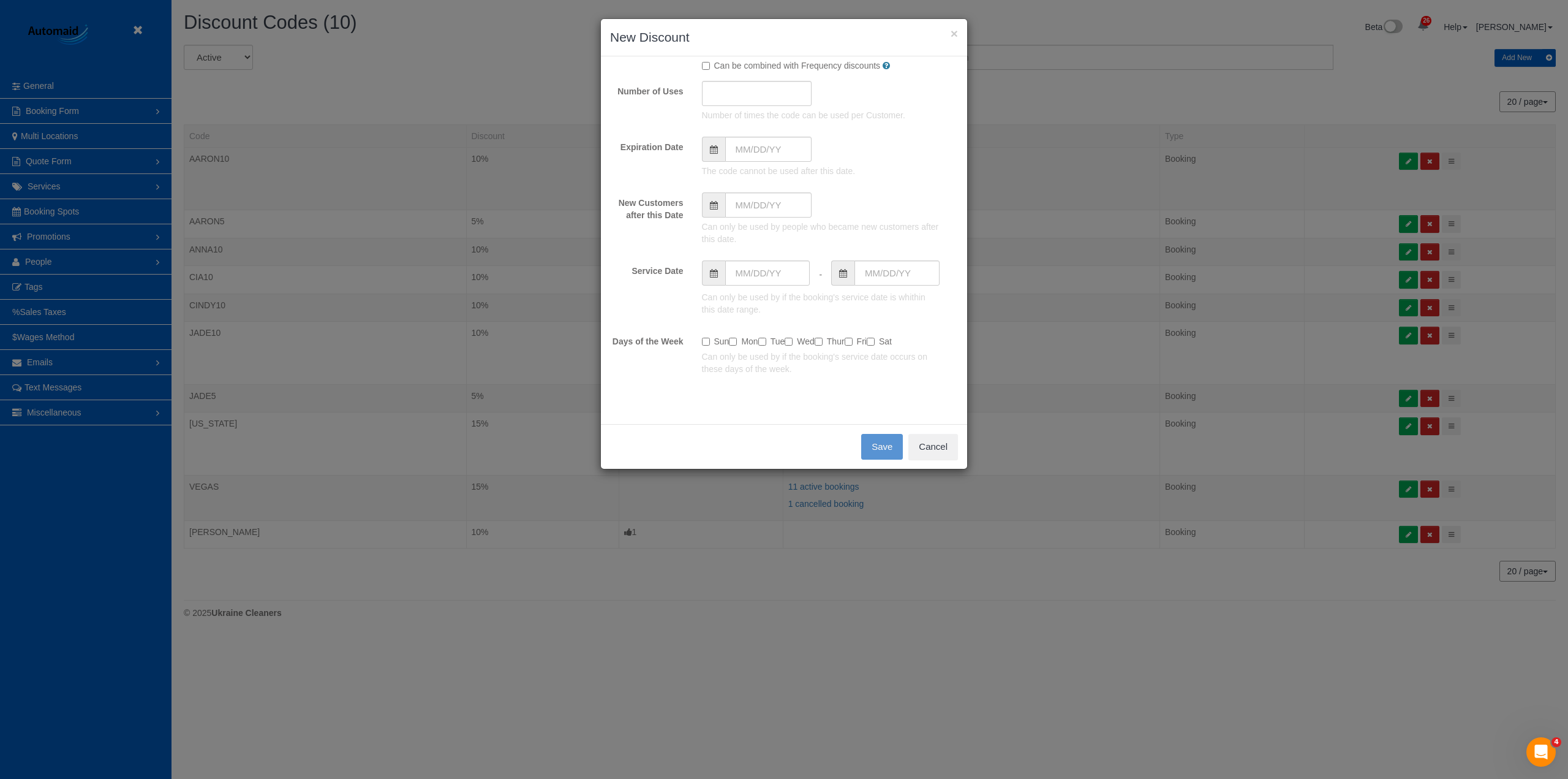
type input "0"
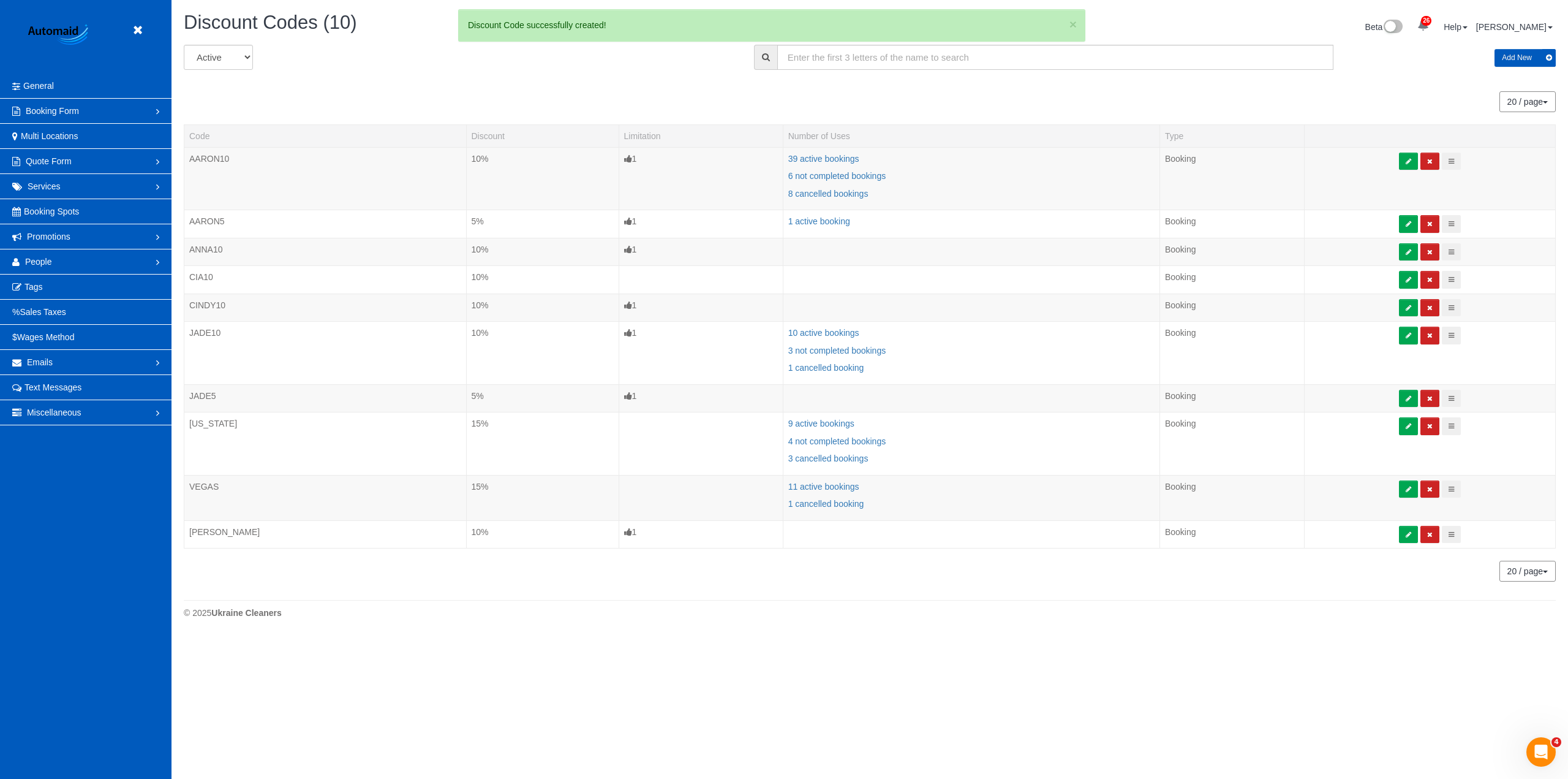
scroll to position [664, 1568]
